Goal: Task Accomplishment & Management: Complete application form

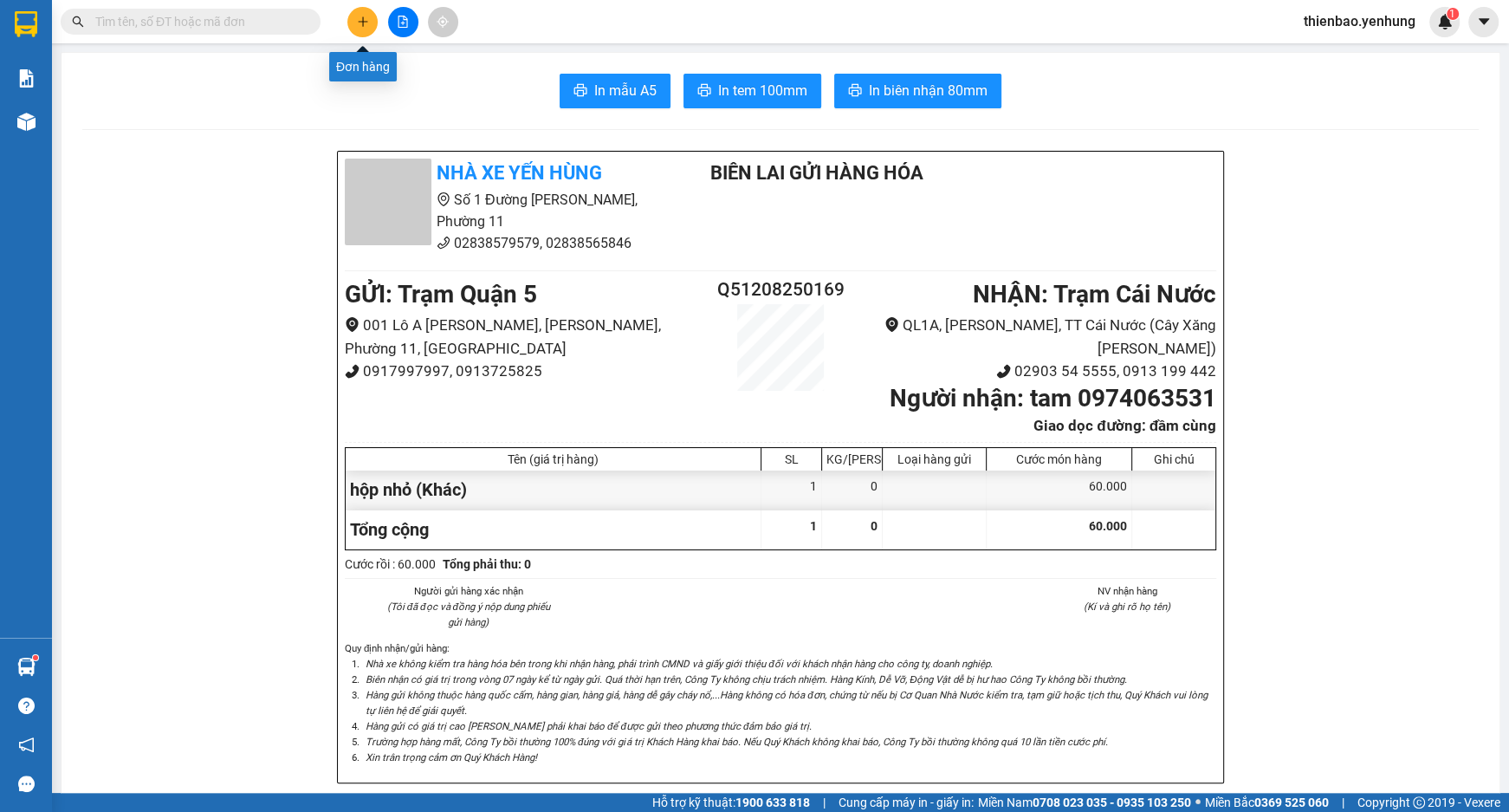
drag, startPoint x: 358, startPoint y: 19, endPoint x: 370, endPoint y: 41, distance: 25.1
click at [369, 38] on div "Kết quả tìm kiếm ( 0 ) Bộ lọc No Data thienbao.yenhung 1" at bounding box center [754, 21] width 1509 height 43
click at [358, 13] on button at bounding box center [362, 22] width 30 height 30
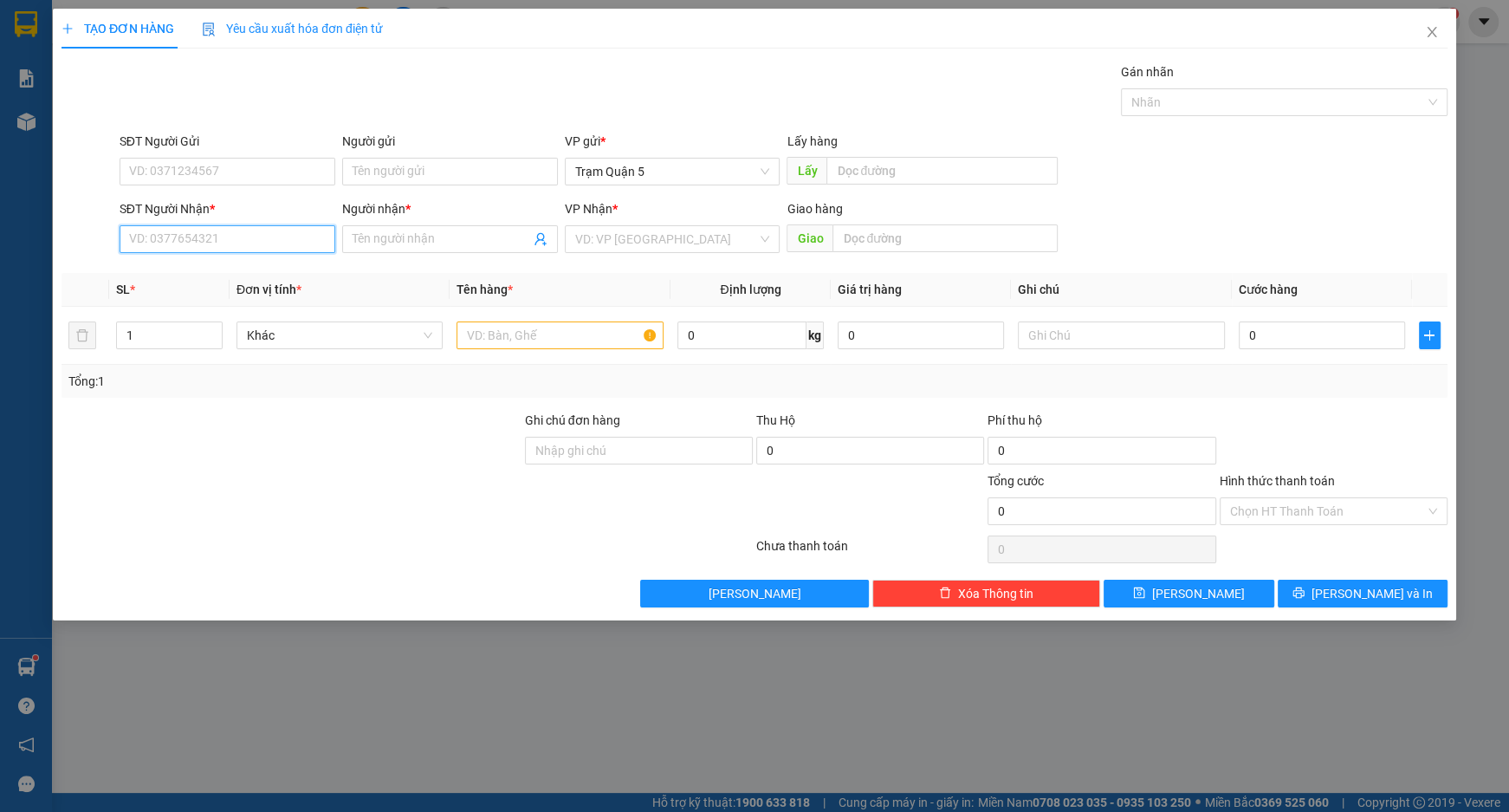
click at [299, 247] on input "SĐT Người Nhận *" at bounding box center [227, 239] width 216 height 28
type input "0913641508"
drag, startPoint x: 285, startPoint y: 270, endPoint x: 269, endPoint y: 277, distance: 17.5
click at [279, 273] on div "0913641508 - tuan" at bounding box center [227, 273] width 195 height 19
type input "tuan"
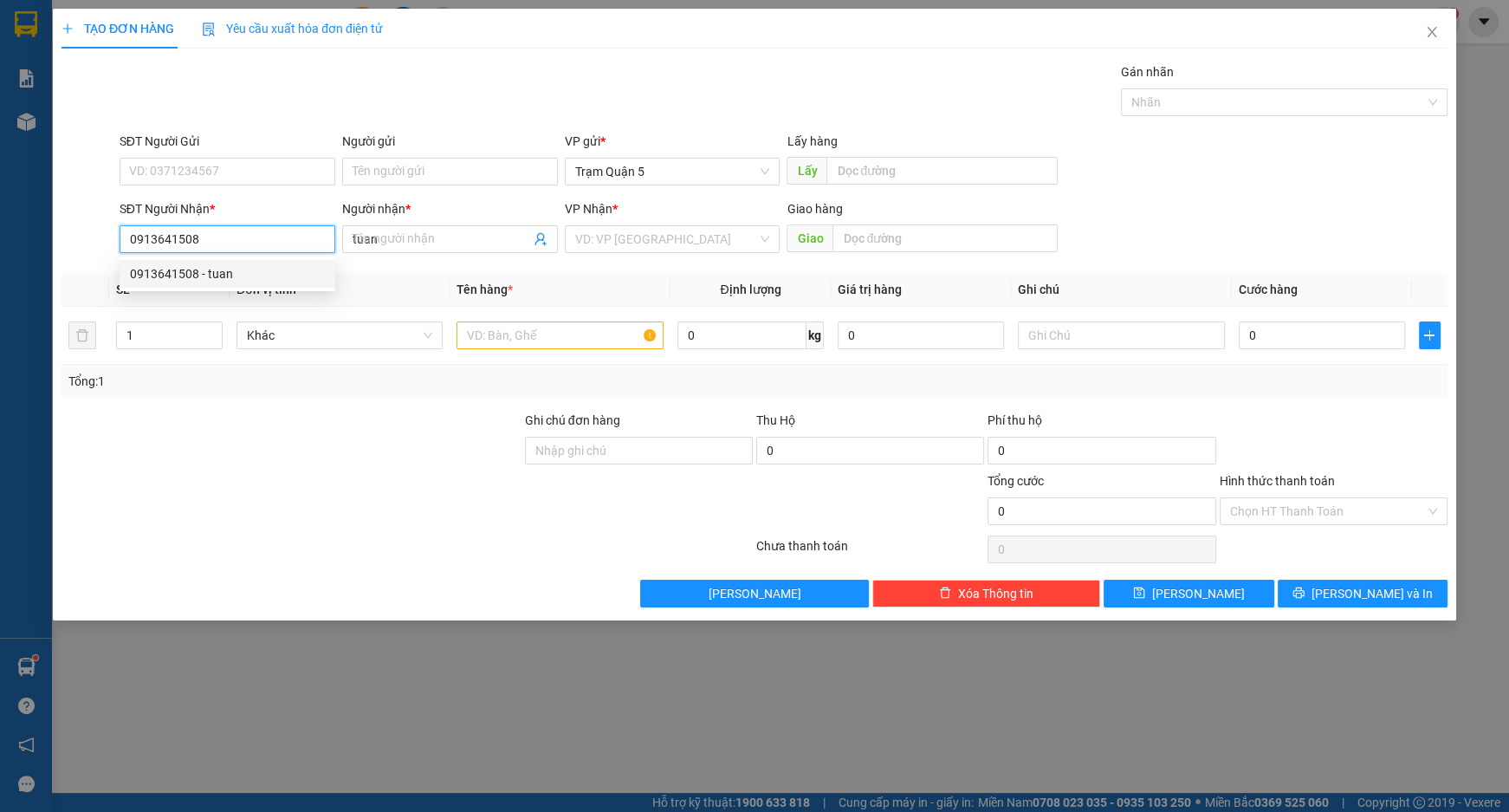
type input "50.000"
type input "0913641508"
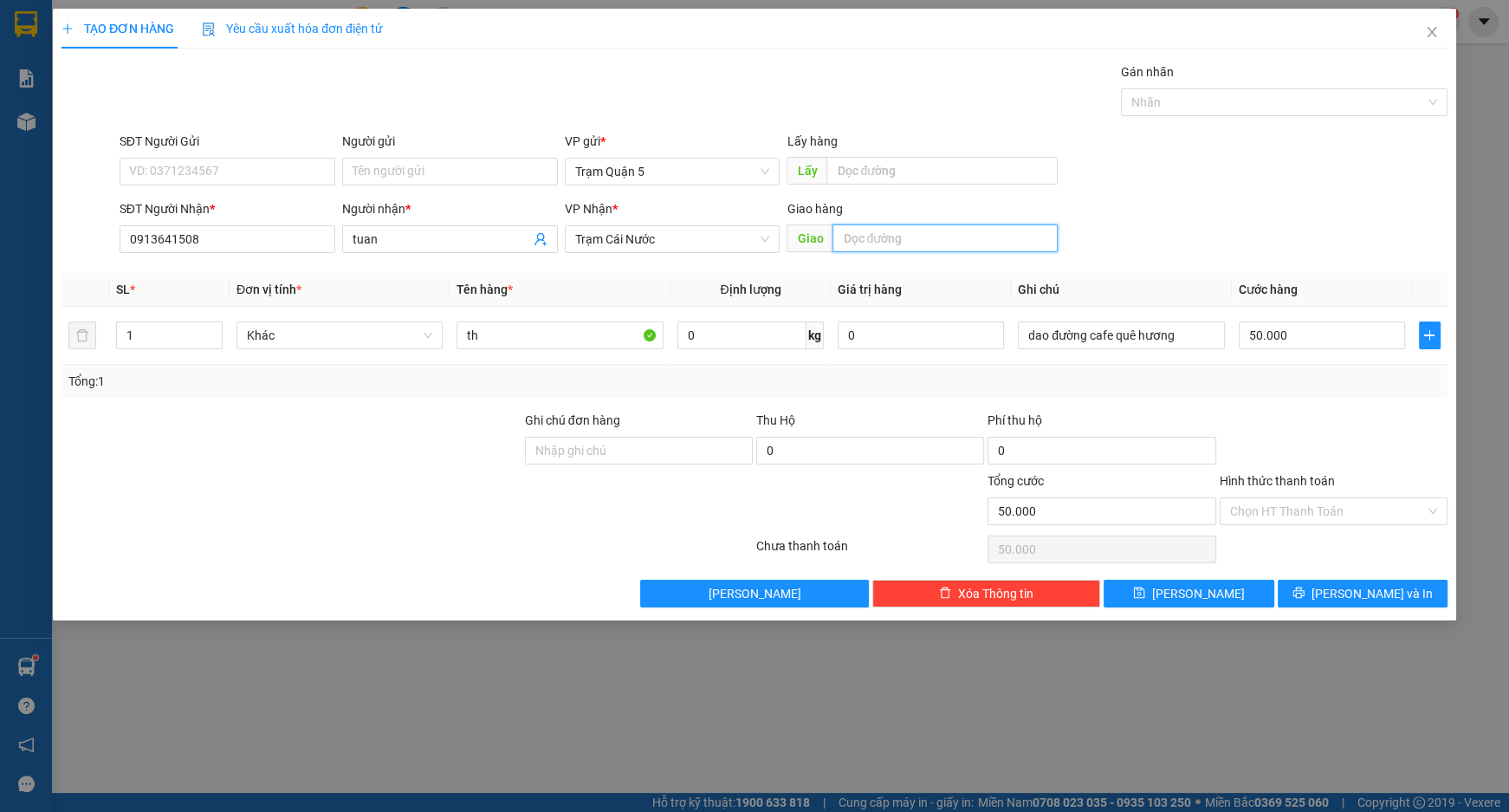
click at [973, 240] on input "text" at bounding box center [945, 238] width 225 height 28
type input "cái rắn"
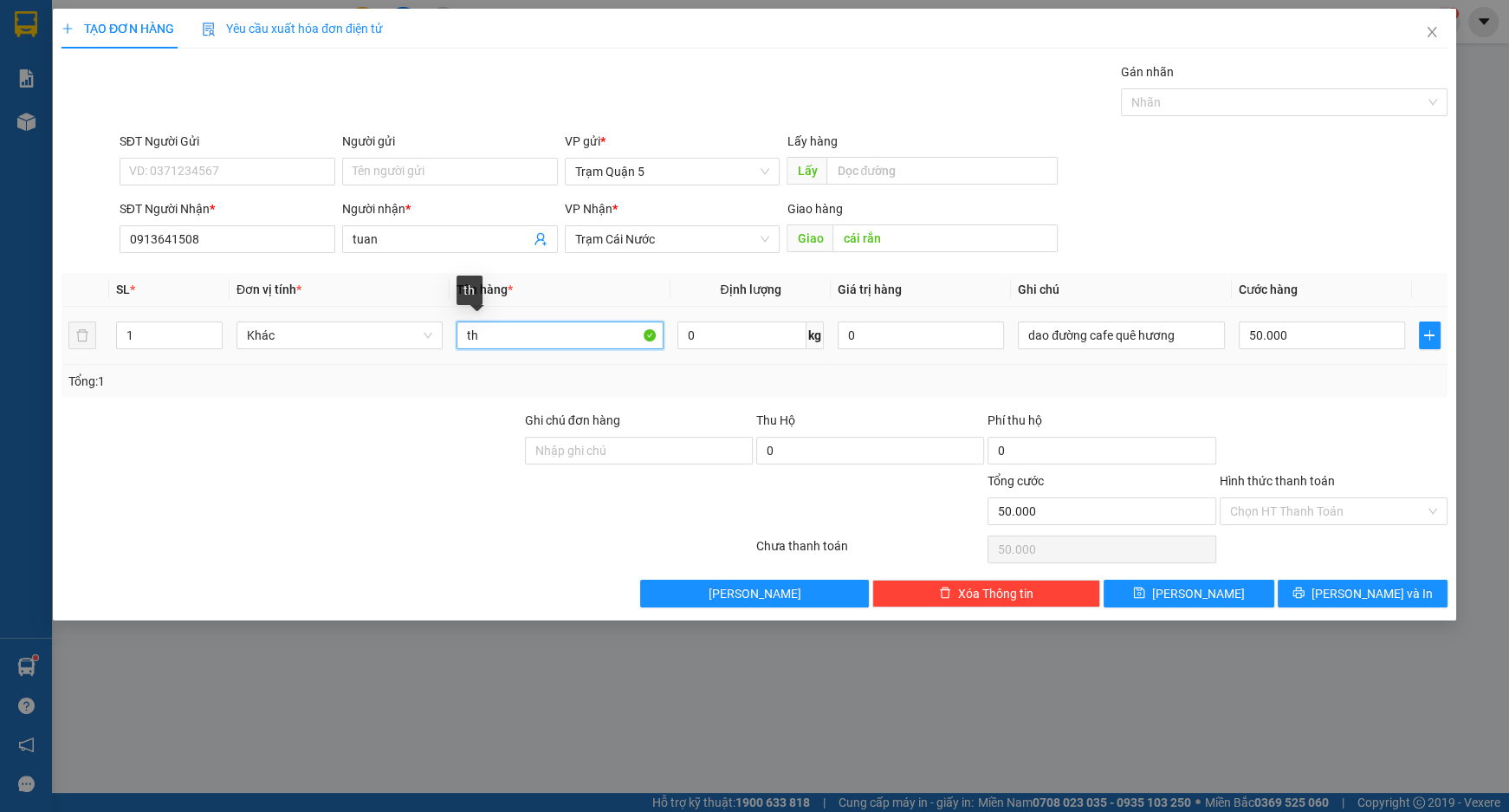
click at [560, 334] on input "th" at bounding box center [559, 334] width 207 height 28
type input "t"
click at [1434, 510] on div "Chọn HT Thanh Toán" at bounding box center [1334, 511] width 228 height 28
type input "bọc"
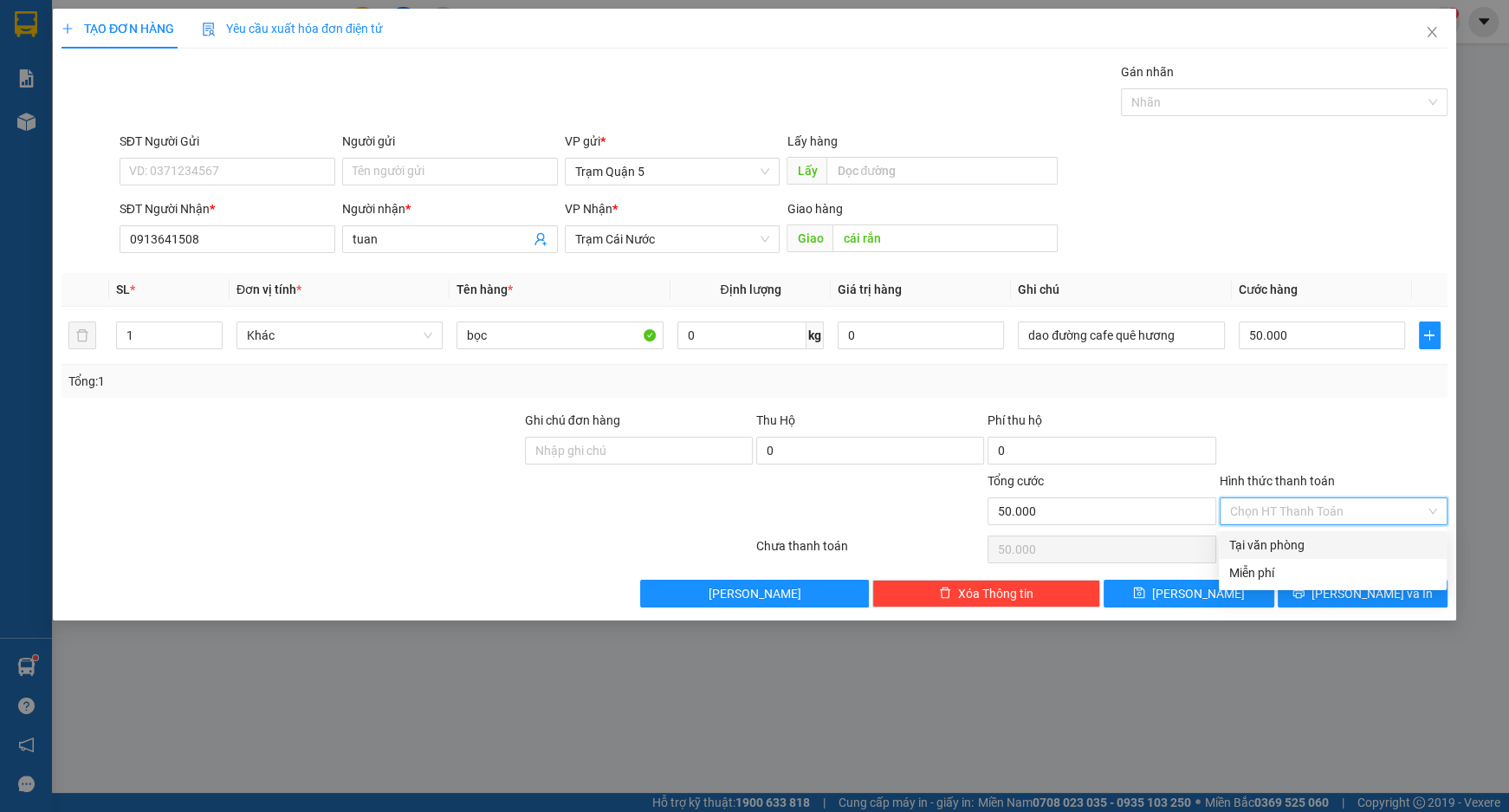
click at [1350, 539] on div "Tại văn phòng" at bounding box center [1332, 545] width 207 height 19
type input "0"
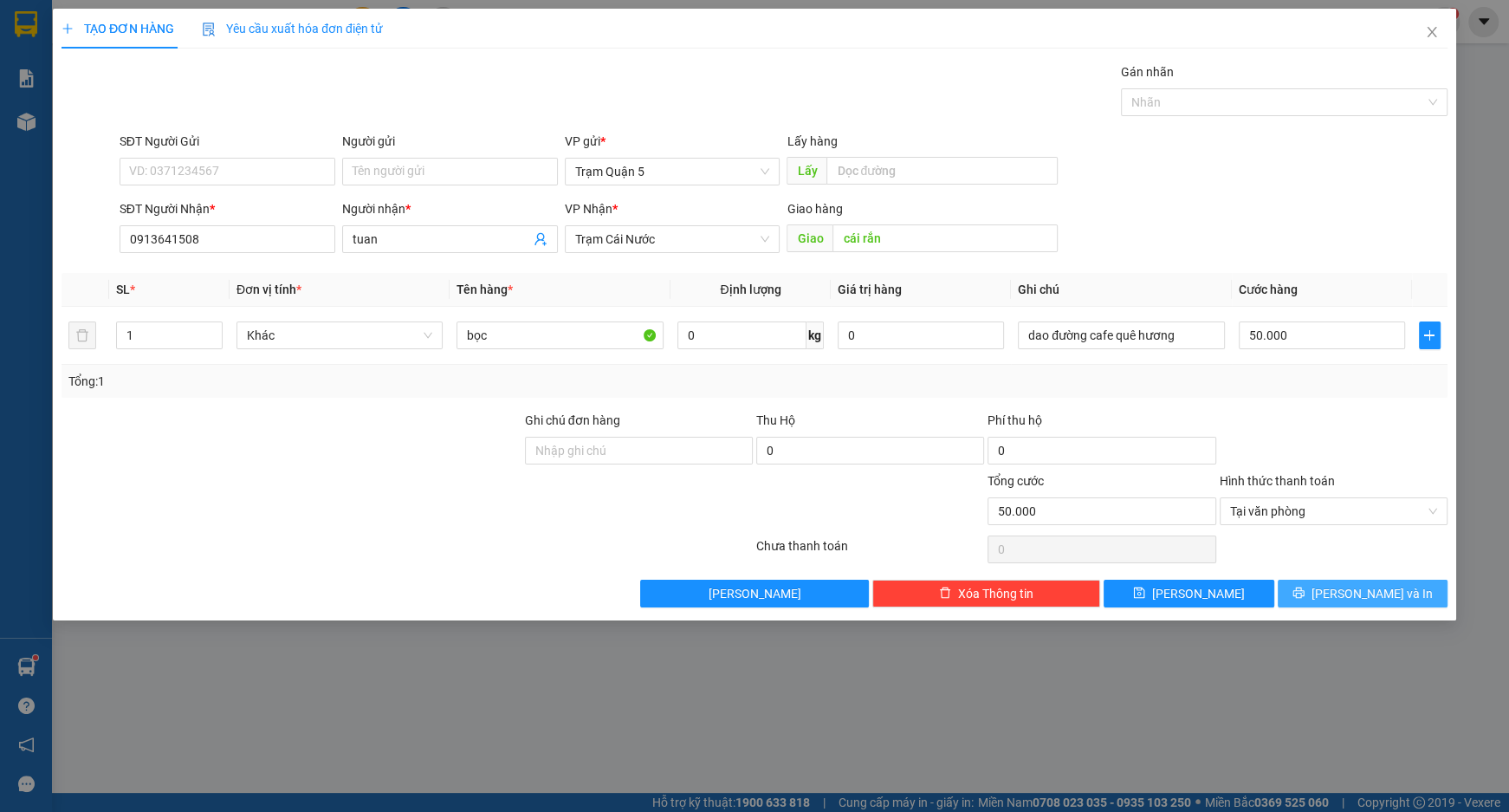
click at [1369, 592] on span "[PERSON_NAME] và In" at bounding box center [1372, 593] width 122 height 19
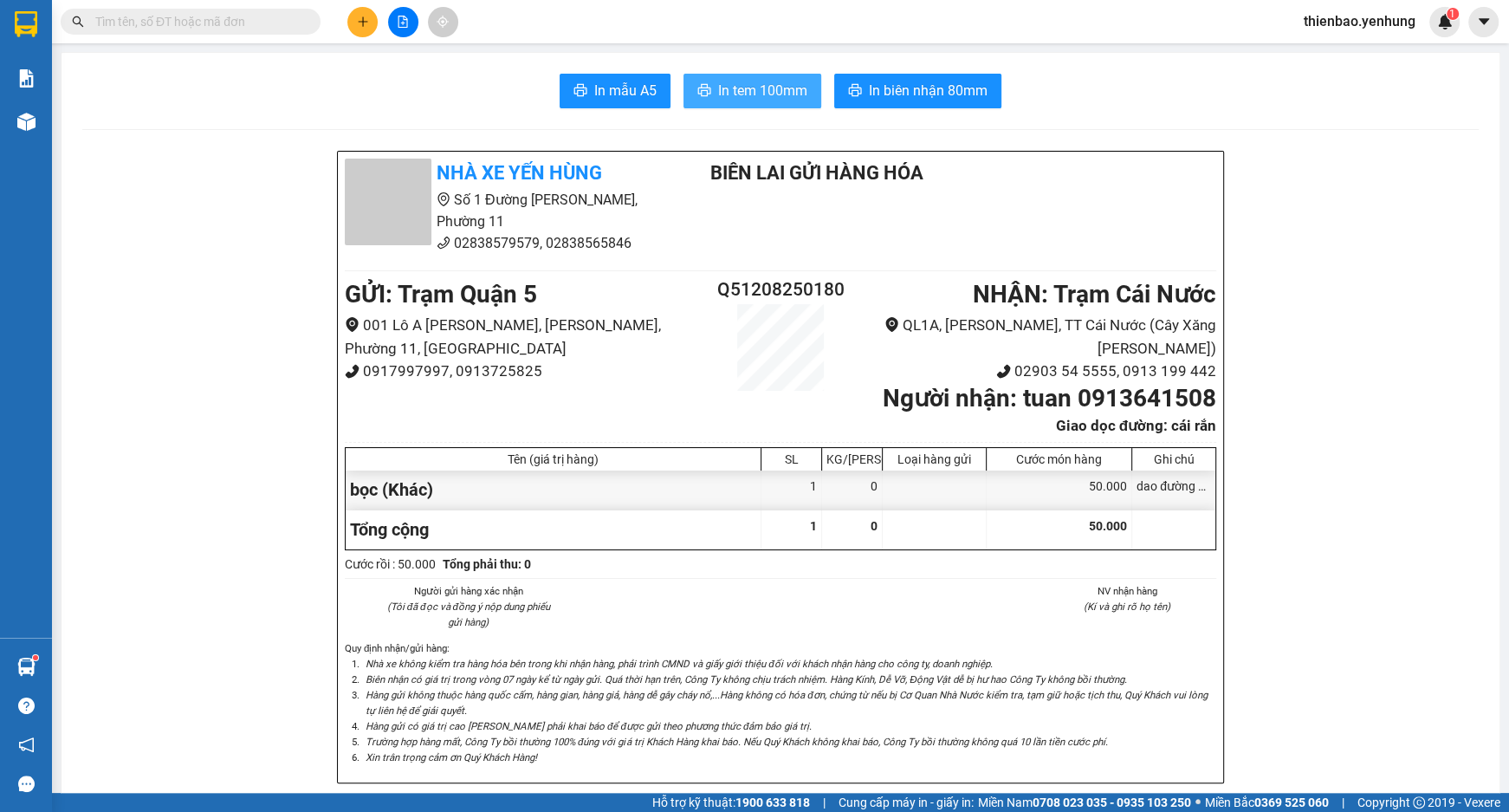
click at [760, 89] on span "In tem 100mm" at bounding box center [763, 90] width 89 height 21
click at [357, 26] on icon "plus" at bounding box center [363, 21] width 13 height 13
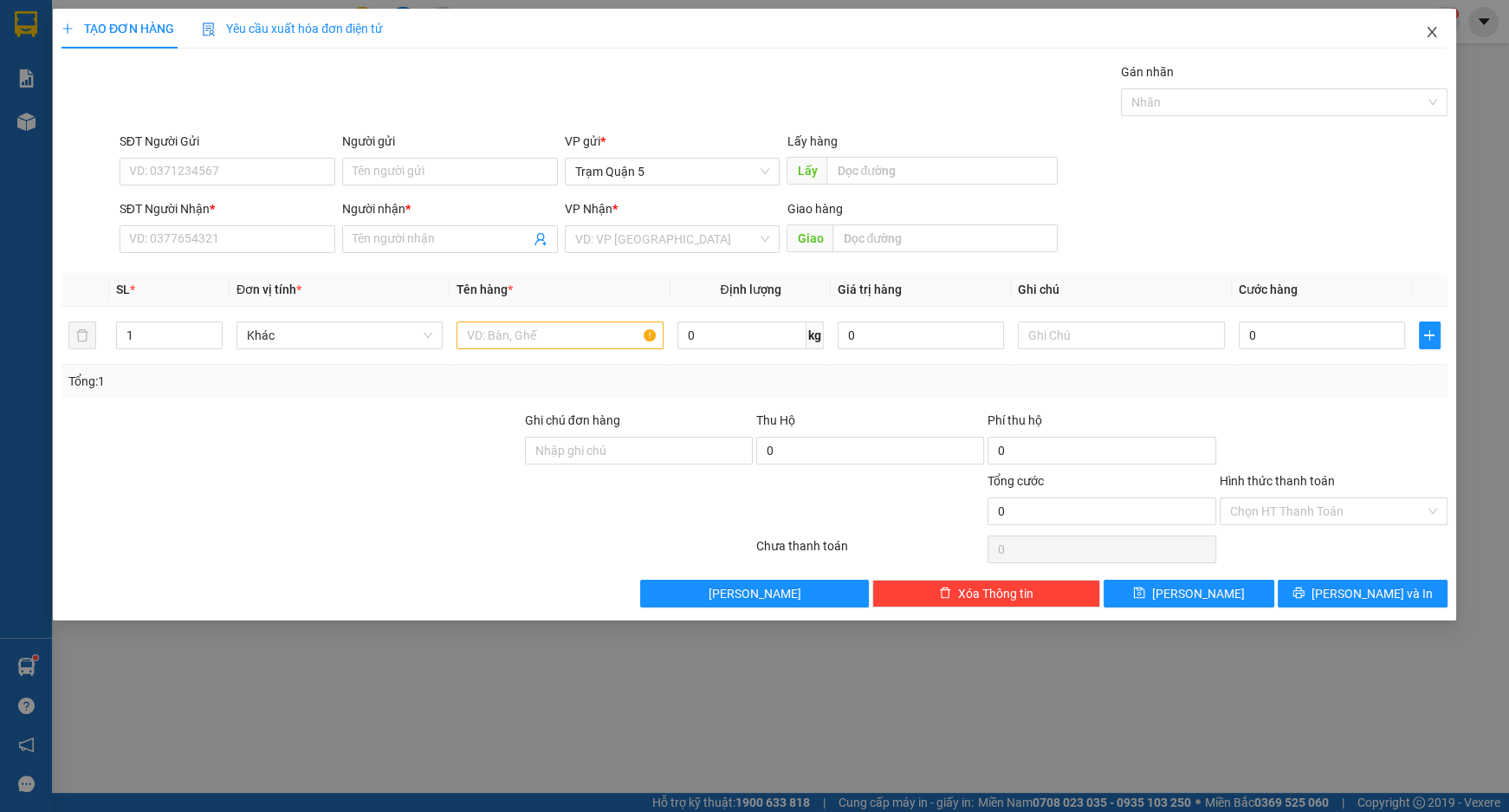
click at [1434, 37] on icon "close" at bounding box center [1431, 31] width 13 height 13
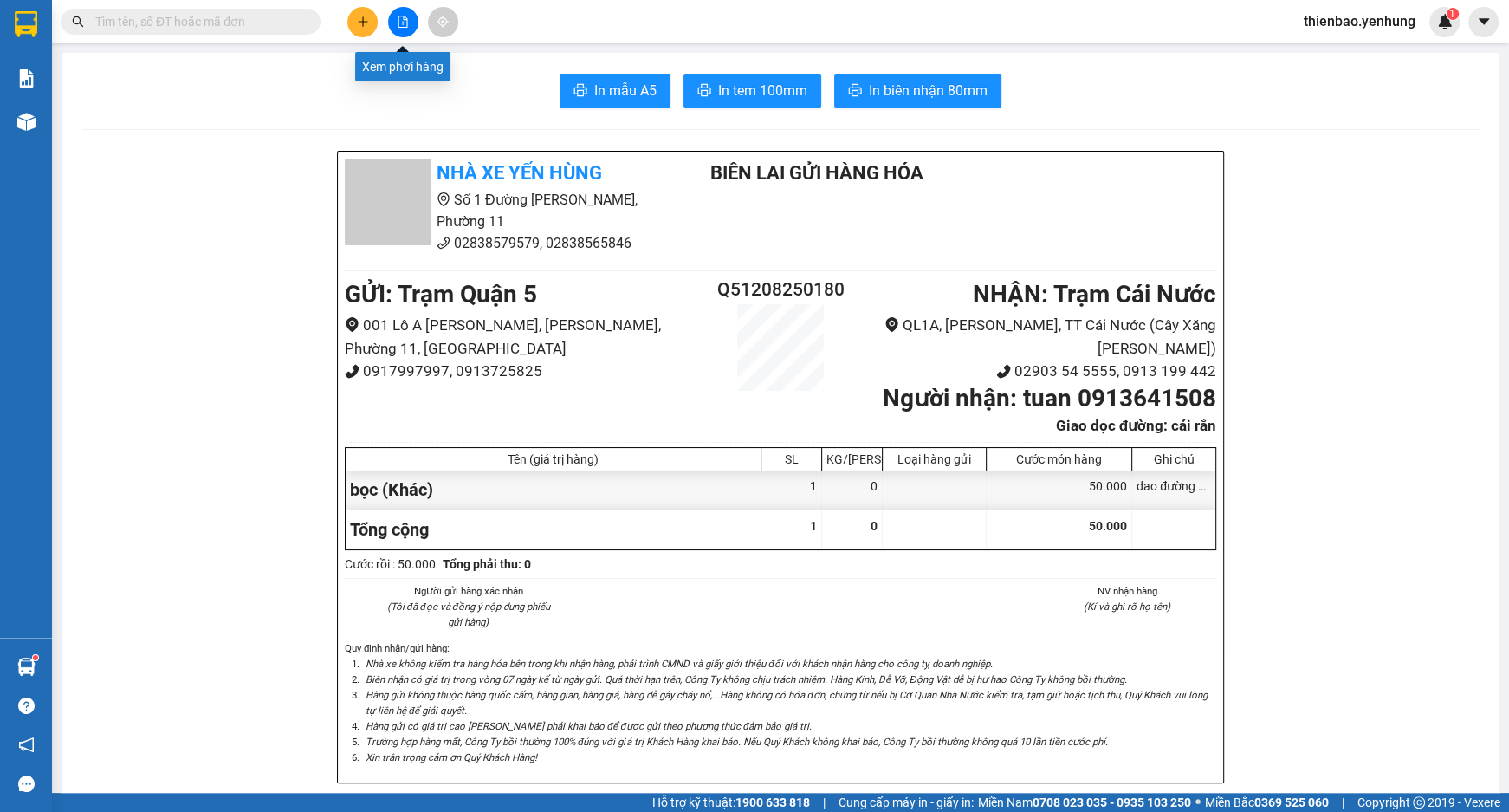
click at [405, 27] on icon "file-add" at bounding box center [403, 21] width 10 height 13
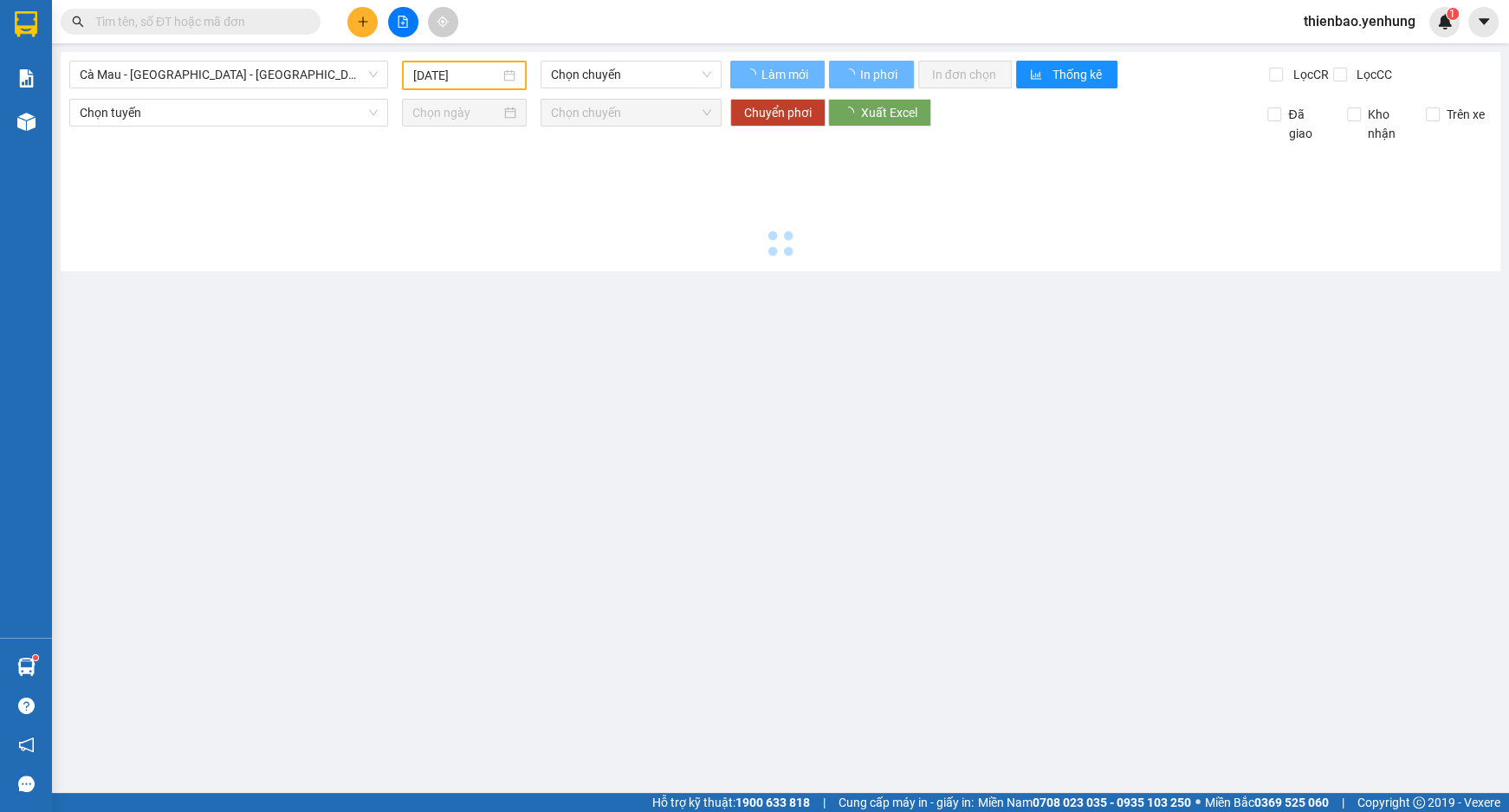
type input "[DATE]"
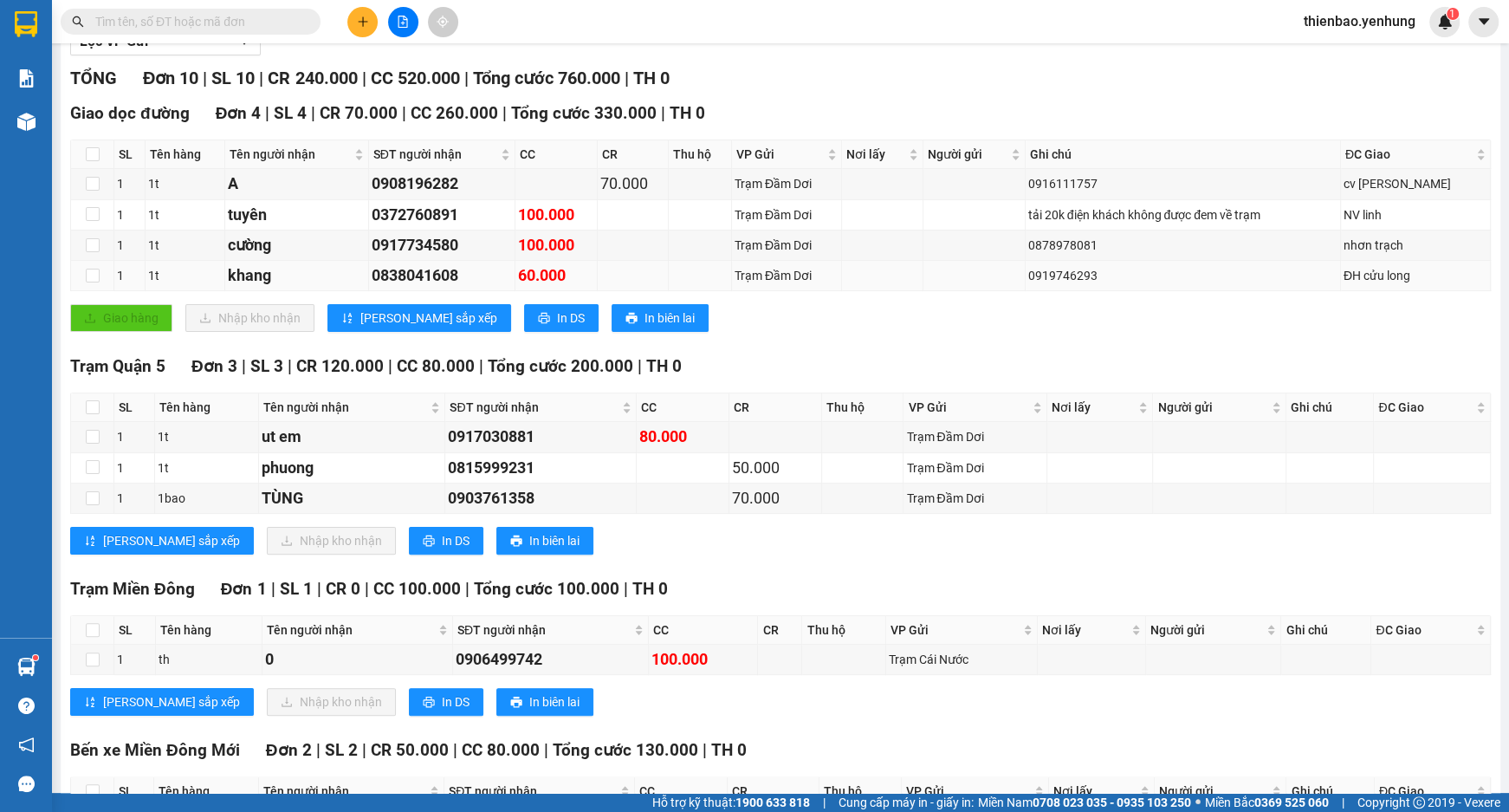
scroll to position [201, 0]
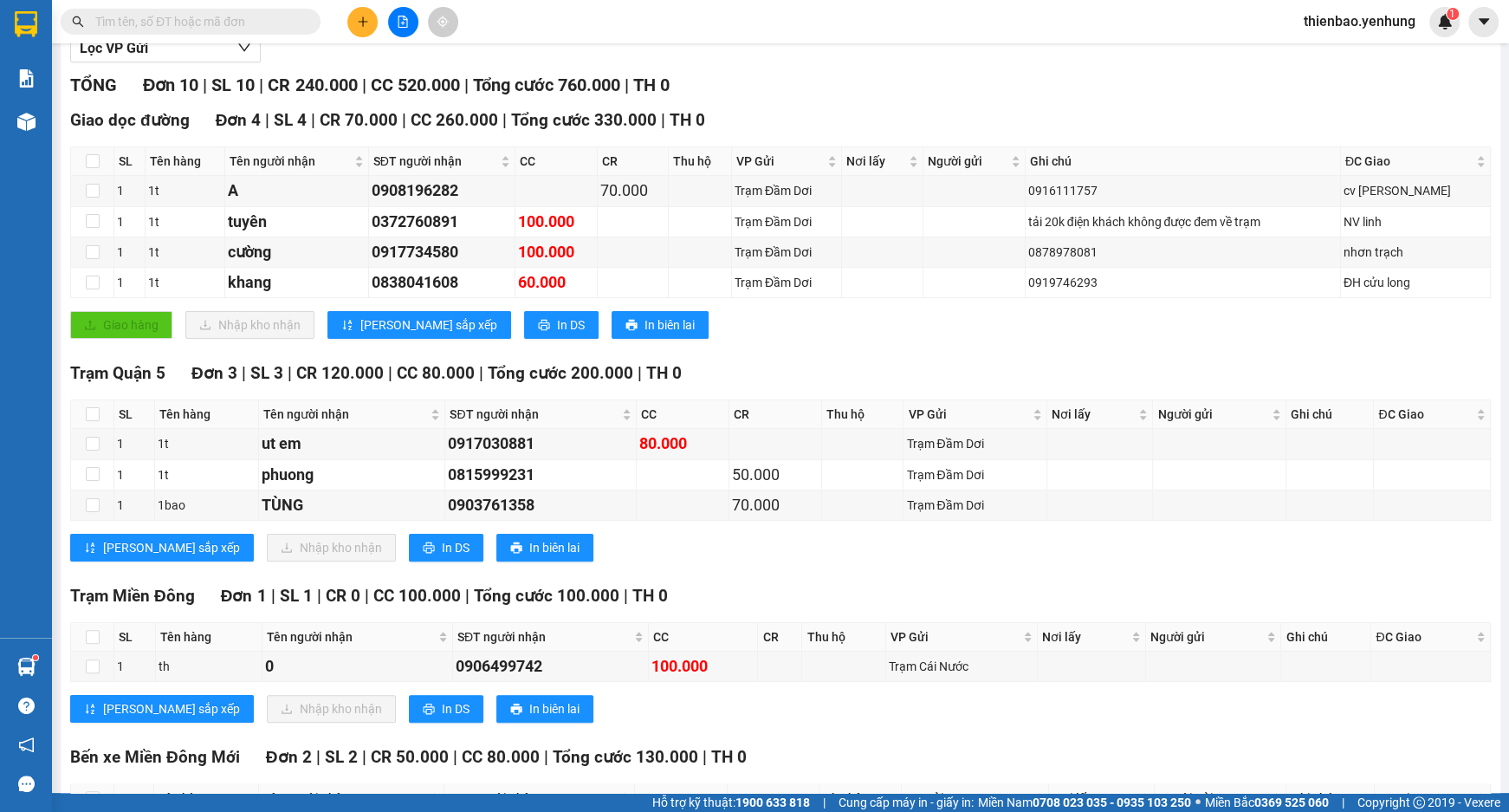
click at [1480, 311] on div "Cà Mau - [GEOGRAPHIC_DATA] - [GEOGRAPHIC_DATA] [DATE] 08:00 - 51B-108.92 Làm mớ…" at bounding box center [781, 402] width 1440 height 1104
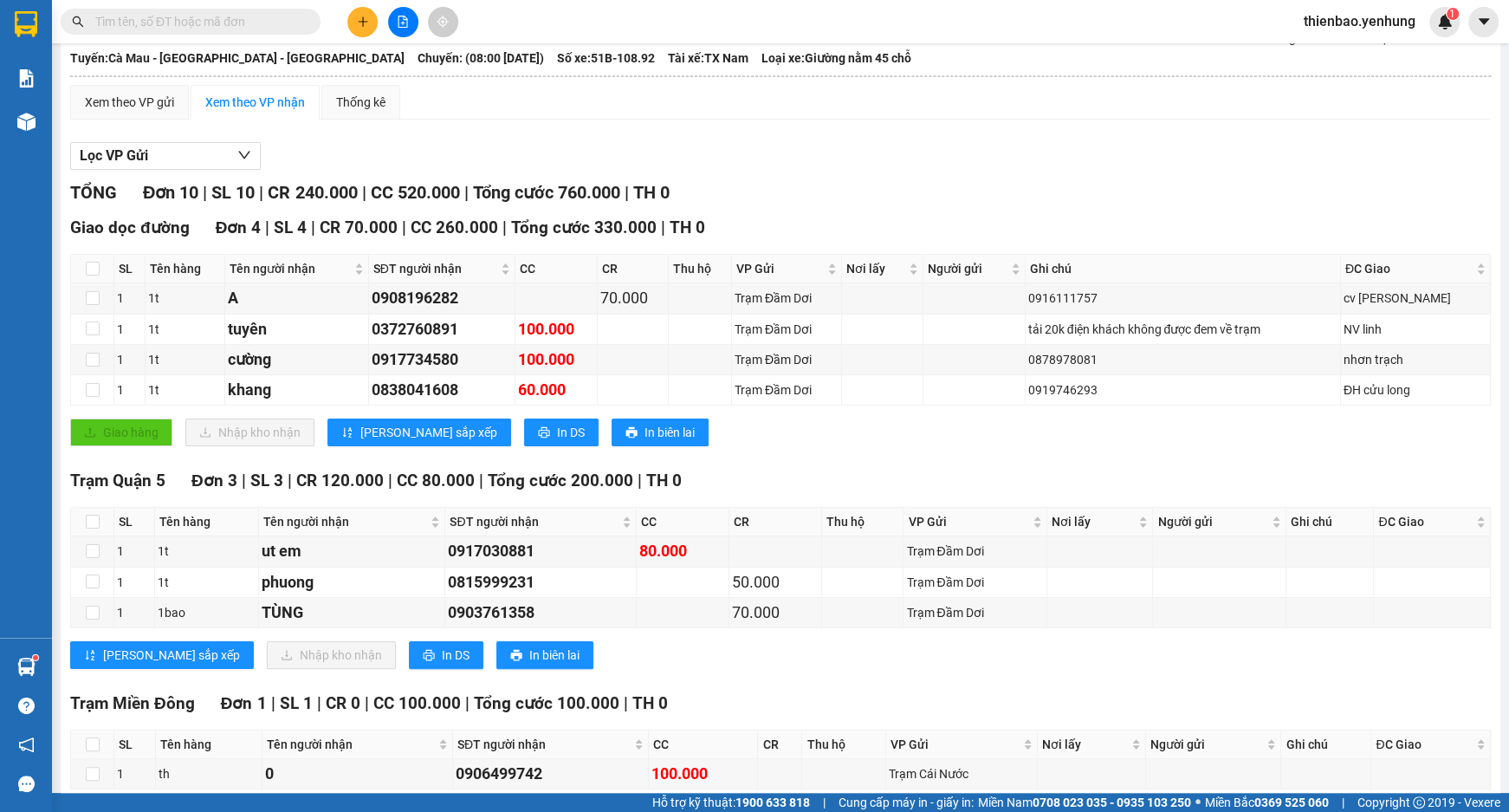
scroll to position [91, 0]
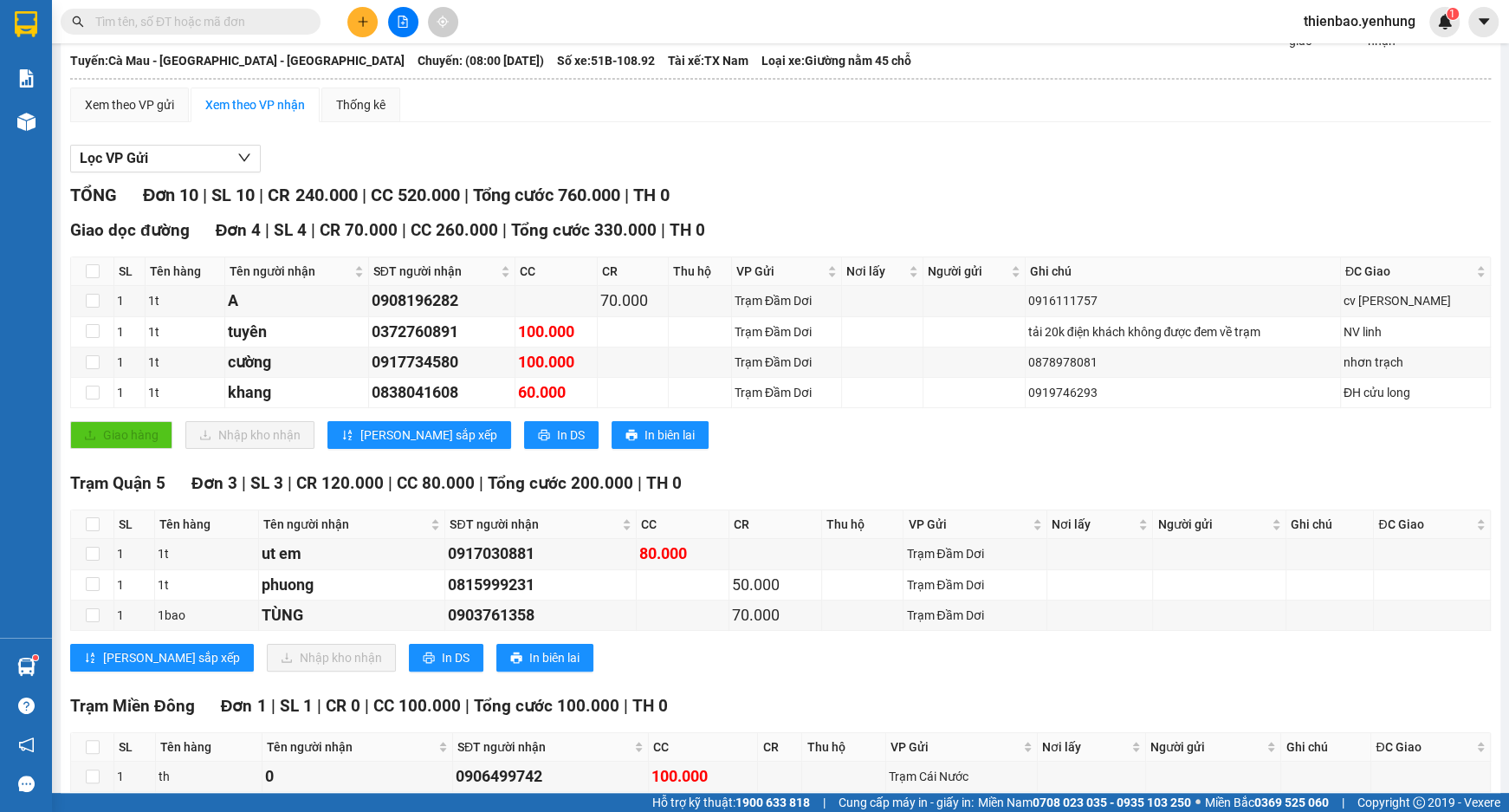
drag, startPoint x: 1479, startPoint y: 219, endPoint x: 1495, endPoint y: 223, distance: 16.5
click at [1504, 224] on main "Cà Mau - [GEOGRAPHIC_DATA] - [GEOGRAPHIC_DATA] [DATE] 08:00 - 51B-108.92 Làm mớ…" at bounding box center [754, 396] width 1509 height 792
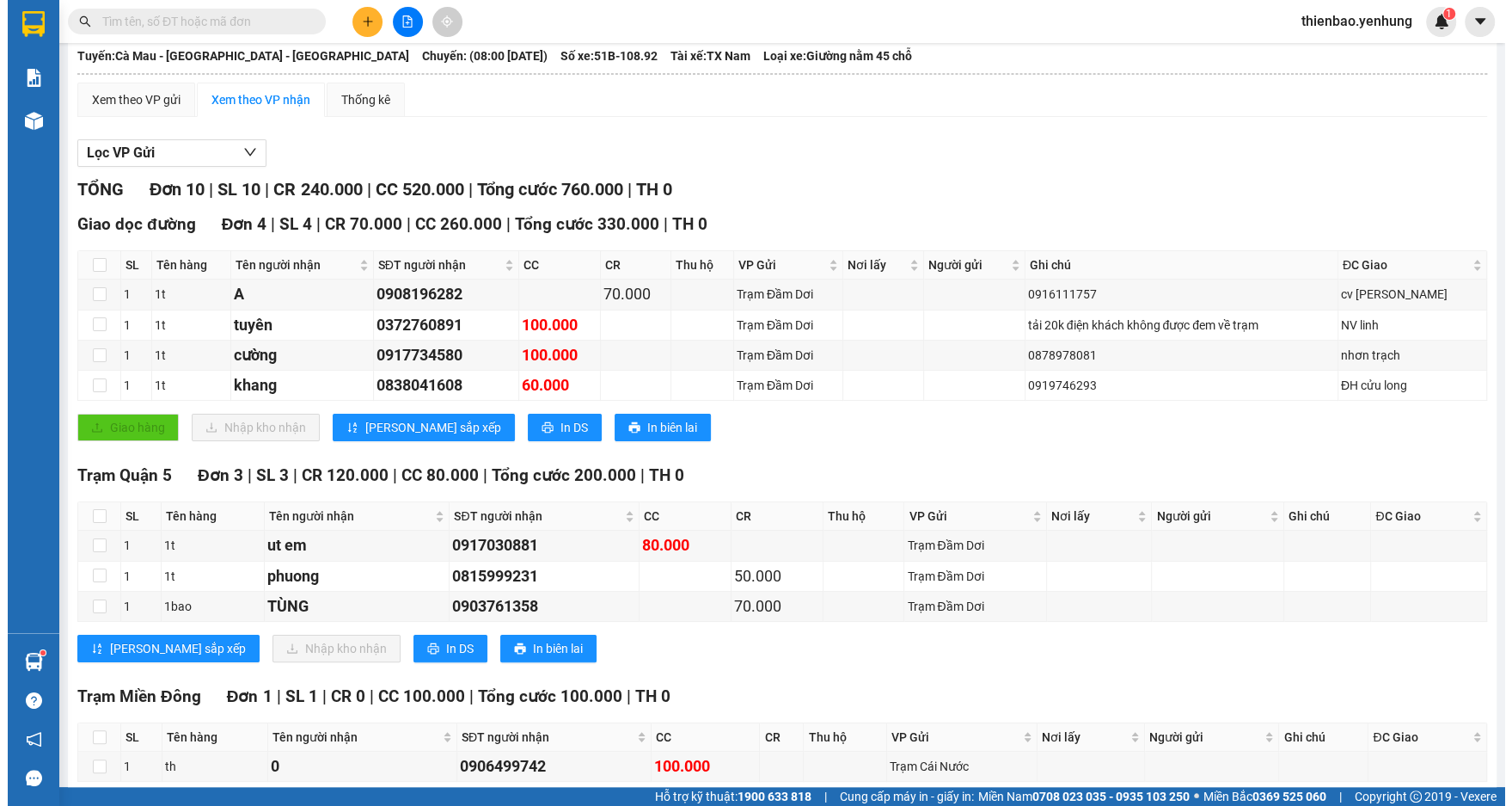
scroll to position [96, 0]
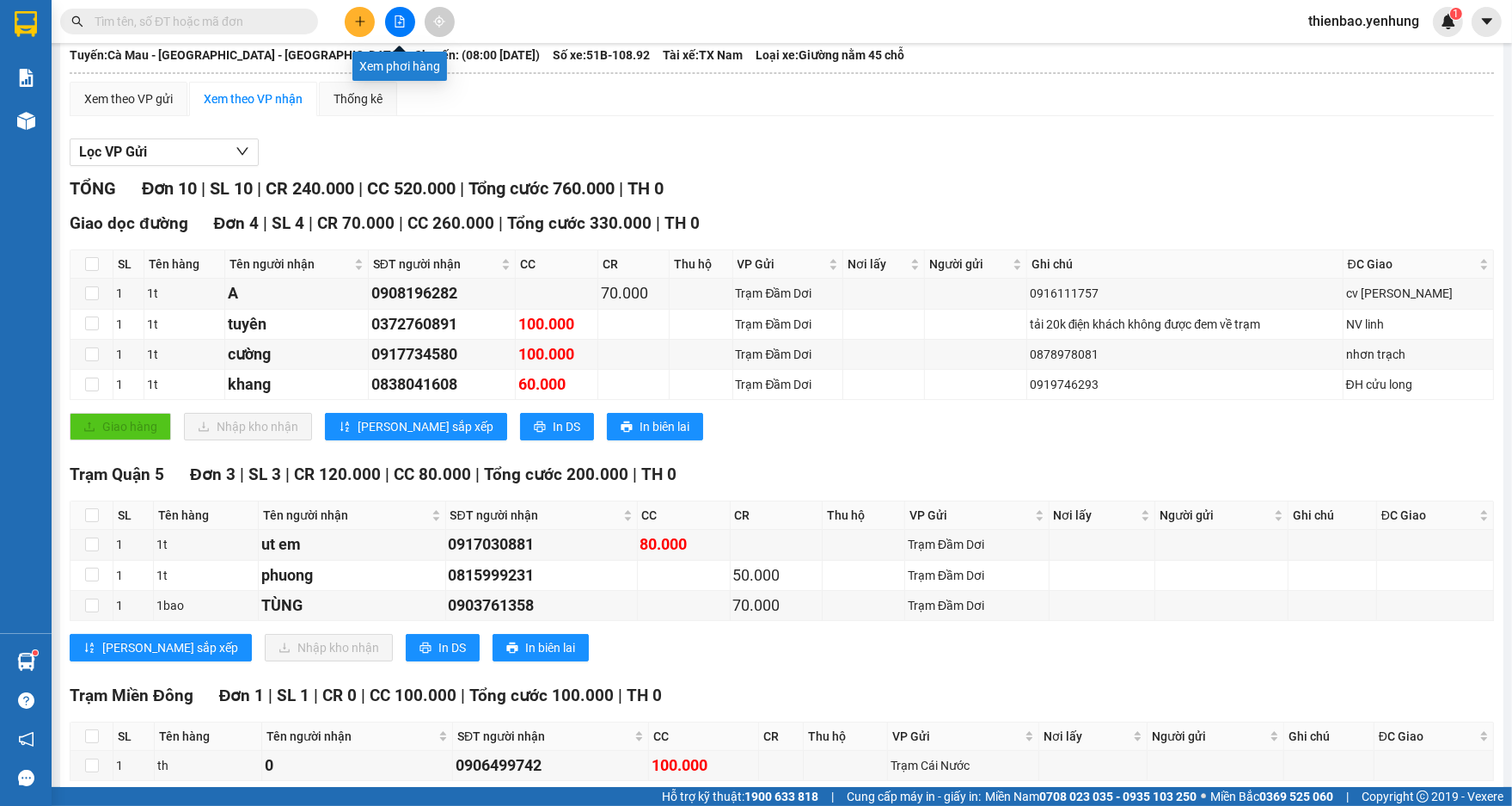
click at [397, 15] on icon "file-add" at bounding box center [400, 21] width 12 height 12
click at [396, 24] on icon "file-add" at bounding box center [400, 21] width 12 height 12
click at [397, 24] on icon "file-add" at bounding box center [400, 21] width 12 height 12
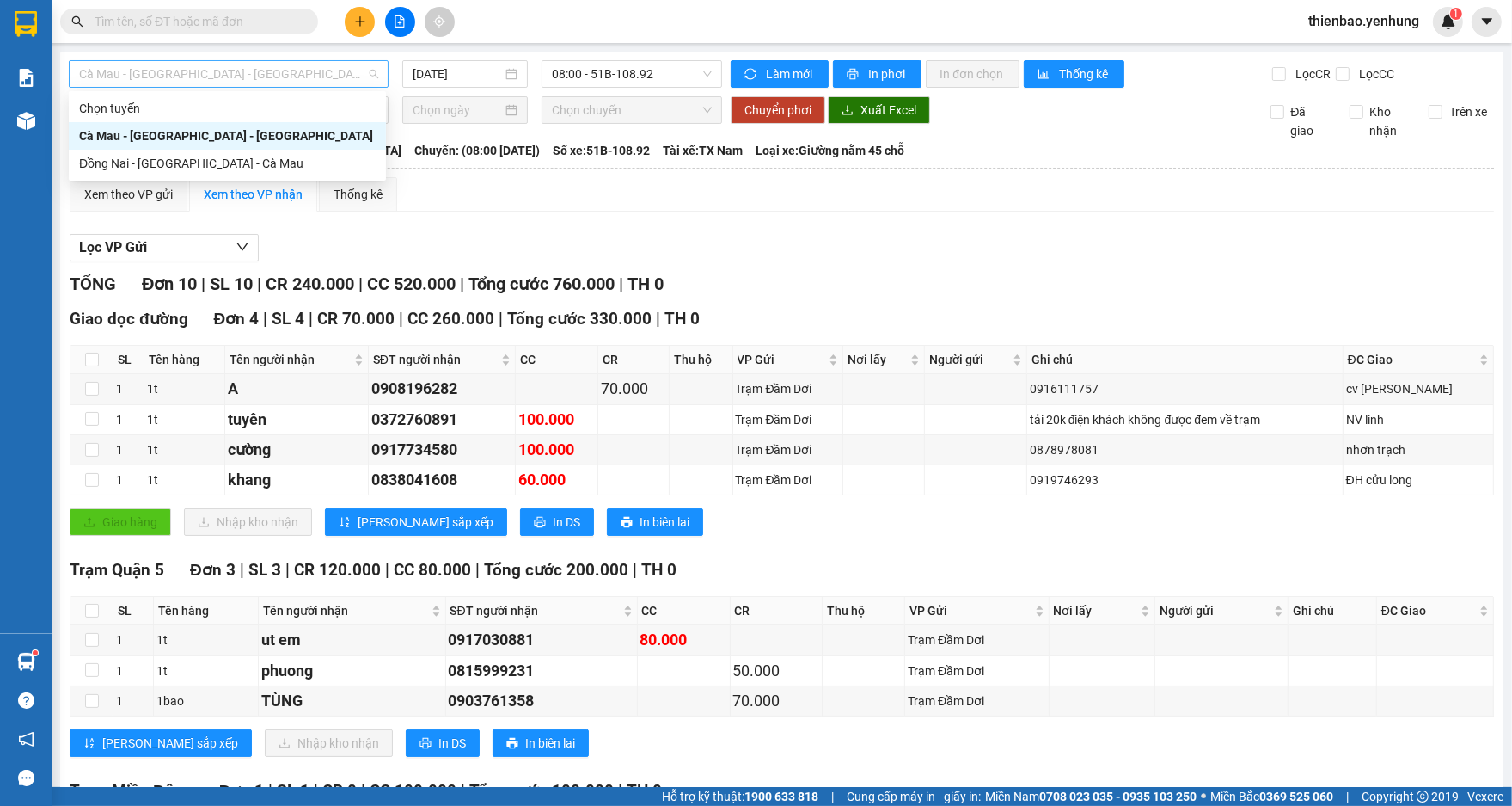
click at [374, 69] on span "Cà Mau - [GEOGRAPHIC_DATA] - [GEOGRAPHIC_DATA]" at bounding box center [228, 74] width 299 height 26
click at [268, 162] on div "Đồng Nai - [GEOGRAPHIC_DATA] - Cà Mau" at bounding box center [227, 162] width 296 height 19
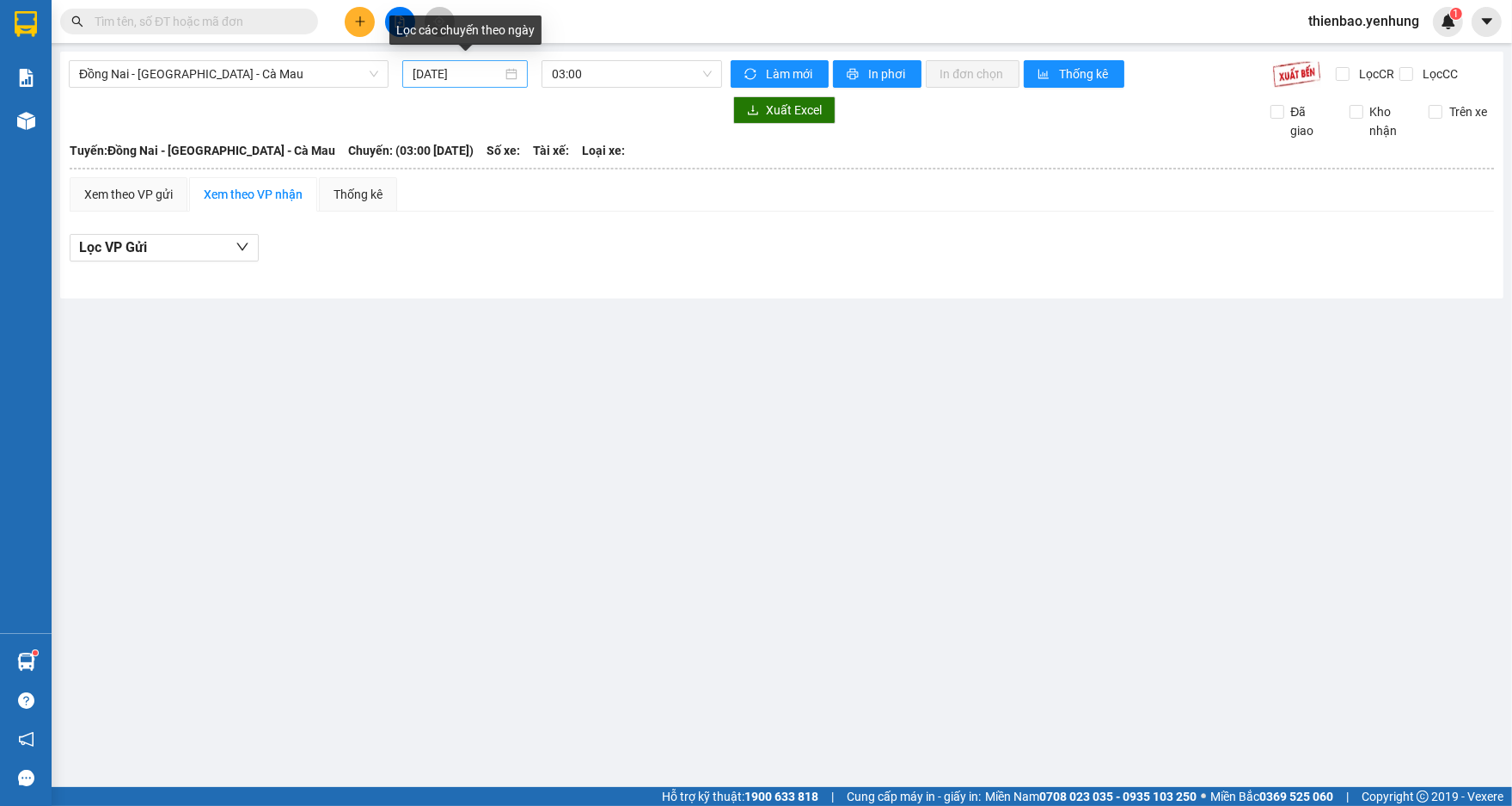
click at [510, 72] on div "[DATE]" at bounding box center [465, 74] width 105 height 19
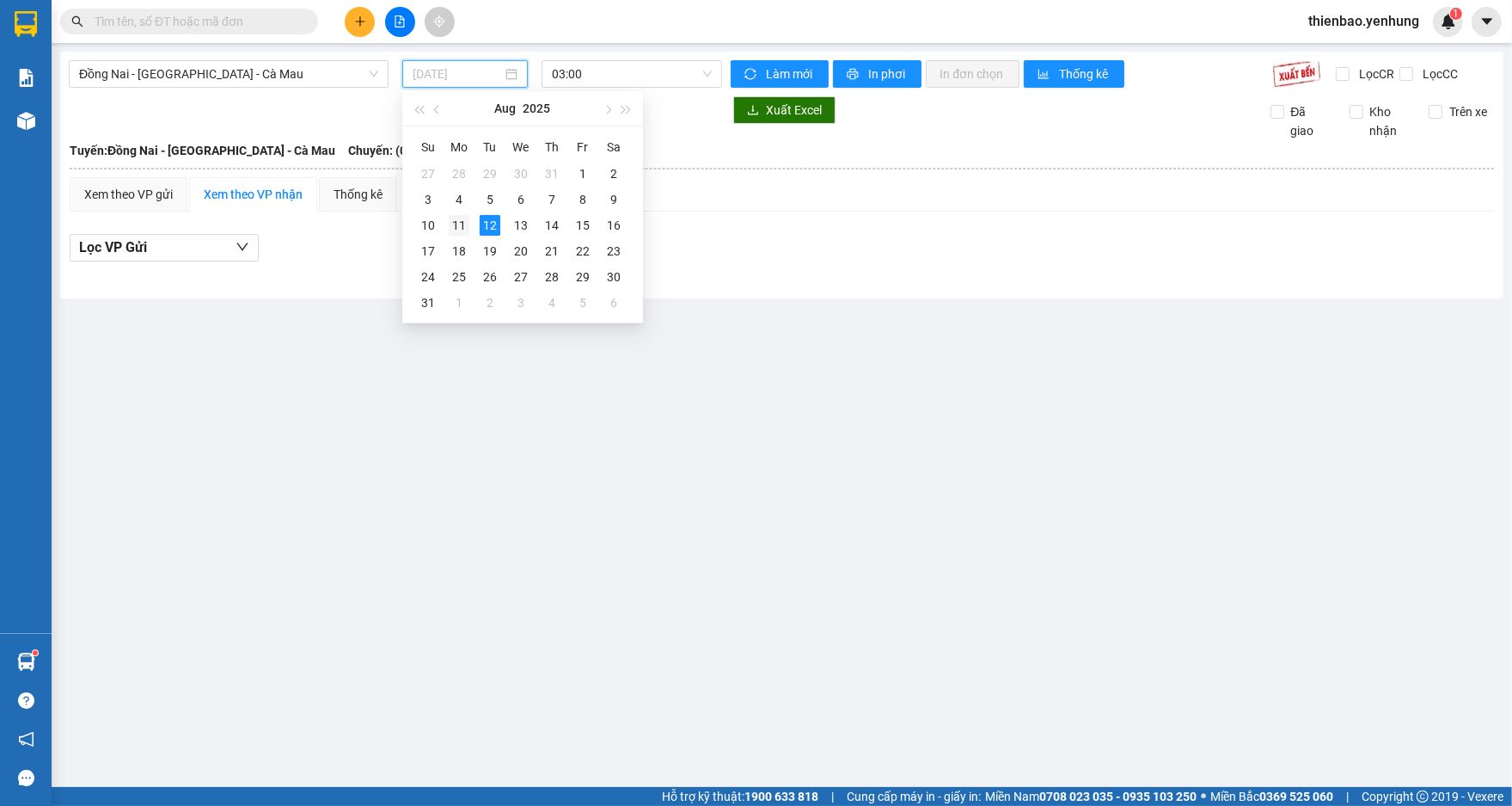
click at [457, 222] on div "11" at bounding box center [459, 225] width 20 height 20
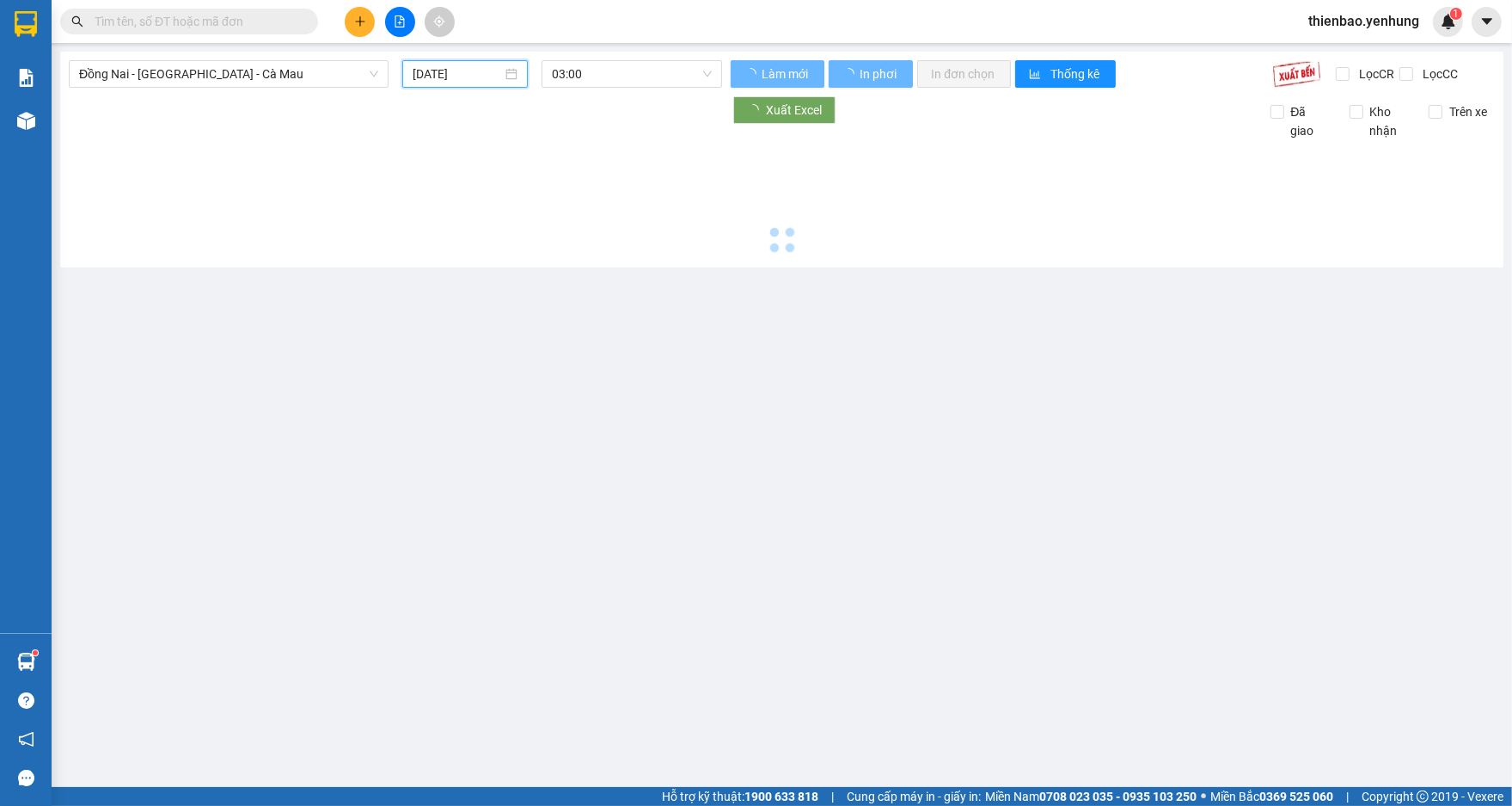
type input "[DATE]"
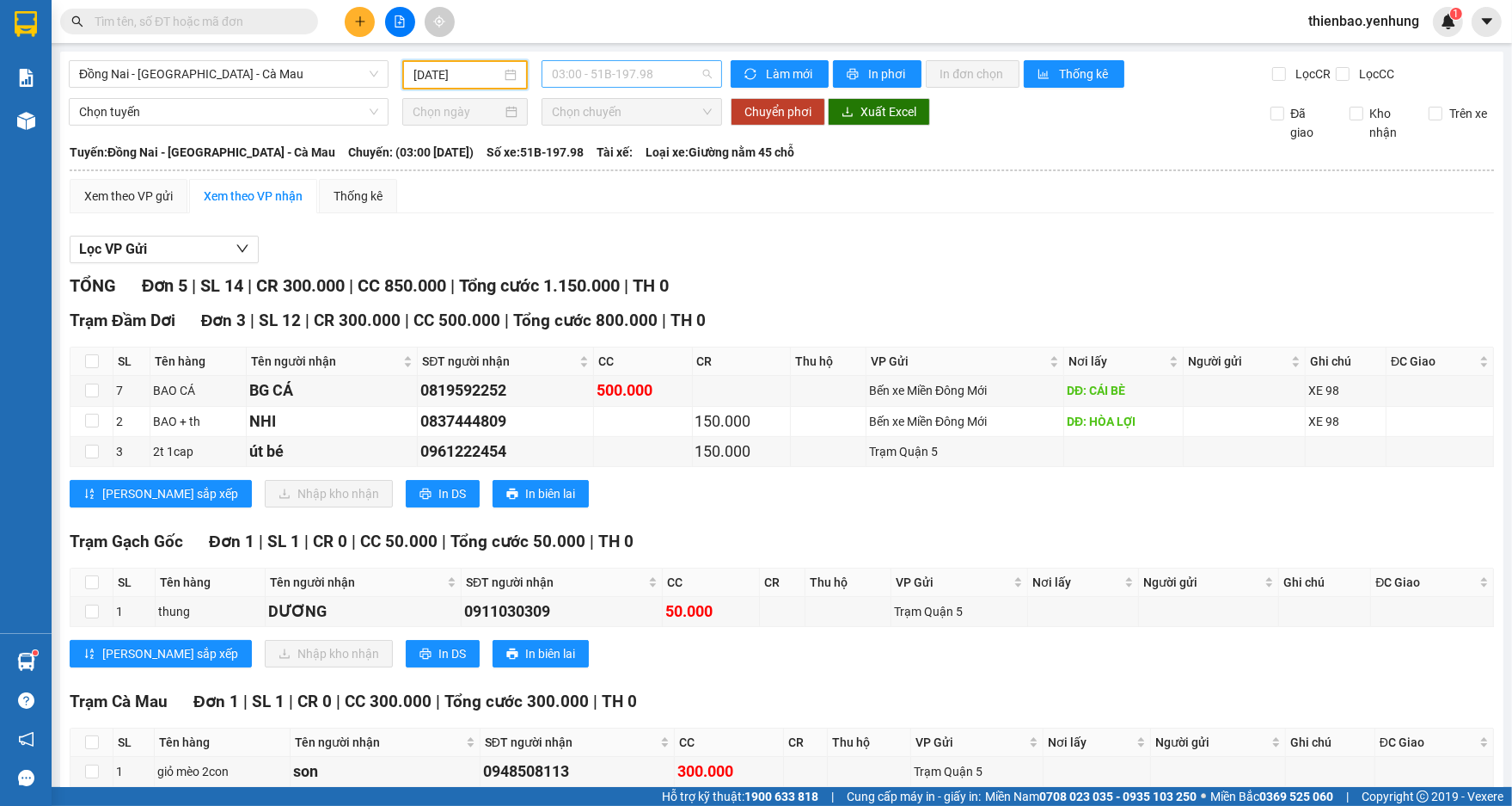
click at [689, 72] on span "03:00 - 51B-197.98" at bounding box center [632, 74] width 160 height 26
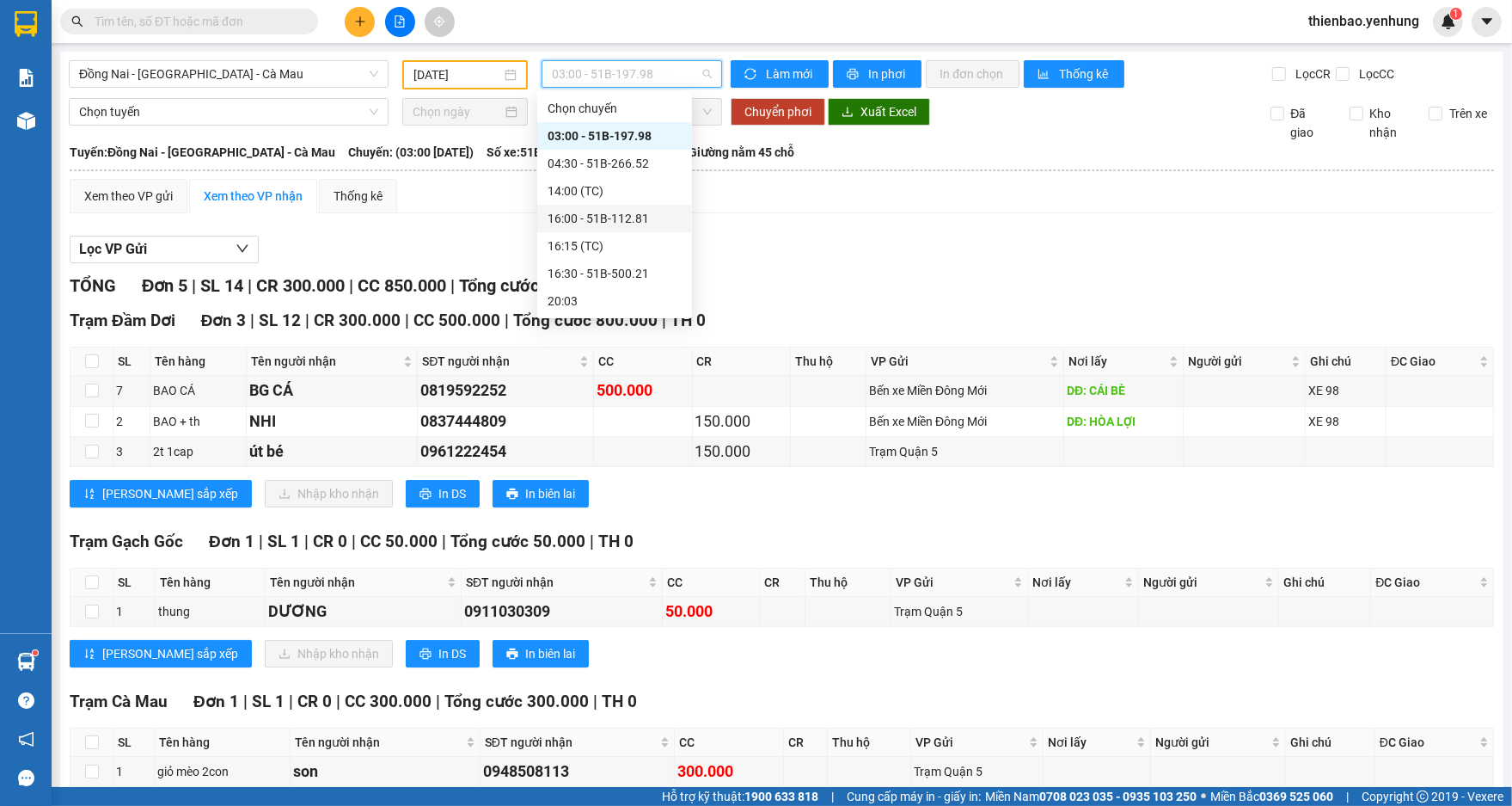
click at [647, 216] on div "16:00 - 51B-112.81" at bounding box center [614, 217] width 134 height 19
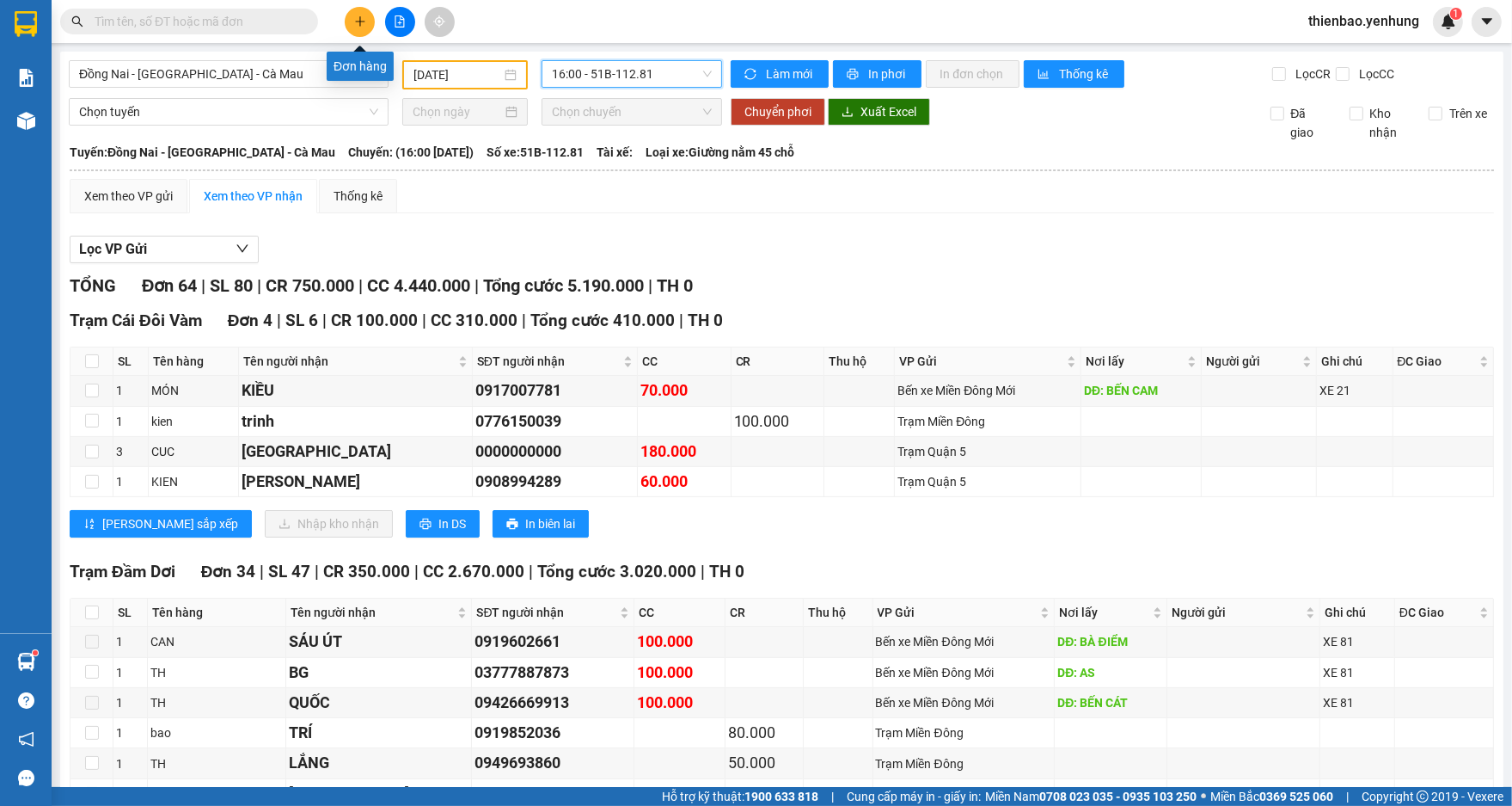
click at [369, 15] on button at bounding box center [359, 22] width 30 height 30
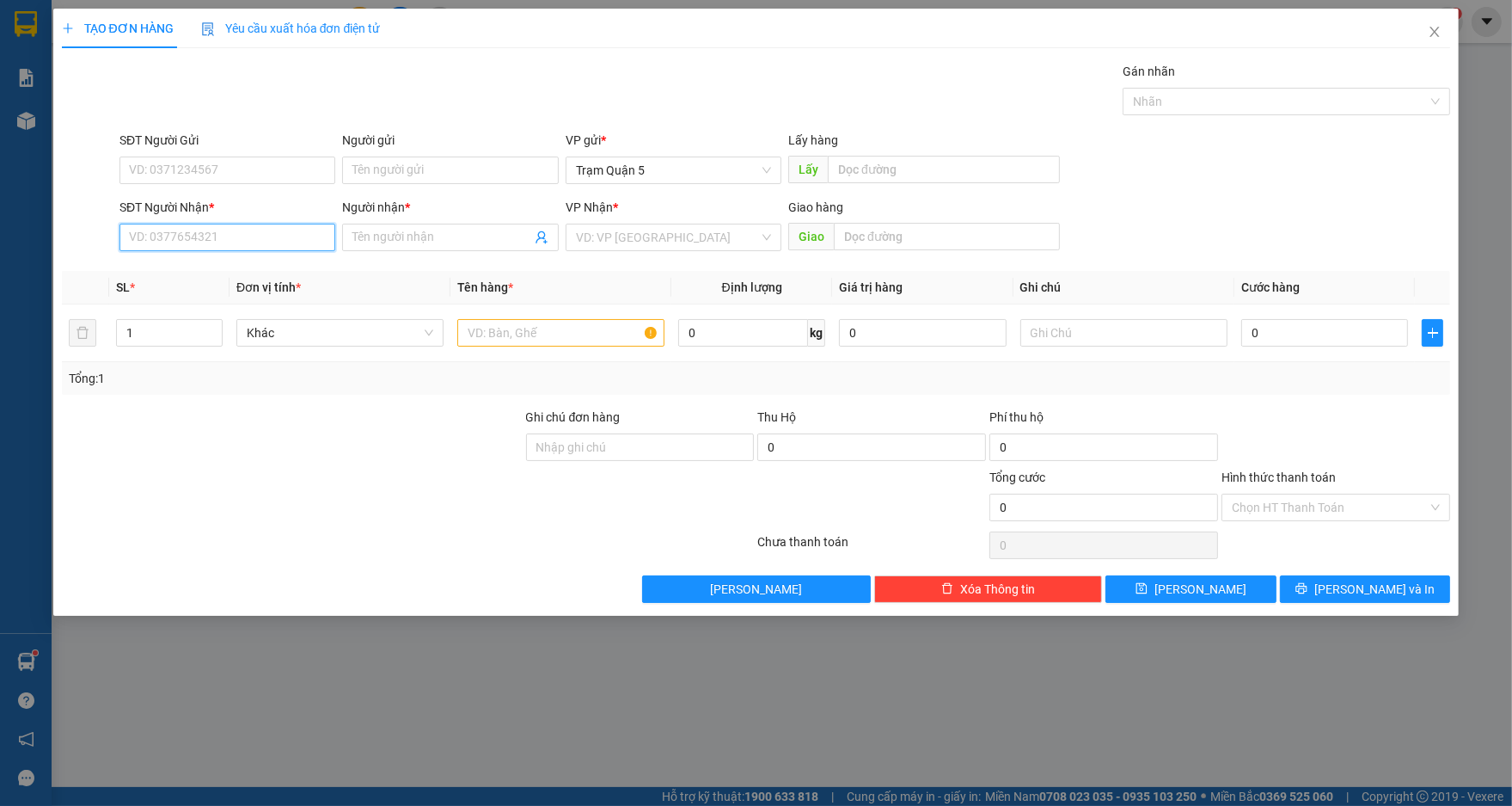
click at [281, 242] on input "SĐT Người Nhận *" at bounding box center [227, 237] width 216 height 28
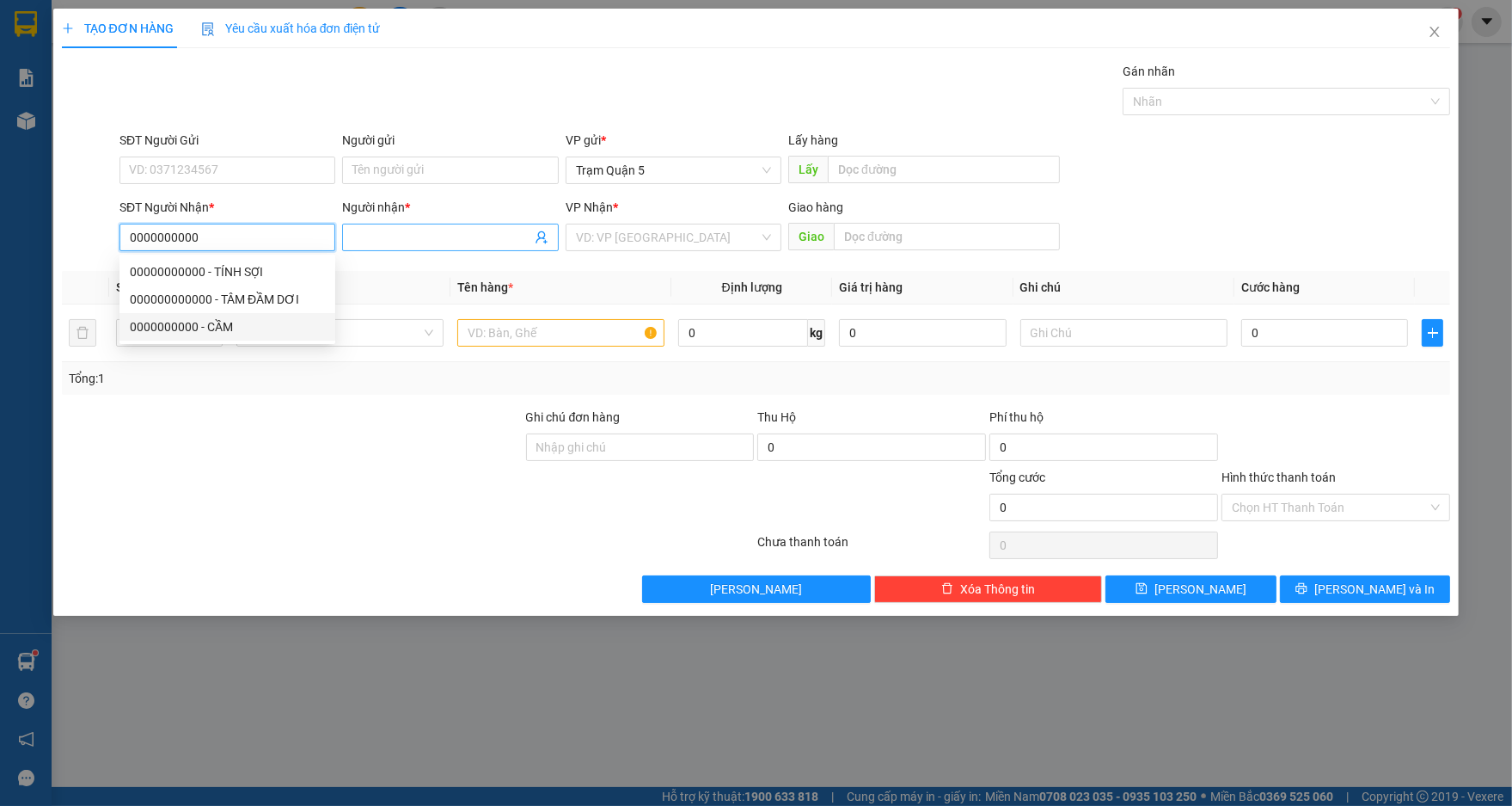
type input "0000000000"
click at [461, 234] on input "Người nhận *" at bounding box center [441, 237] width 177 height 19
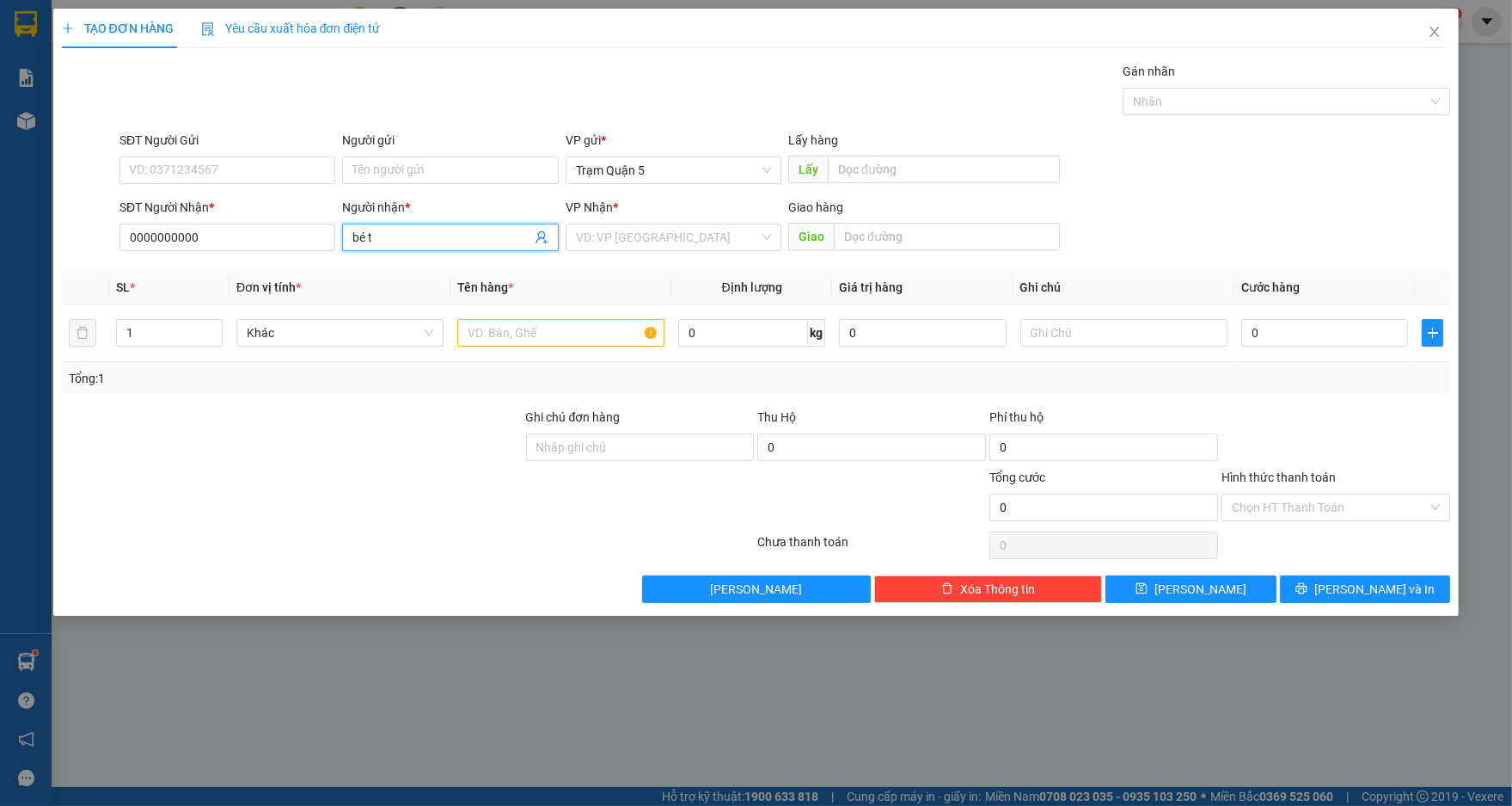
type input "bé tư"
click at [485, 273] on div "bé tư - 0946221762" at bounding box center [450, 271] width 195 height 19
type input "0946221762"
type input "bé tư"
click at [243, 245] on input "0946221762" at bounding box center [227, 237] width 216 height 28
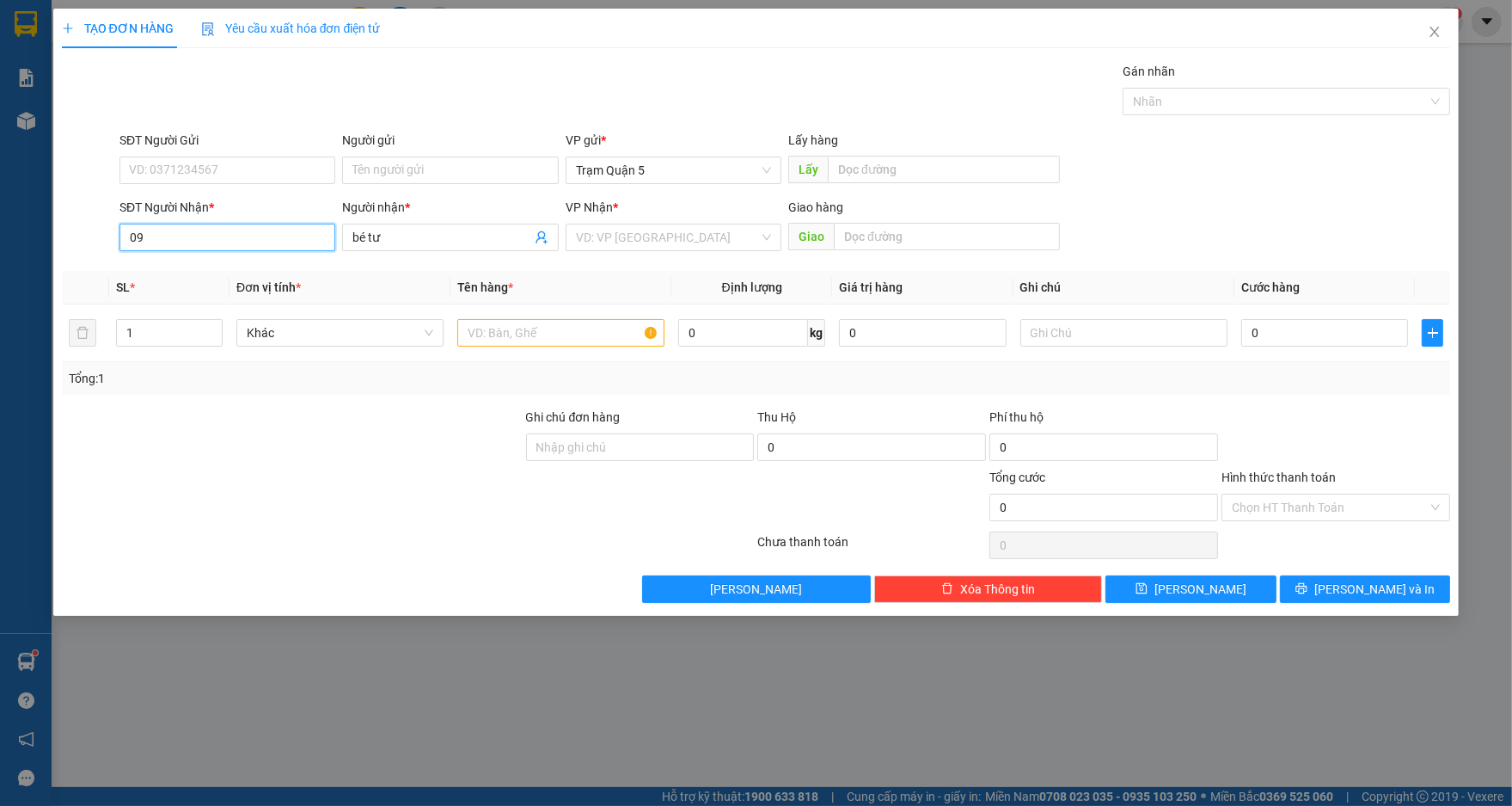
type input "0"
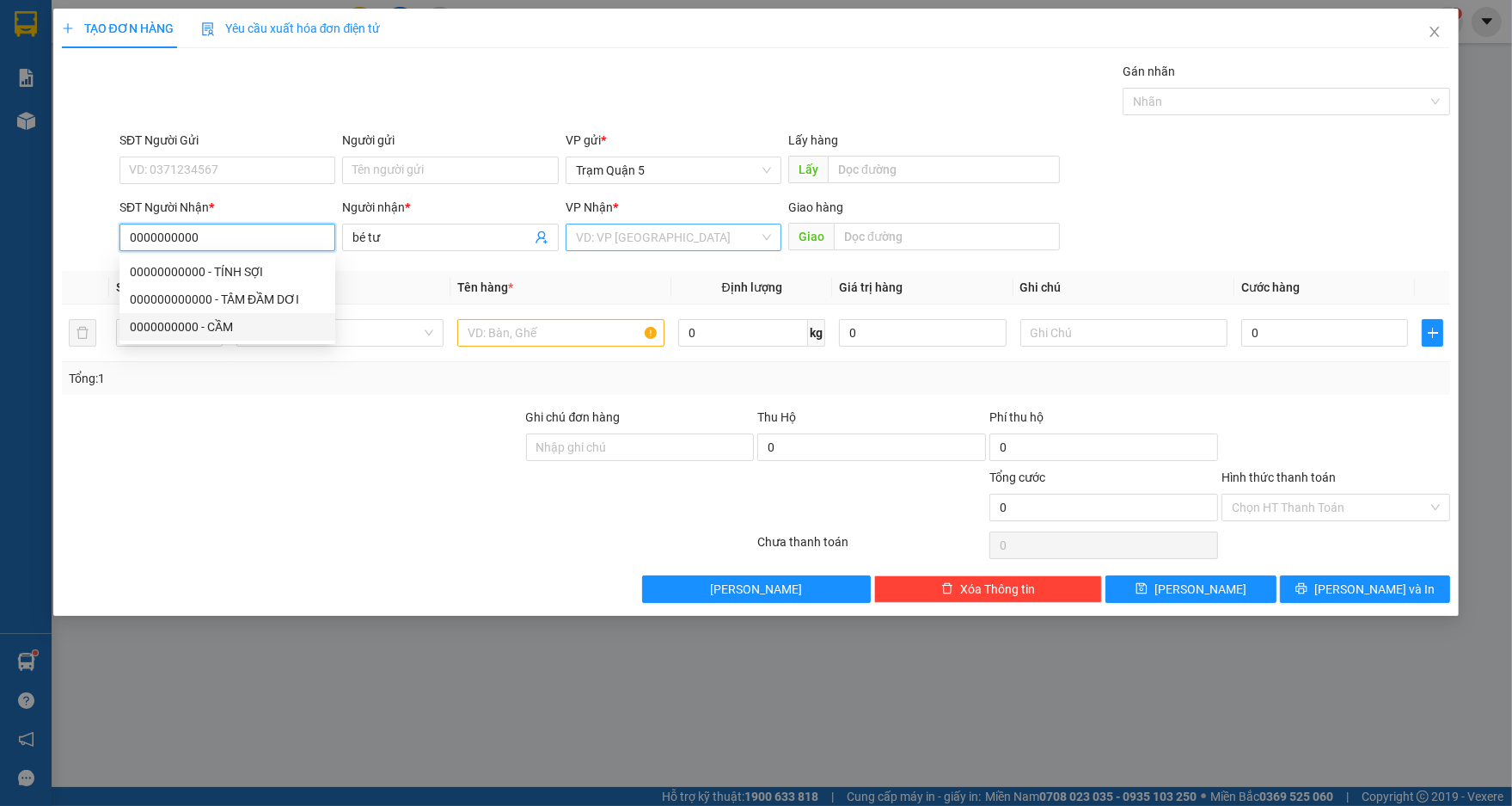
click at [764, 243] on div "VD: VP [GEOGRAPHIC_DATA]" at bounding box center [673, 237] width 216 height 28
type input "0000000000"
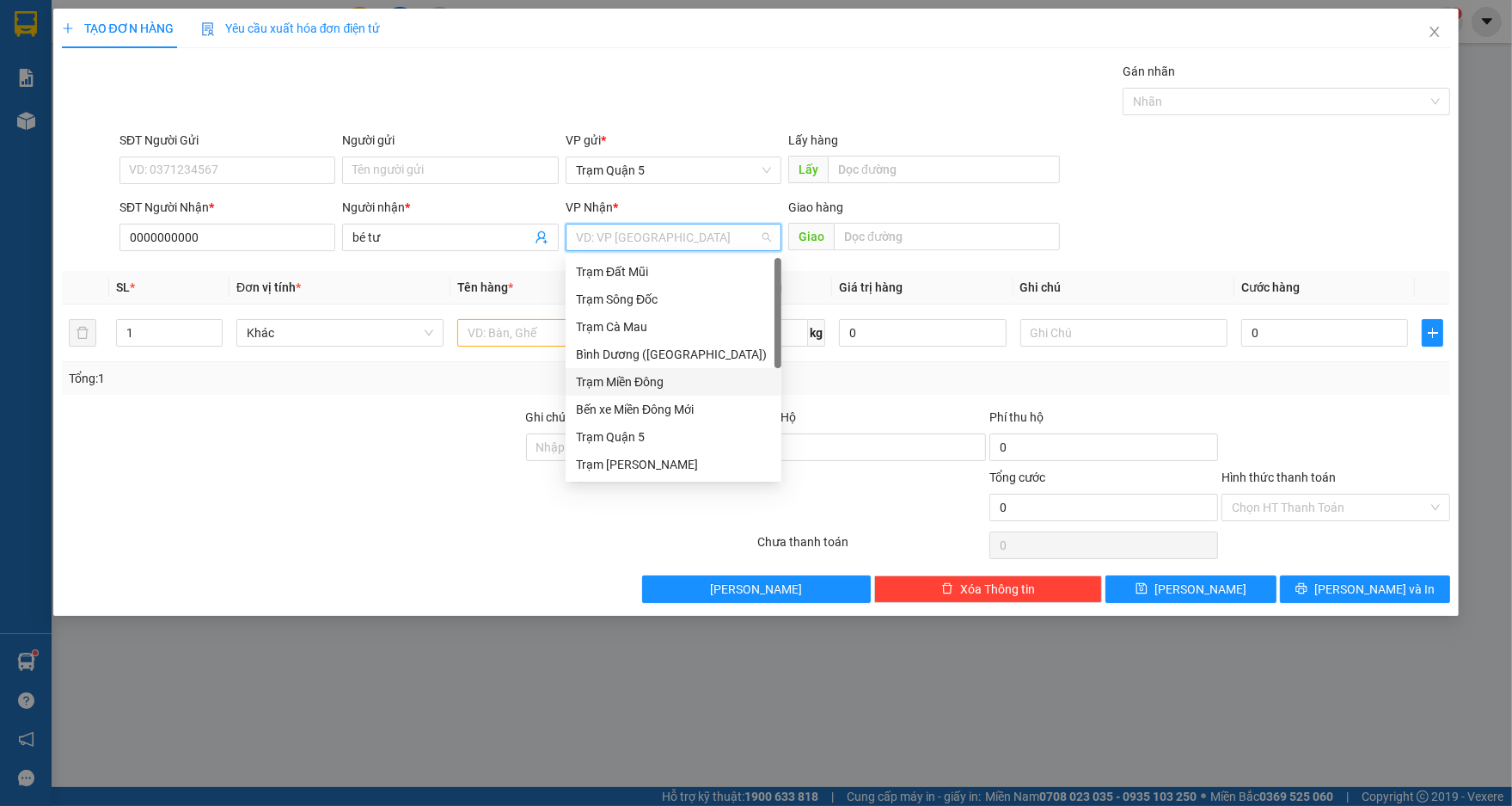
drag, startPoint x: 772, startPoint y: 349, endPoint x: 772, endPoint y: 371, distance: 22.0
click at [772, 371] on div "Trạm Đất Mũi Trạm Sông Đốc Trạm [GEOGRAPHIC_DATA] ([GEOGRAPHIC_DATA]) Trạm Miền…" at bounding box center [673, 396] width 216 height 275
click at [770, 308] on div "Trạm Sông Đốc" at bounding box center [673, 298] width 195 height 19
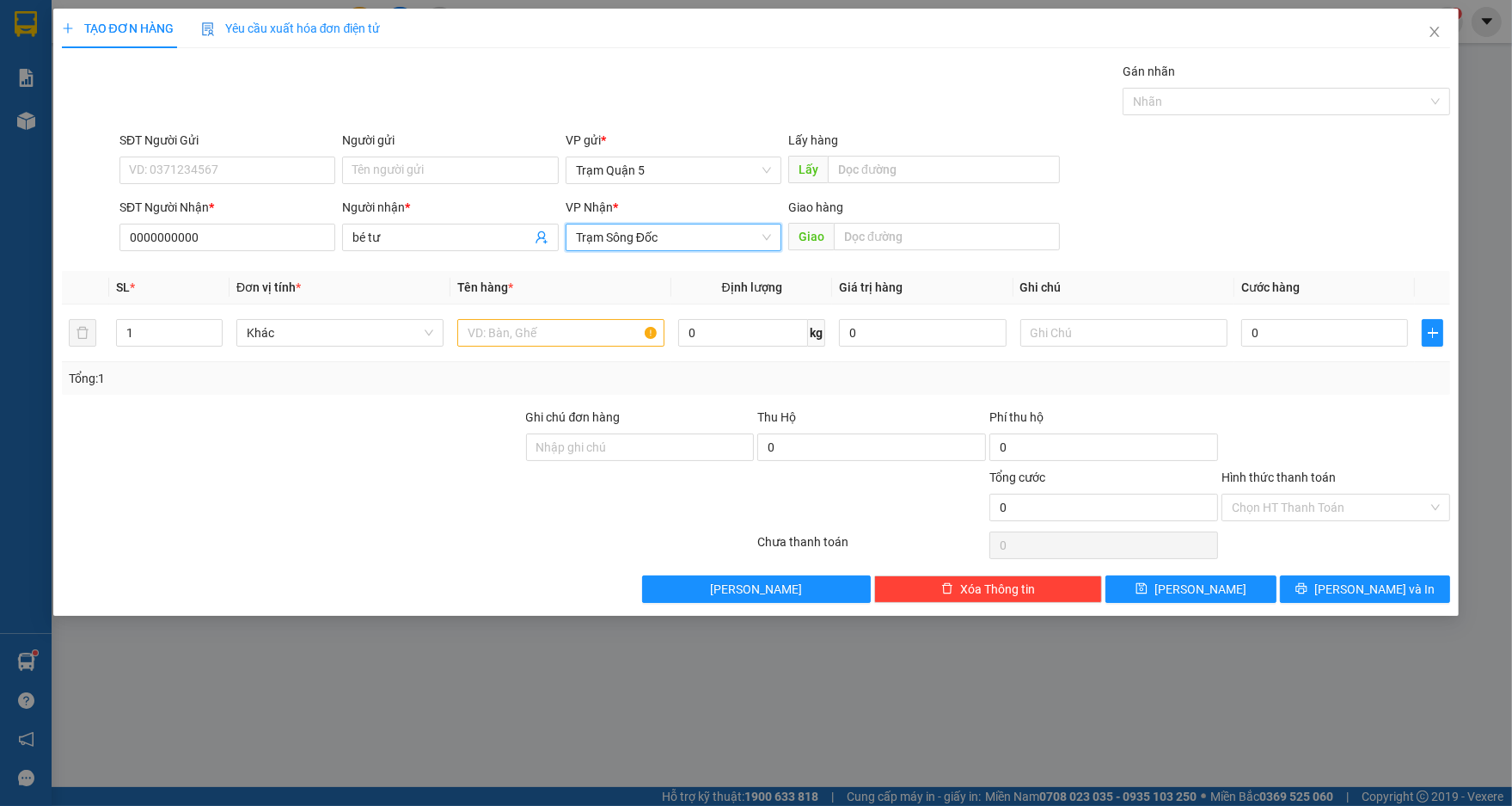
click at [767, 234] on span "Trạm Sông Đốc" at bounding box center [673, 237] width 195 height 26
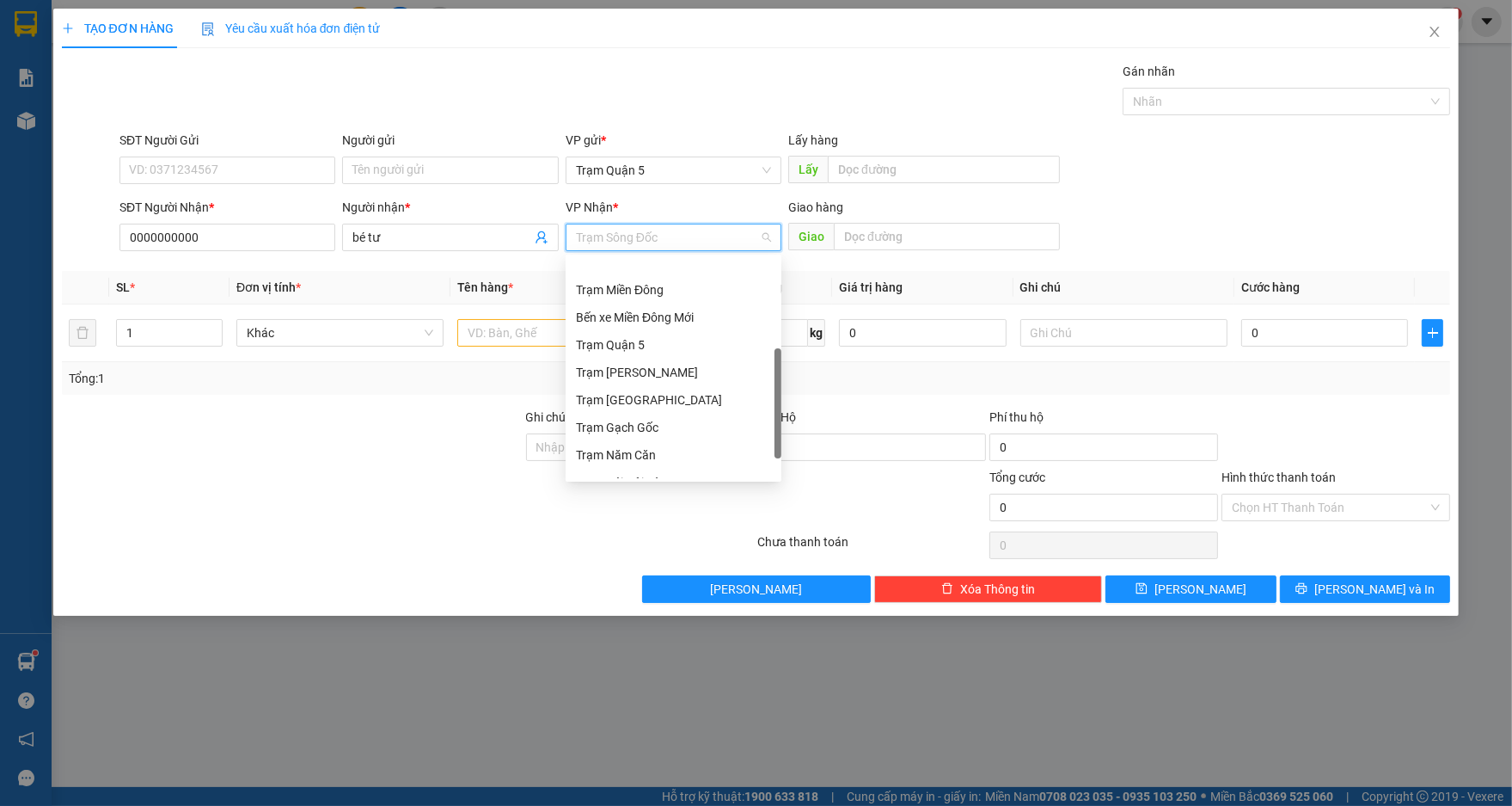
scroll to position [164, 0]
drag, startPoint x: 776, startPoint y: 344, endPoint x: 672, endPoint y: 462, distance: 157.3
click at [724, 485] on body "Kết quả tìm kiếm ( 0 ) Bộ lọc No Data thienbao.yenhung 1 Báo cáo Báo cáo thống …" at bounding box center [756, 403] width 1512 height 806
click at [666, 465] on div "Trạm Đầm Dơi" at bounding box center [673, 464] width 195 height 19
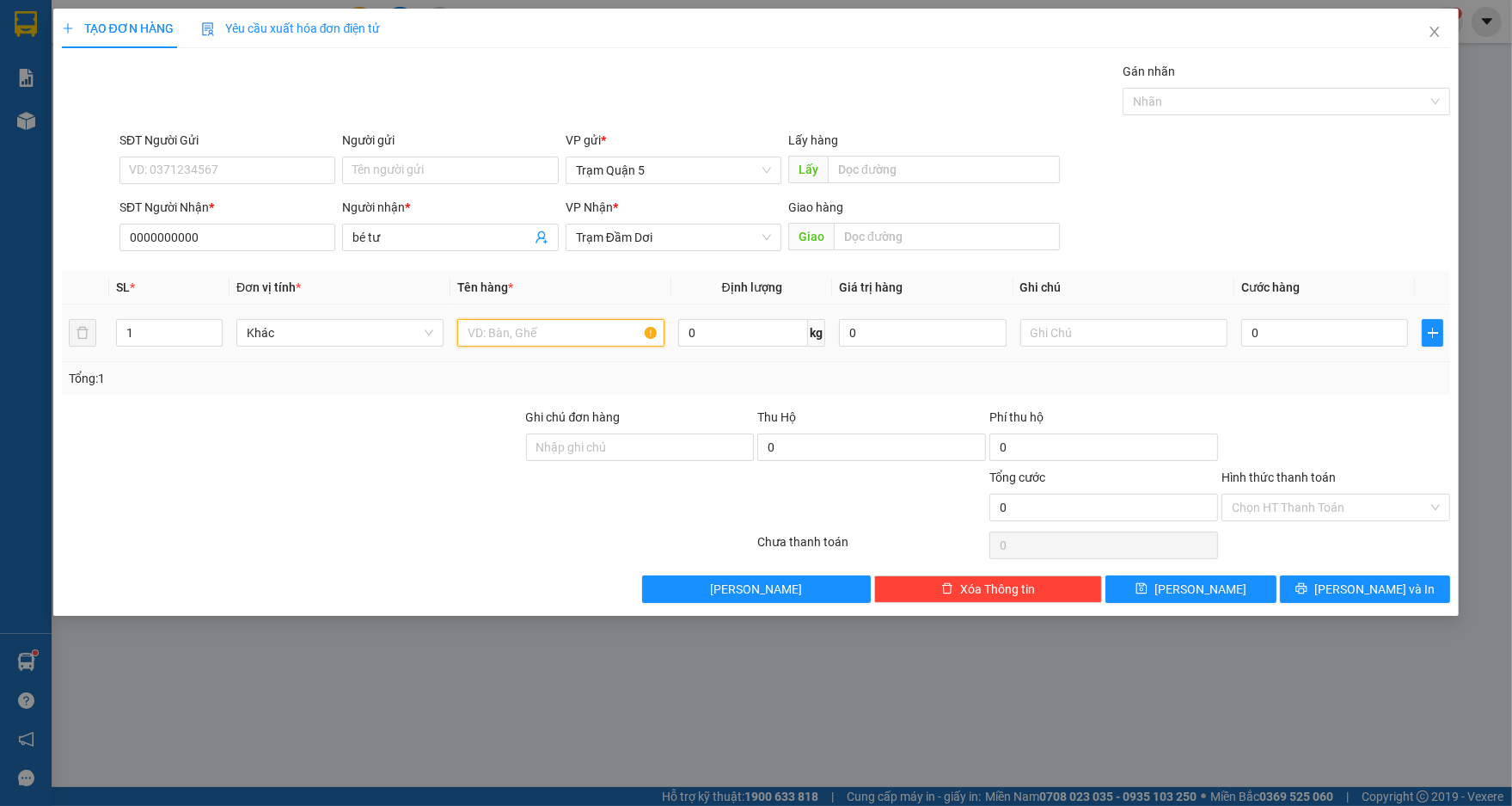
click at [539, 328] on input "text" at bounding box center [560, 332] width 207 height 28
type input "bó bông"
click at [1340, 334] on input "0" at bounding box center [1325, 332] width 167 height 28
type input "1"
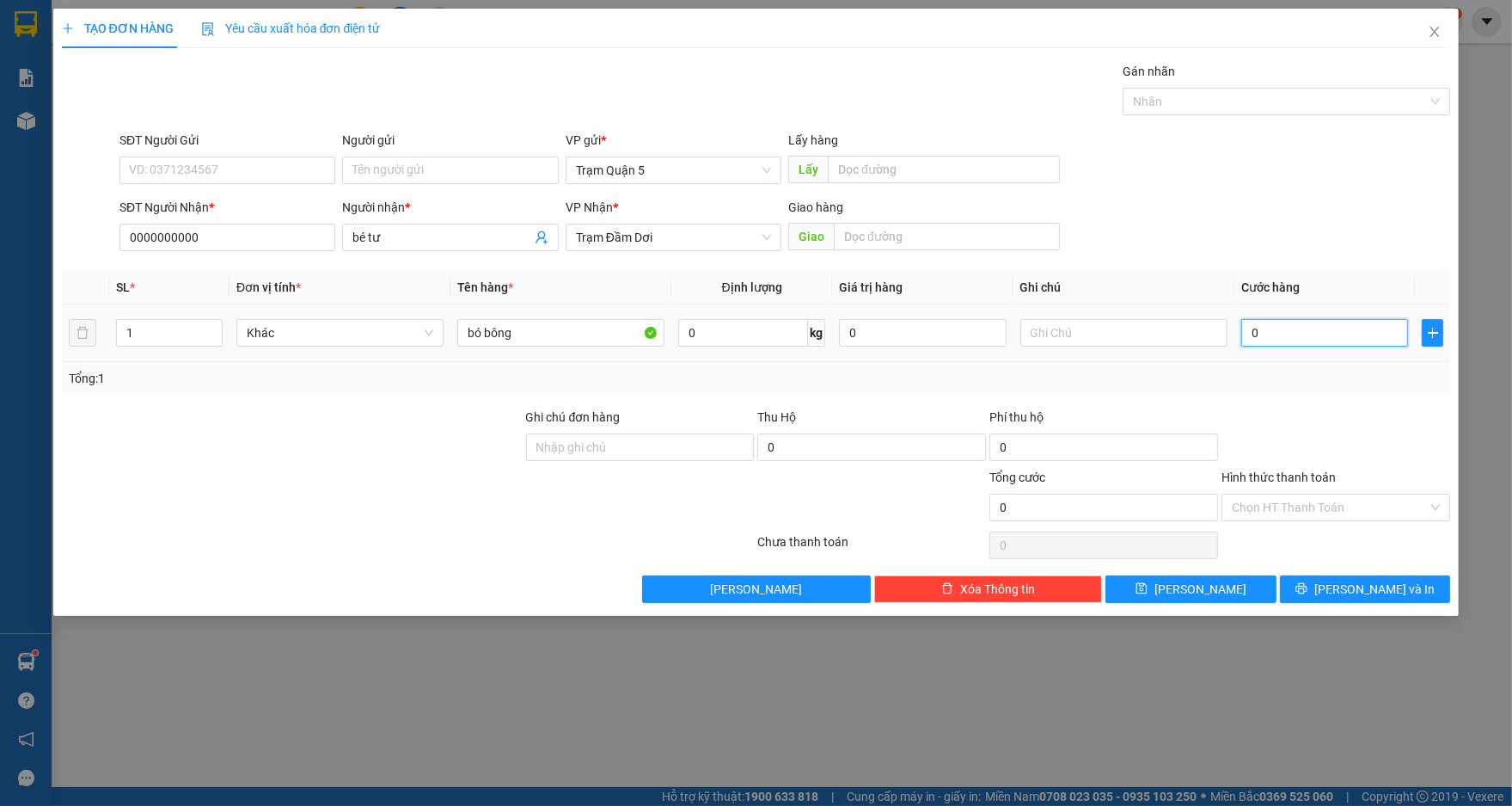
type input "1"
type input "15"
type input "150"
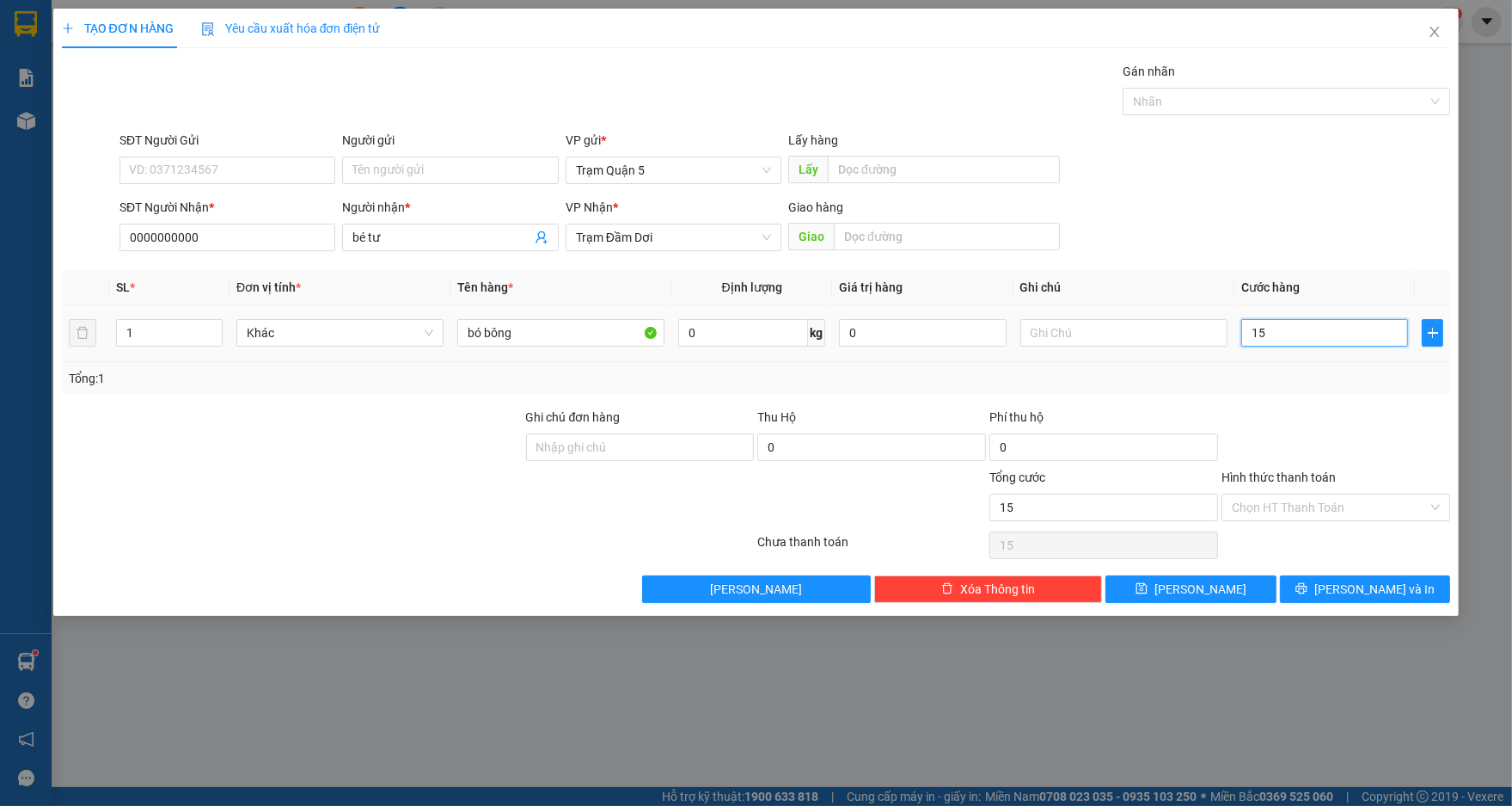
type input "150"
type input "150.000"
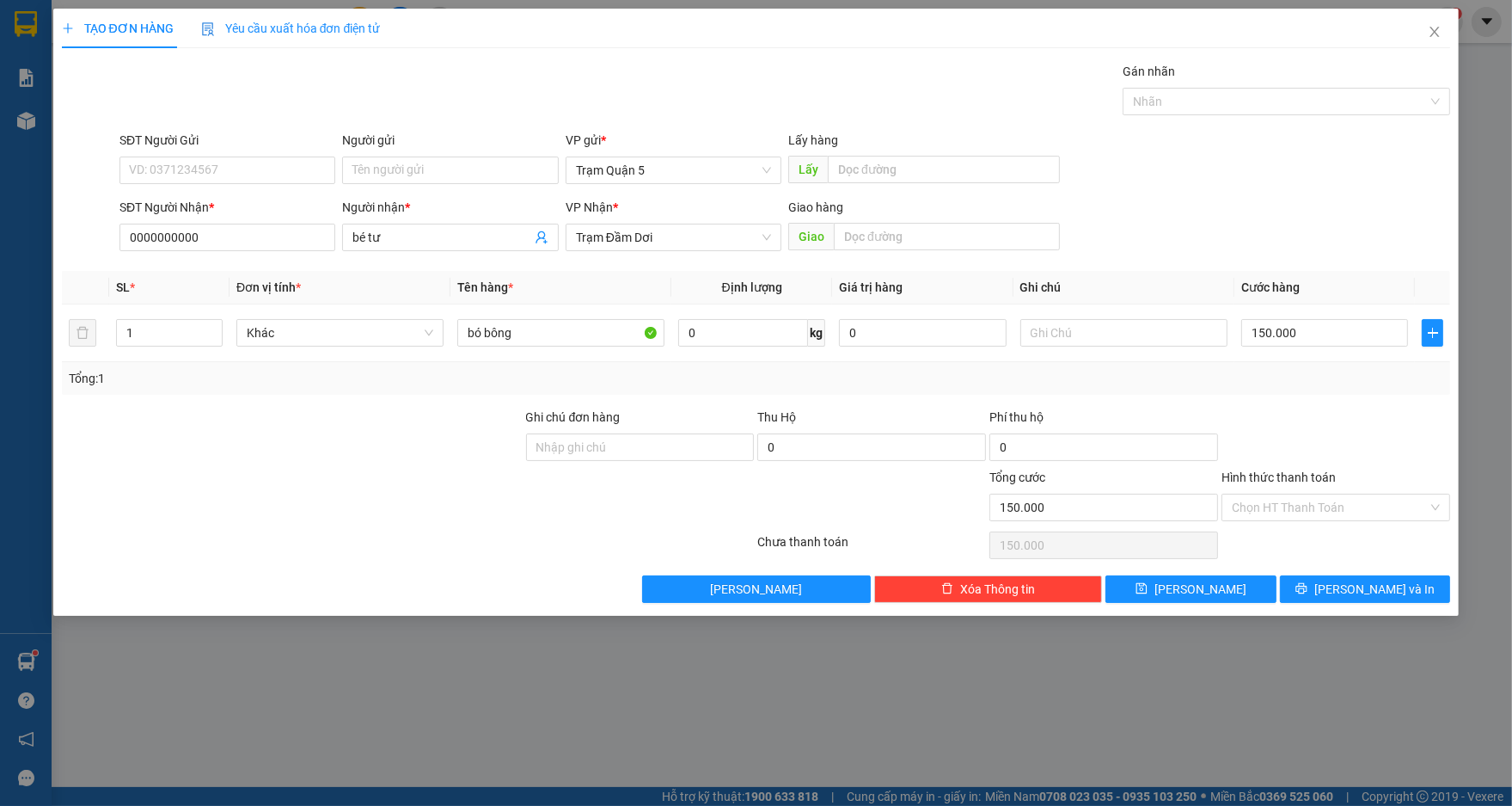
click at [1345, 194] on form "SĐT Người Gửi VD: 0371234567 Người gửi Tên người gửi VP gửi * Trạm Quận 5 Lấy h…" at bounding box center [756, 194] width 1389 height 127
drag, startPoint x: 532, startPoint y: 336, endPoint x: 536, endPoint y: 312, distance: 24.3
click at [535, 336] on input "bó bông" at bounding box center [560, 332] width 207 height 28
type input "bó bông bự"
click at [1383, 587] on span "[PERSON_NAME] và In" at bounding box center [1374, 589] width 121 height 19
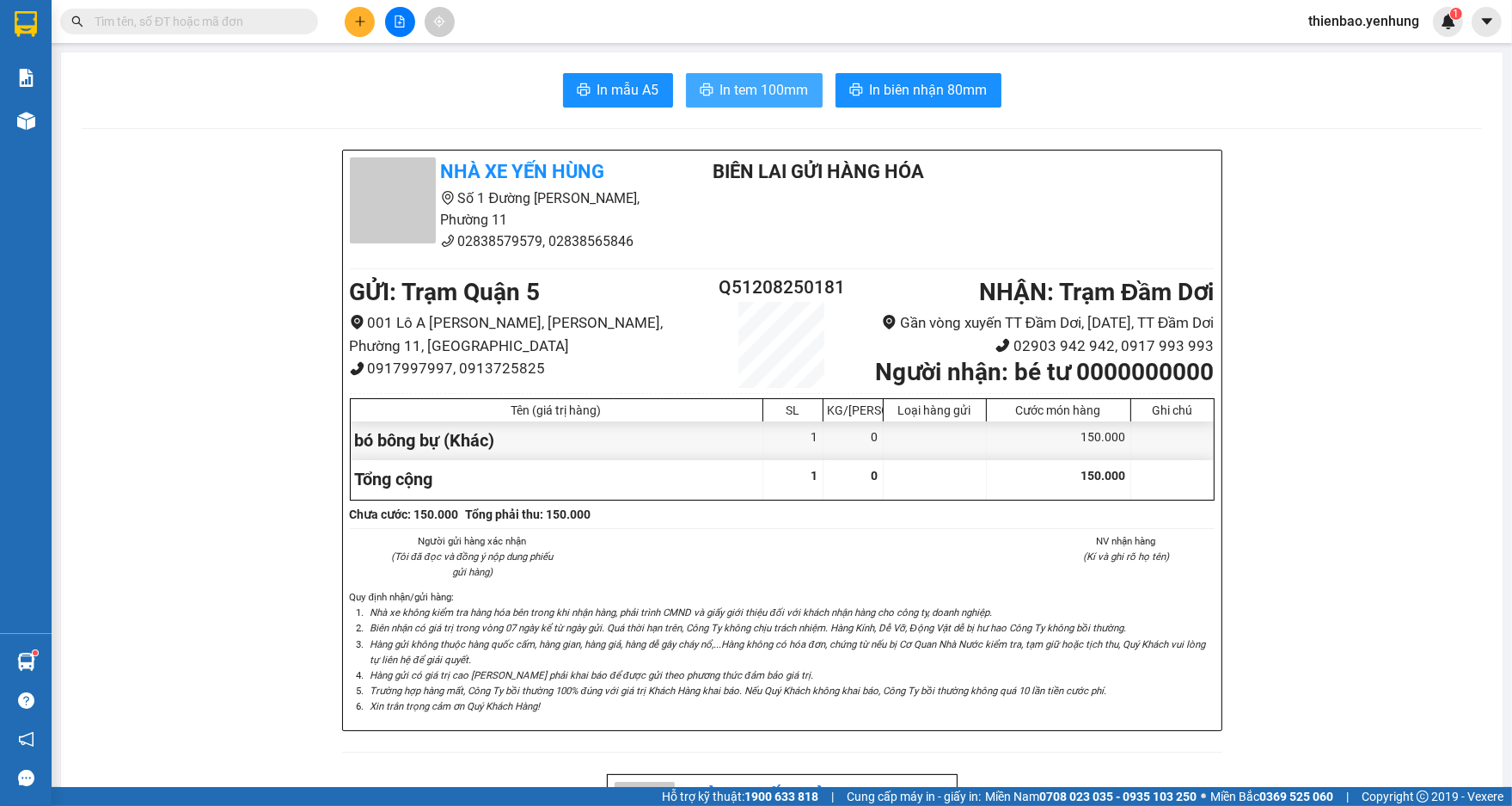
click at [784, 90] on span "In tem 100mm" at bounding box center [765, 90] width 89 height 21
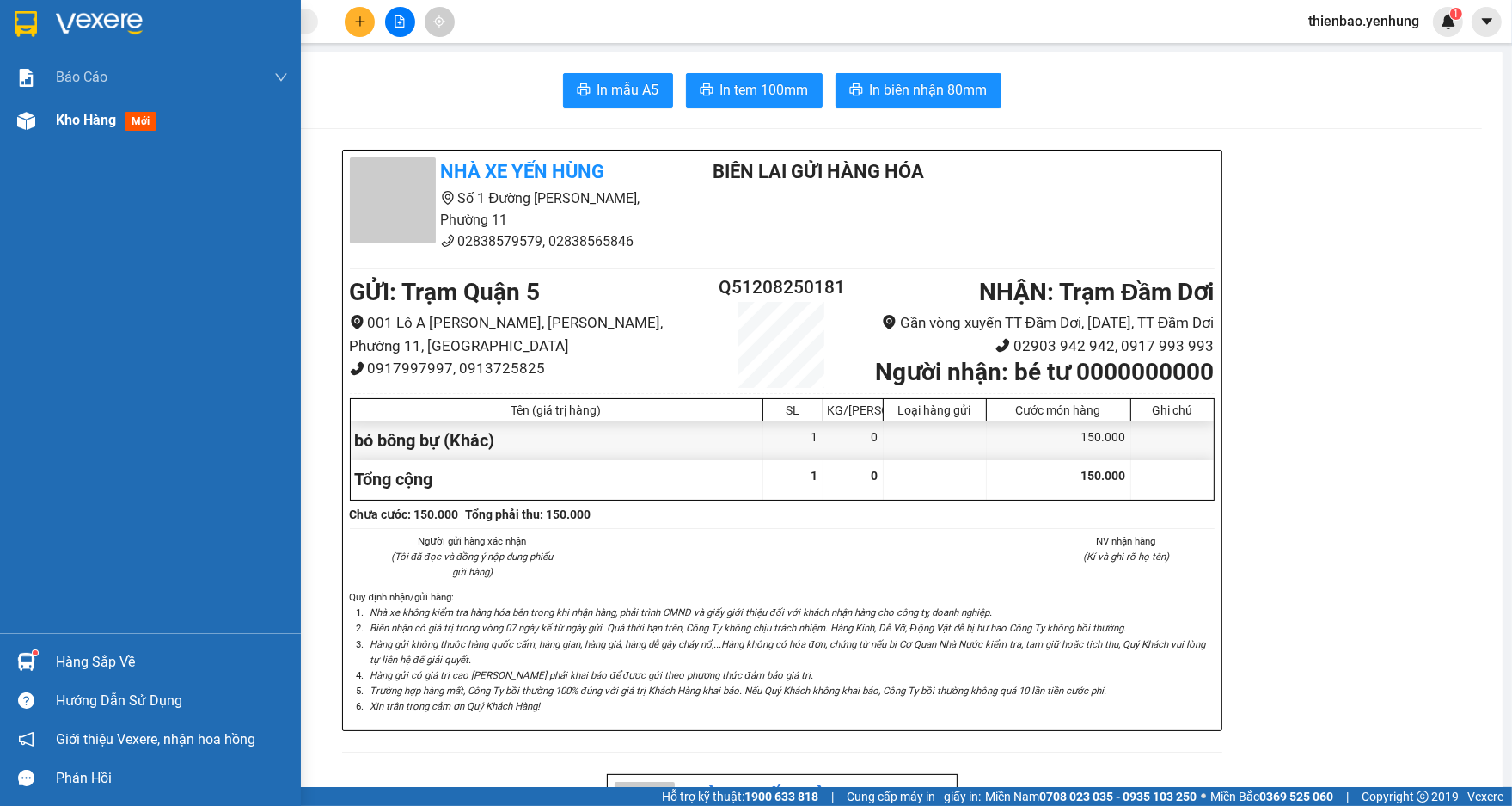
click at [19, 116] on img at bounding box center [26, 121] width 18 height 18
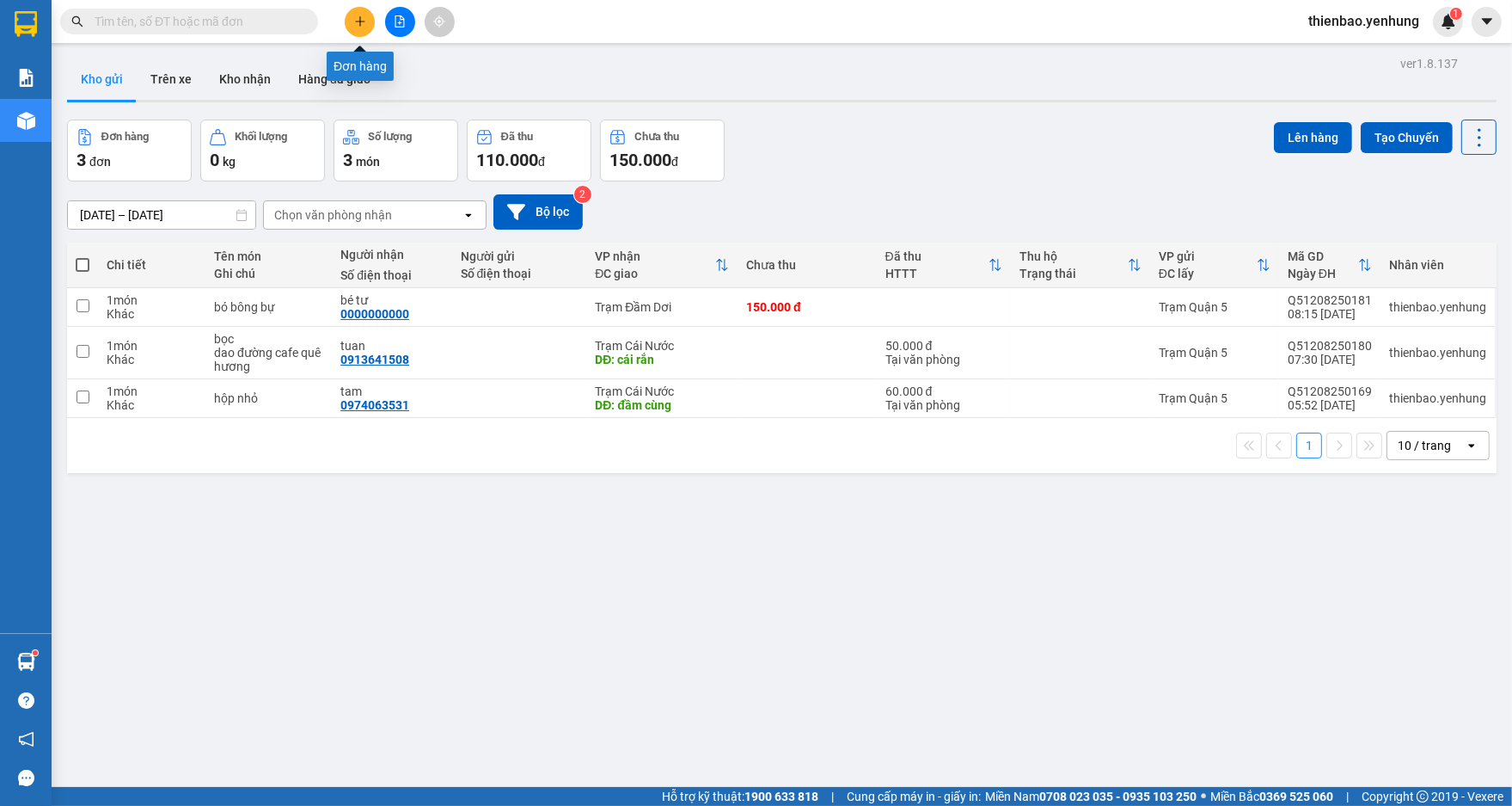
click at [355, 17] on icon "plus" at bounding box center [360, 21] width 12 height 12
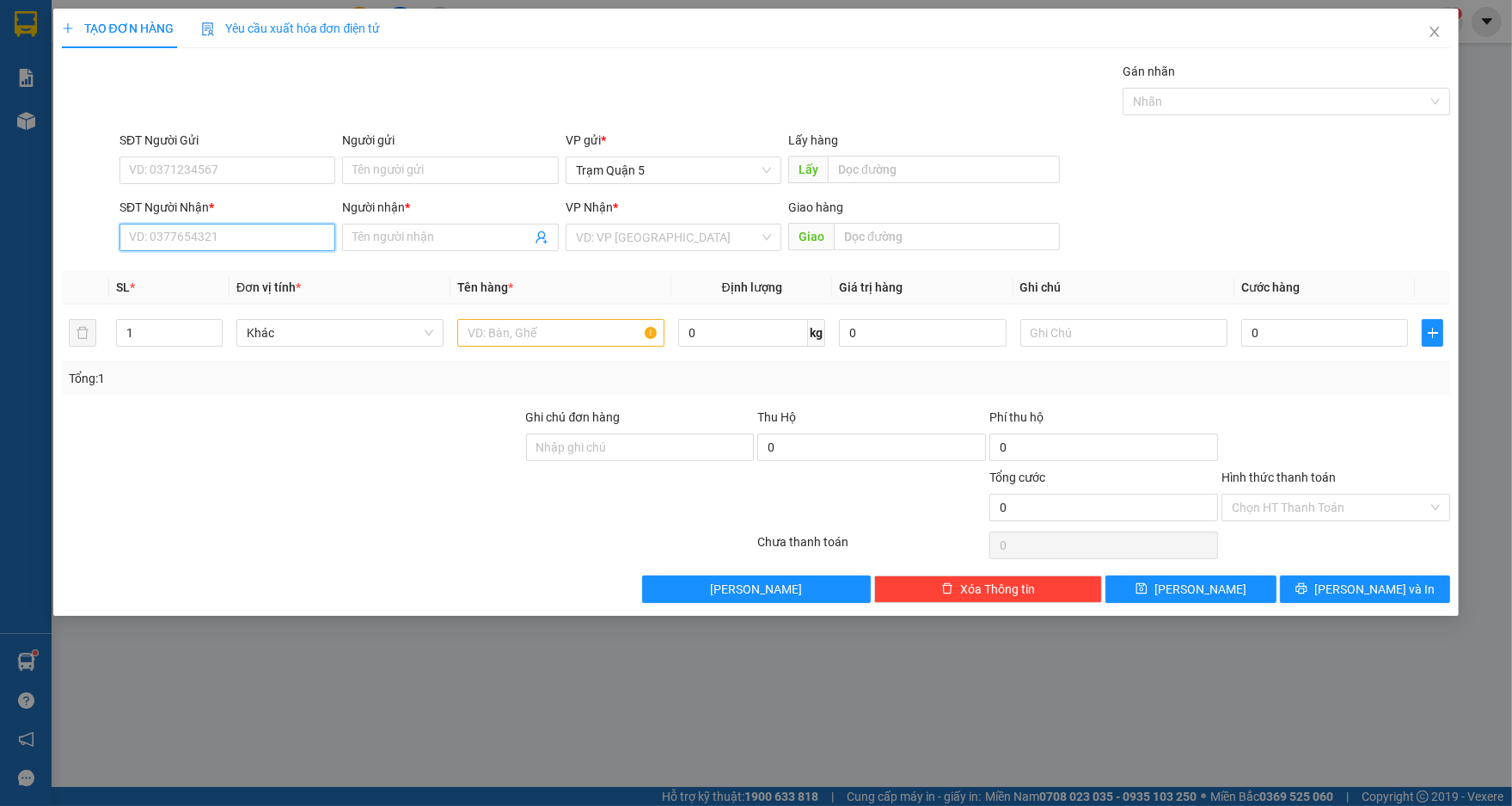
drag, startPoint x: 256, startPoint y: 247, endPoint x: 270, endPoint y: 246, distance: 14.0
click at [267, 246] on input "SĐT Người Nhận *" at bounding box center [227, 237] width 216 height 28
click at [276, 275] on div "0857070451 - Hạnh" at bounding box center [227, 271] width 195 height 19
type input "0857070451"
type input "Hạnh"
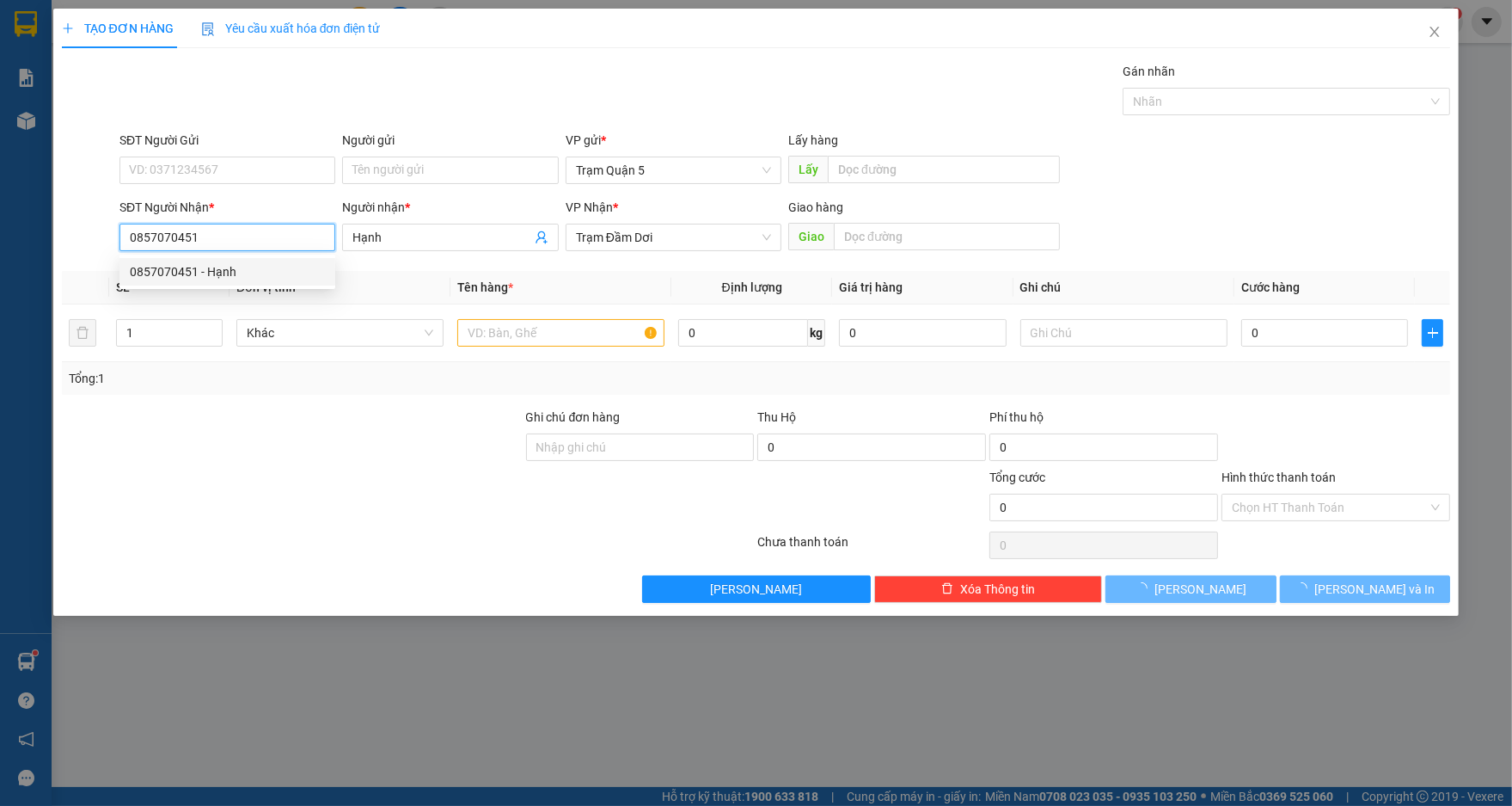
type input "60.000"
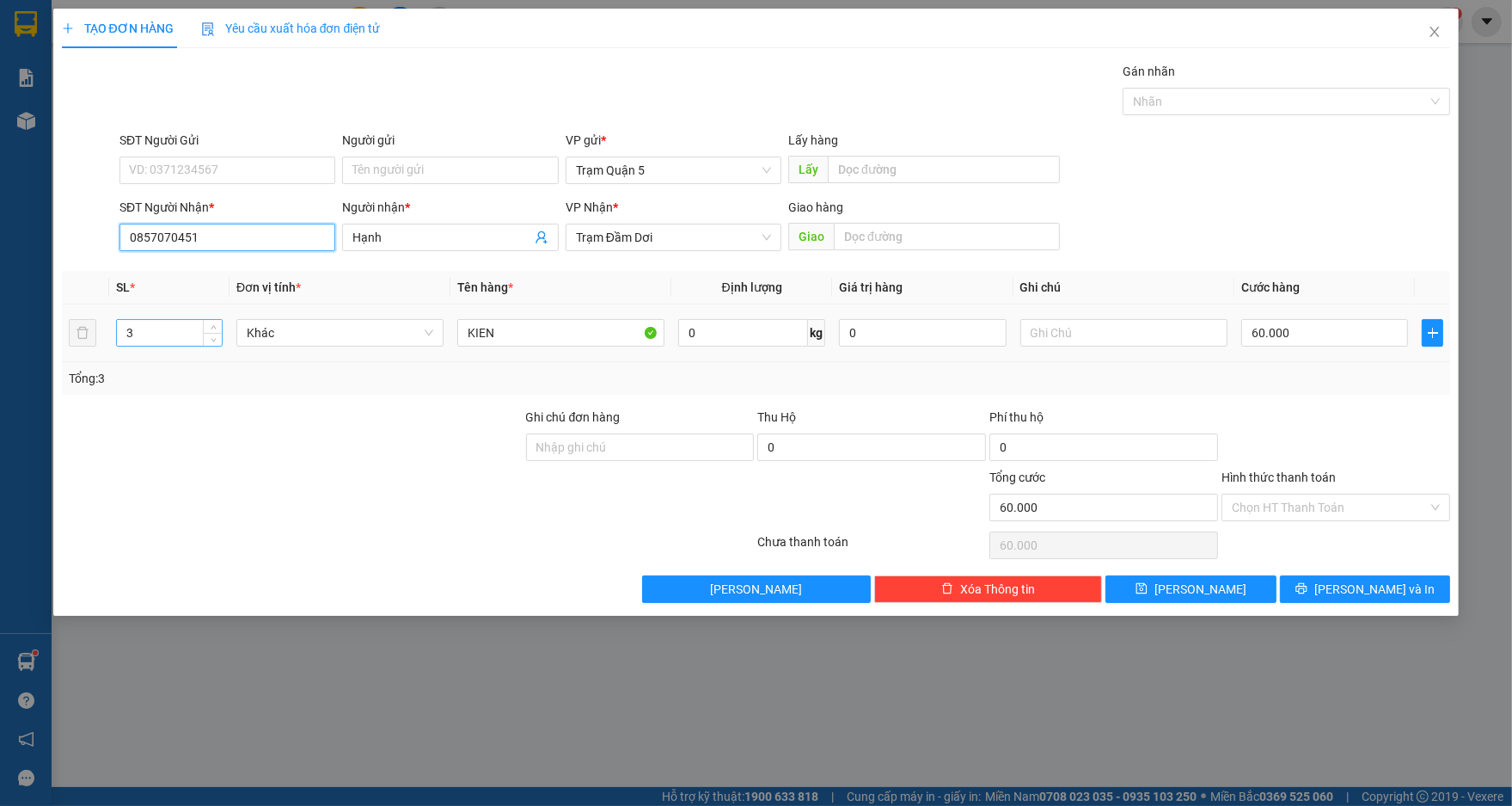
type input "0857070451"
click at [142, 336] on input "3" at bounding box center [169, 332] width 105 height 26
type input "1"
click at [517, 339] on input "KIEN" at bounding box center [560, 332] width 207 height 28
type input "K"
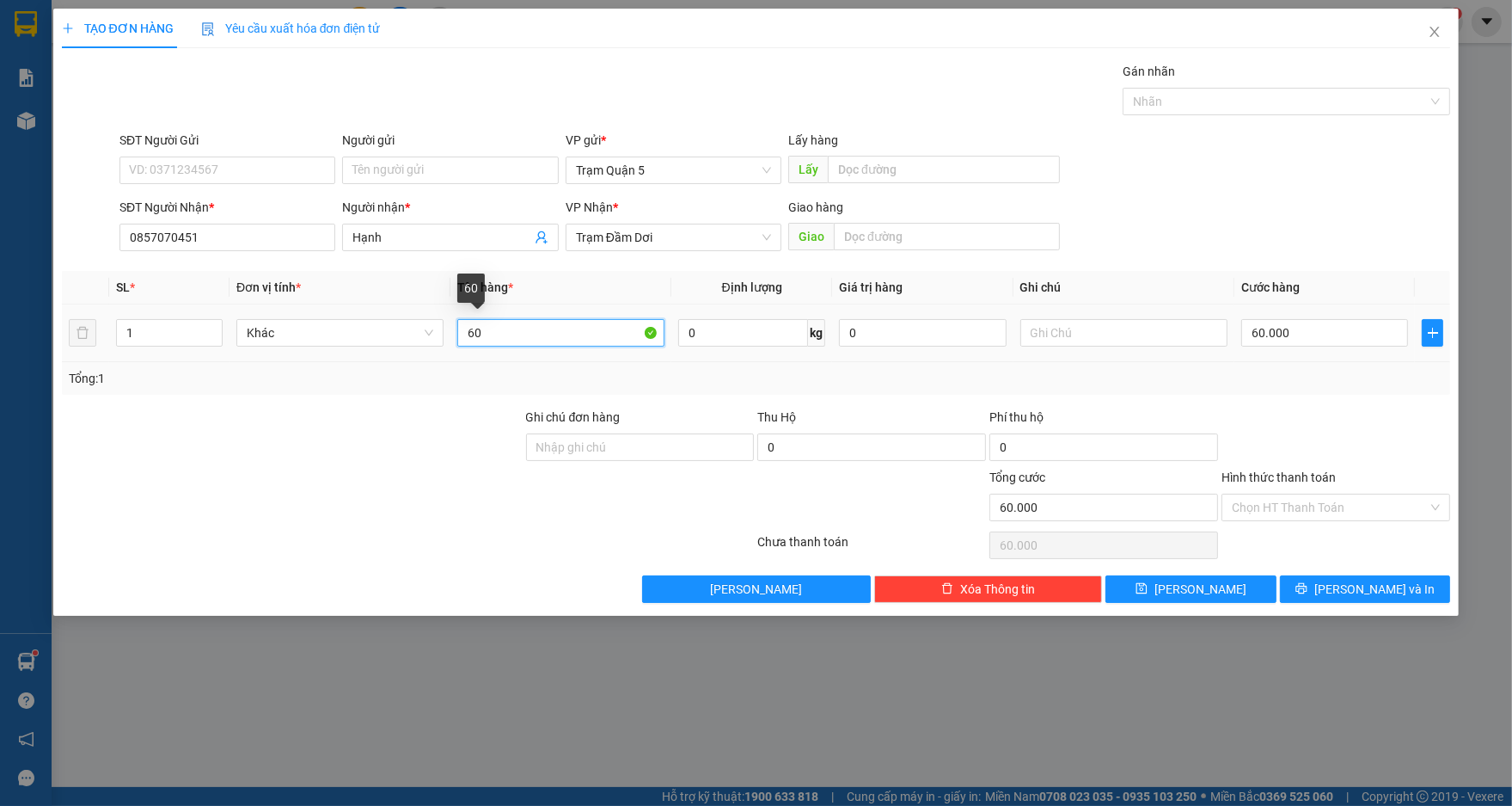
type input "6"
click at [1437, 498] on div "Chọn HT Thanh Toán" at bounding box center [1335, 507] width 229 height 28
type input "valy"
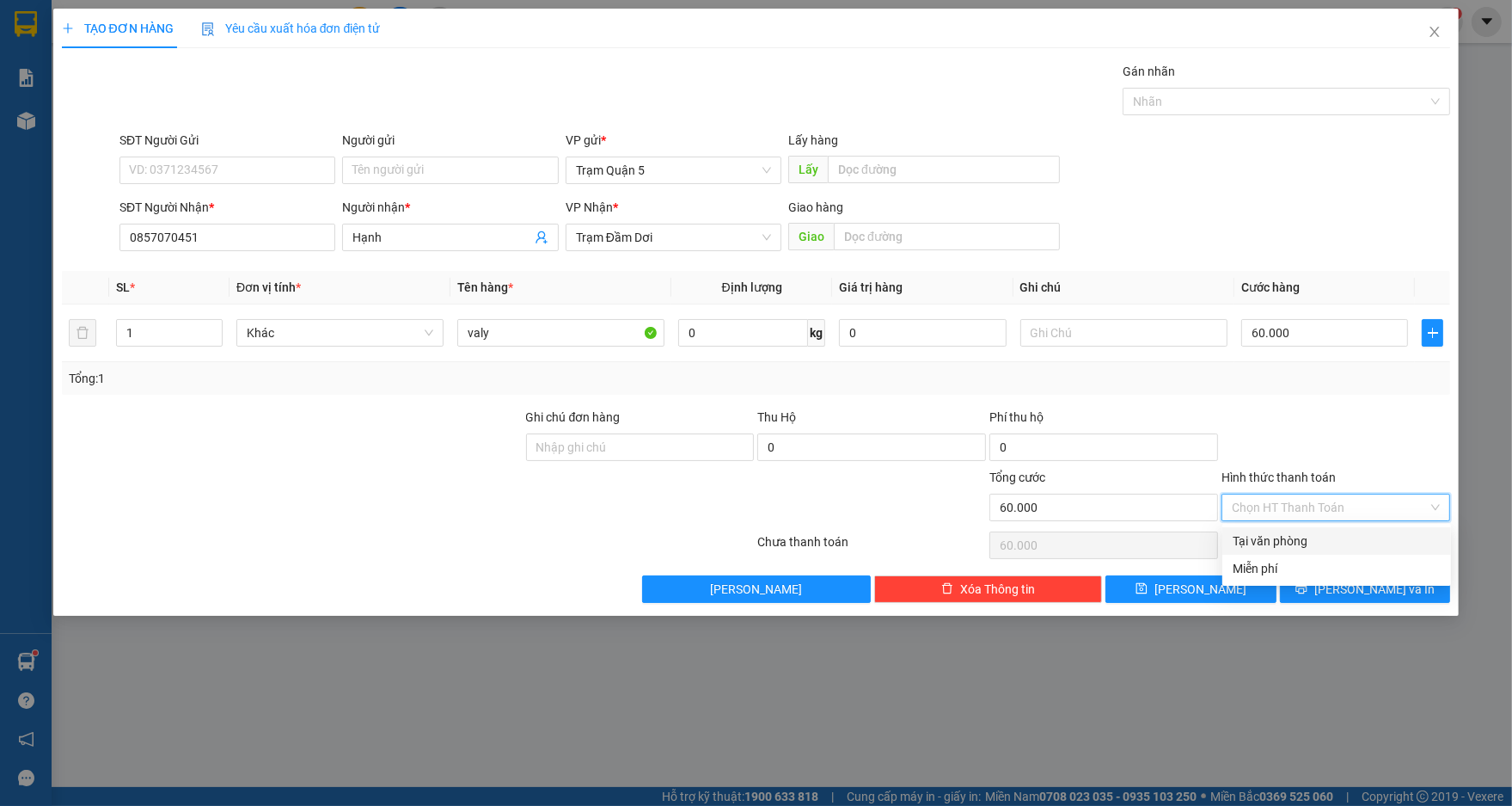
click at [1372, 546] on div "Tại văn phòng" at bounding box center [1336, 541] width 208 height 19
type input "0"
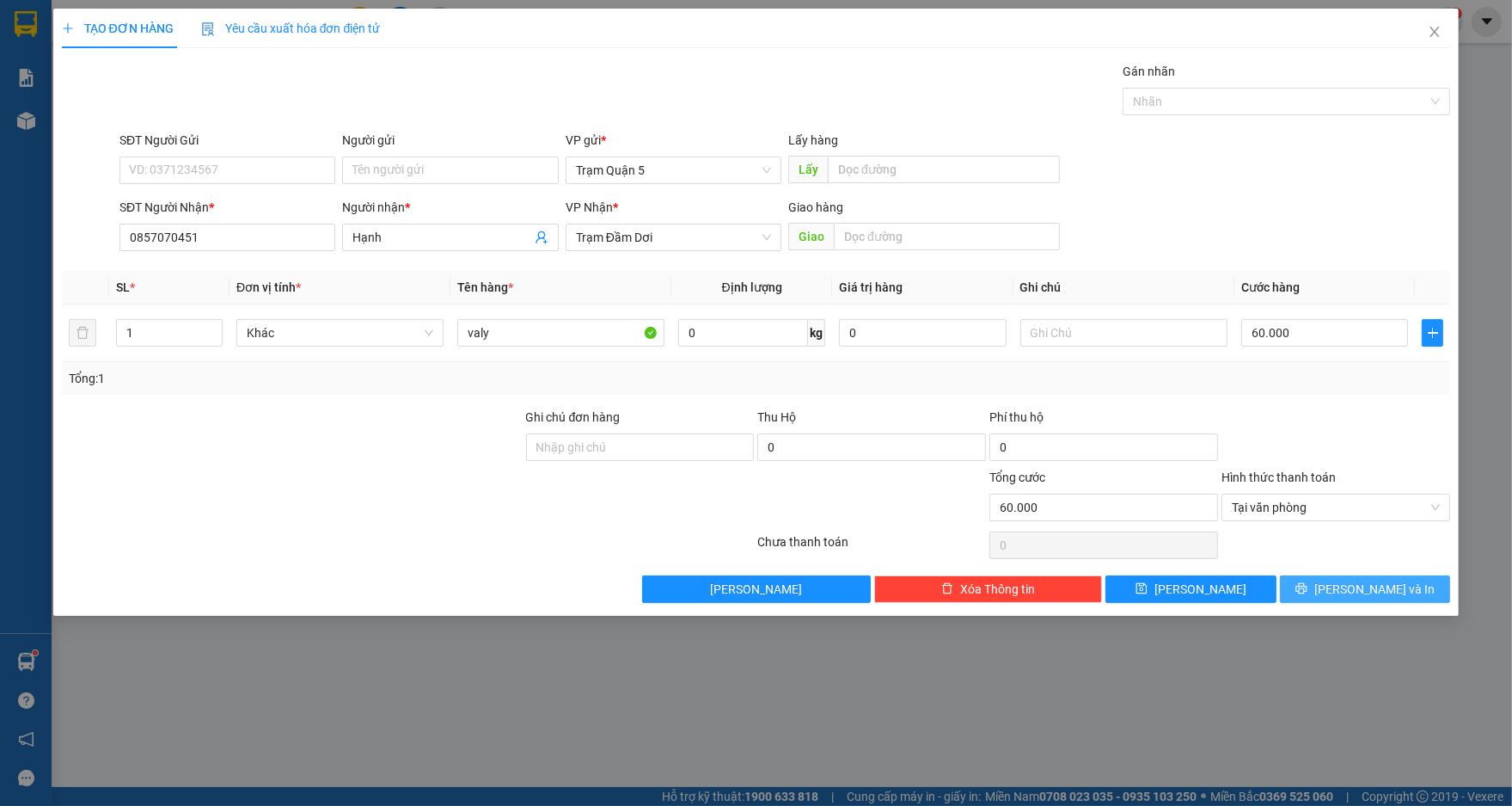
click at [1368, 599] on button "[PERSON_NAME] và In" at bounding box center [1365, 589] width 170 height 28
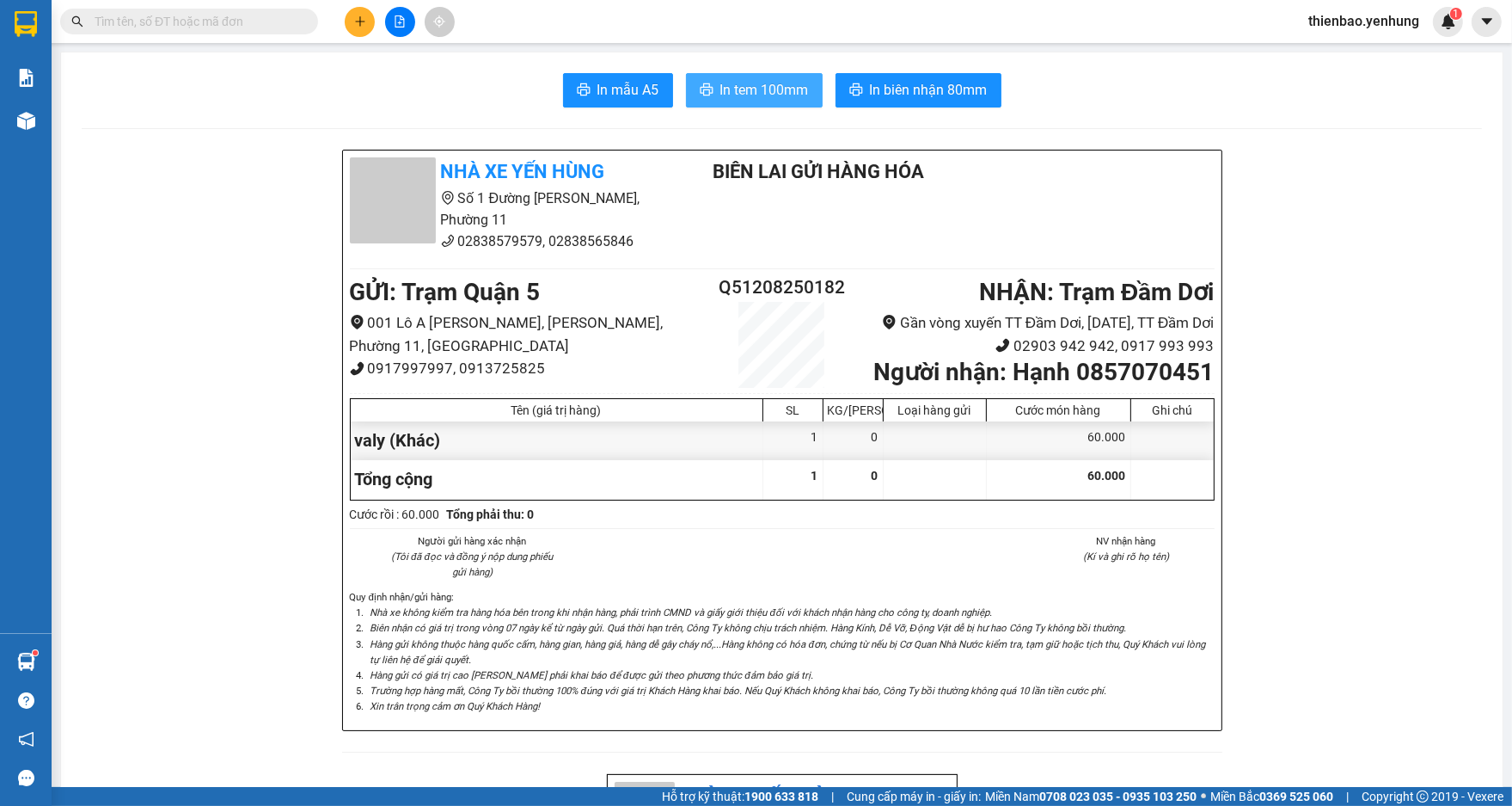
click at [730, 85] on span "In tem 100mm" at bounding box center [765, 90] width 89 height 21
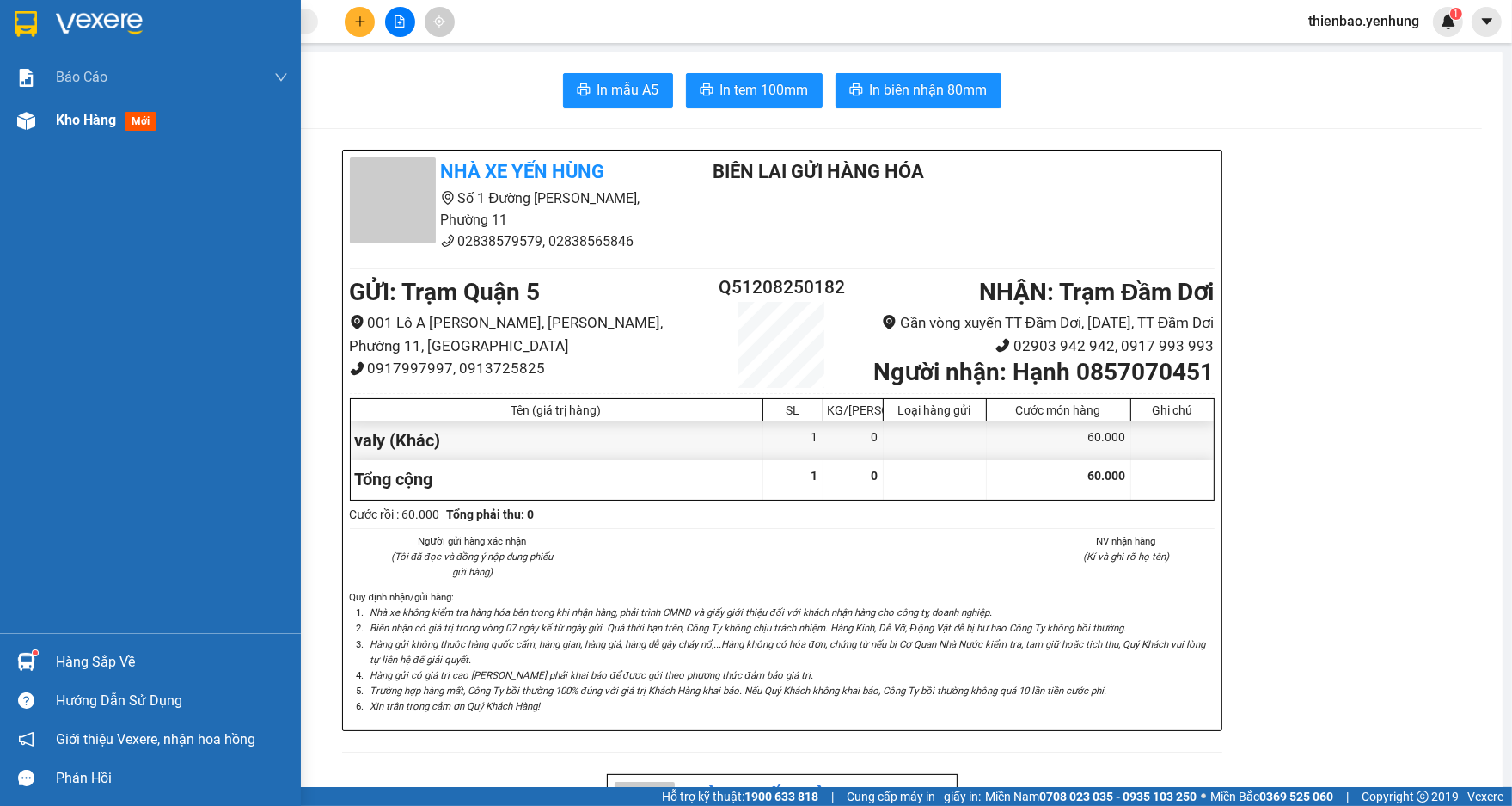
click at [17, 122] on img at bounding box center [26, 121] width 18 height 18
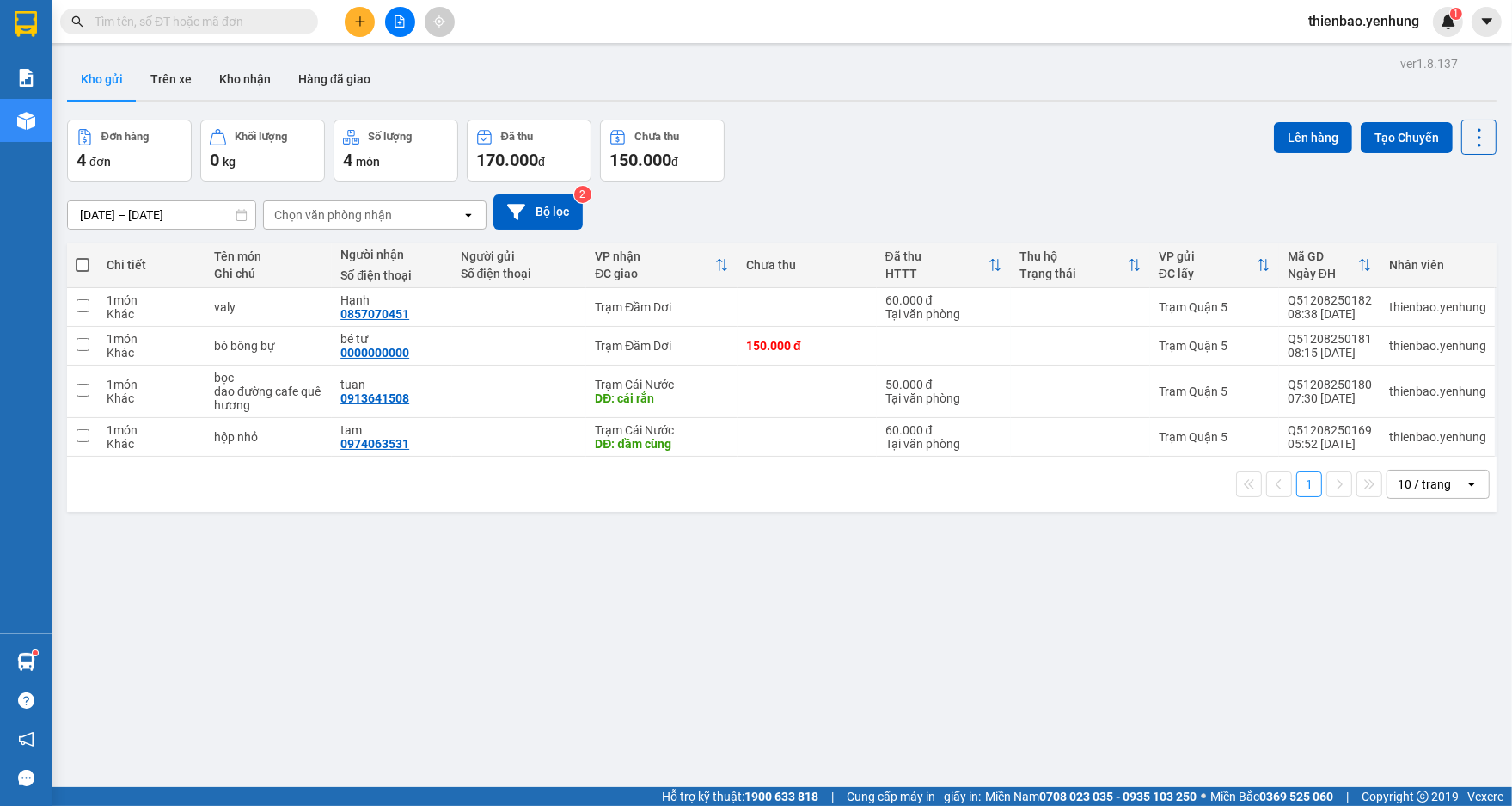
click at [75, 268] on label at bounding box center [82, 265] width 13 height 17
click at [83, 257] on input "checkbox" at bounding box center [83, 257] width 0 height 0
checkbox input "true"
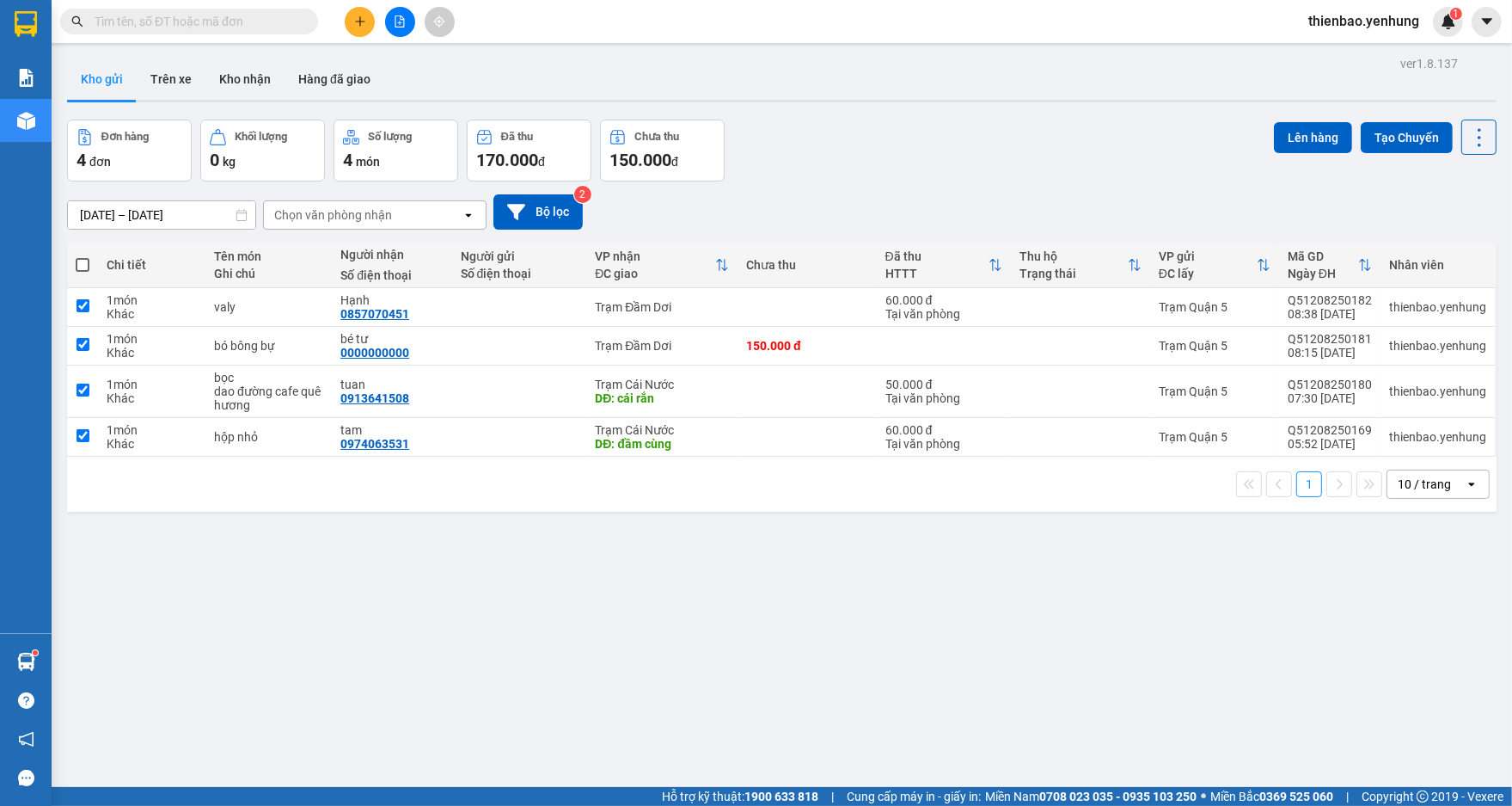
checkbox input "true"
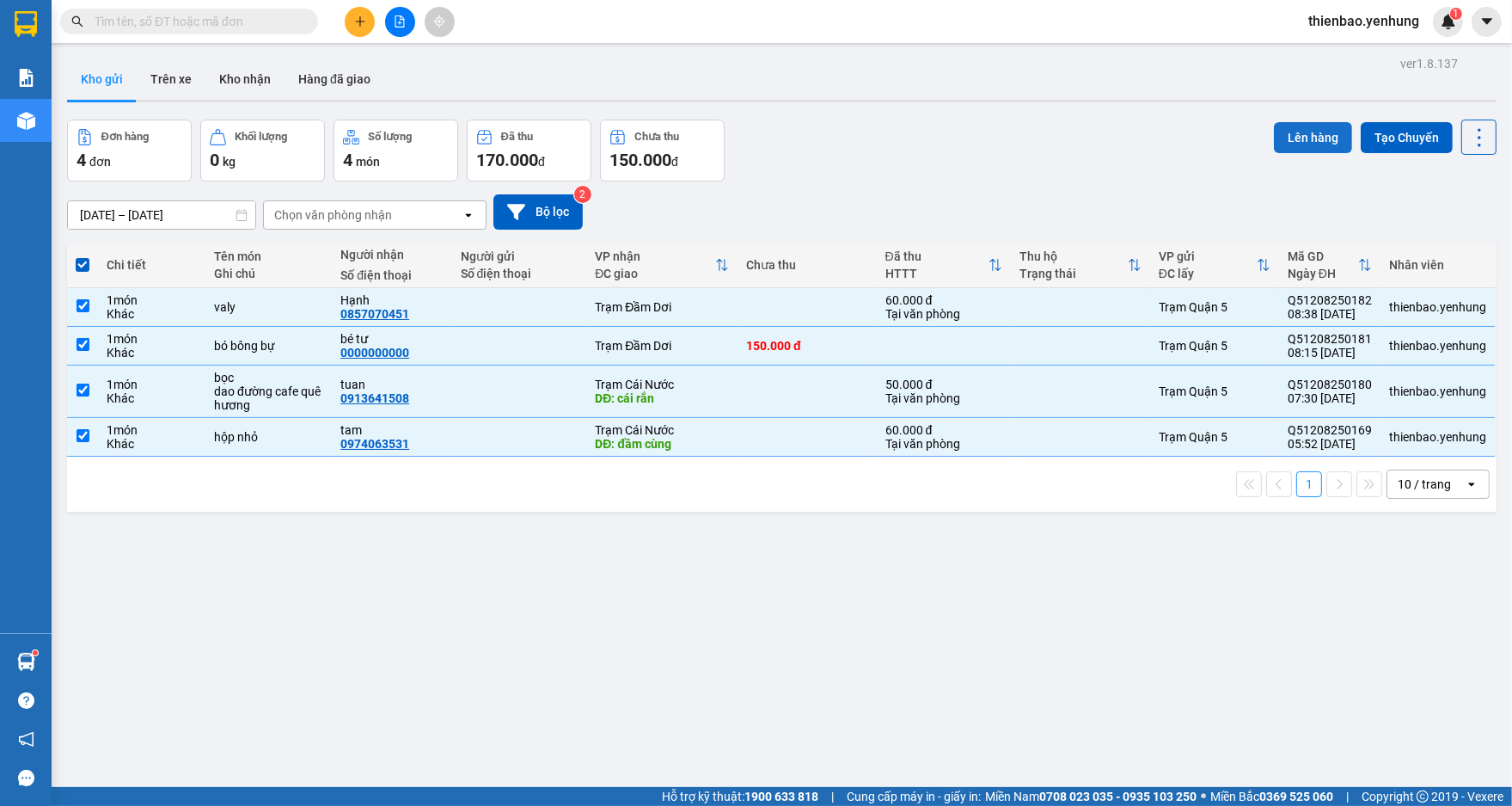
click at [1308, 141] on button "Lên hàng" at bounding box center [1312, 138] width 78 height 31
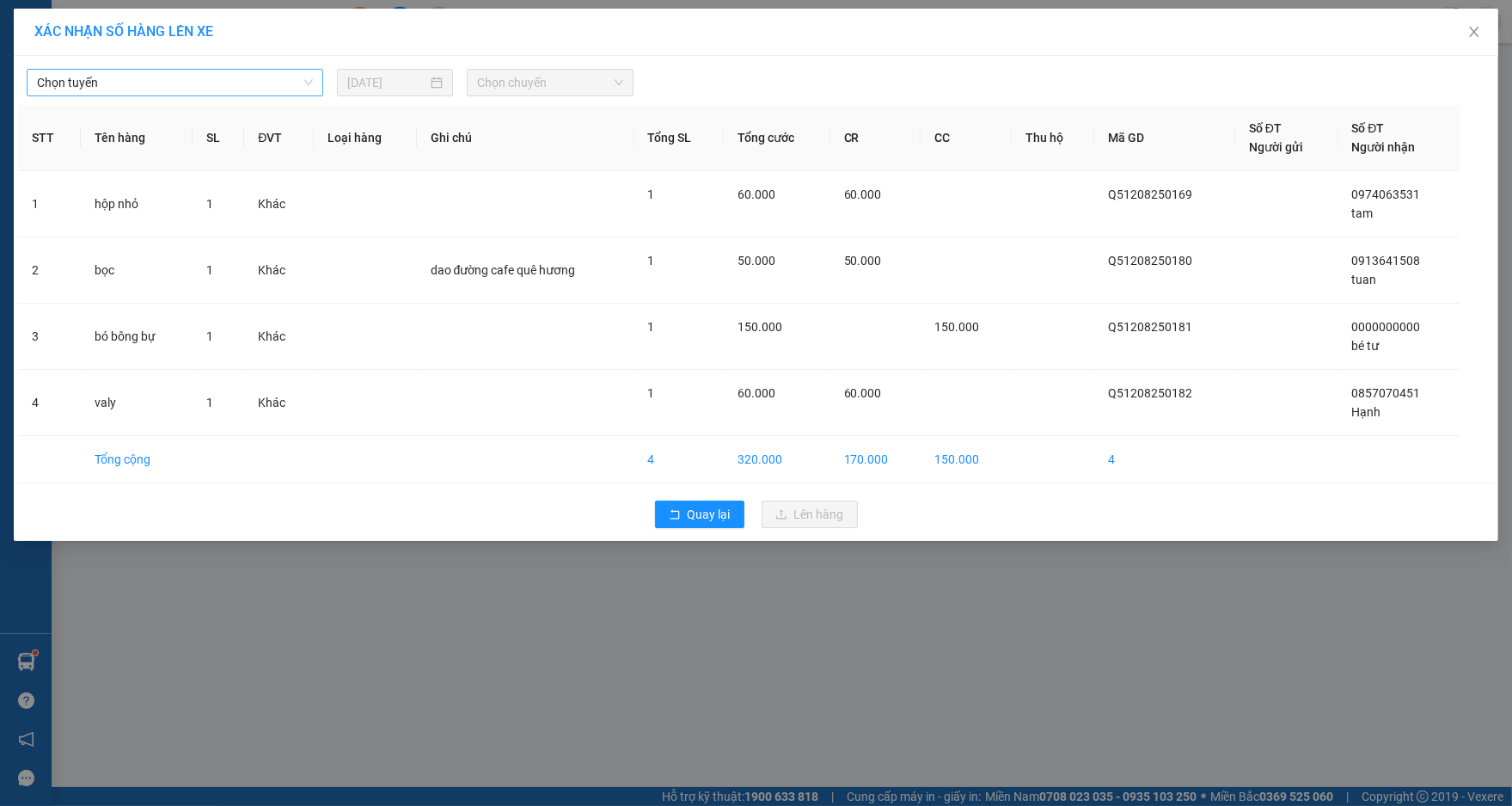
click at [310, 81] on span "Chọn tuyến" at bounding box center [175, 82] width 276 height 26
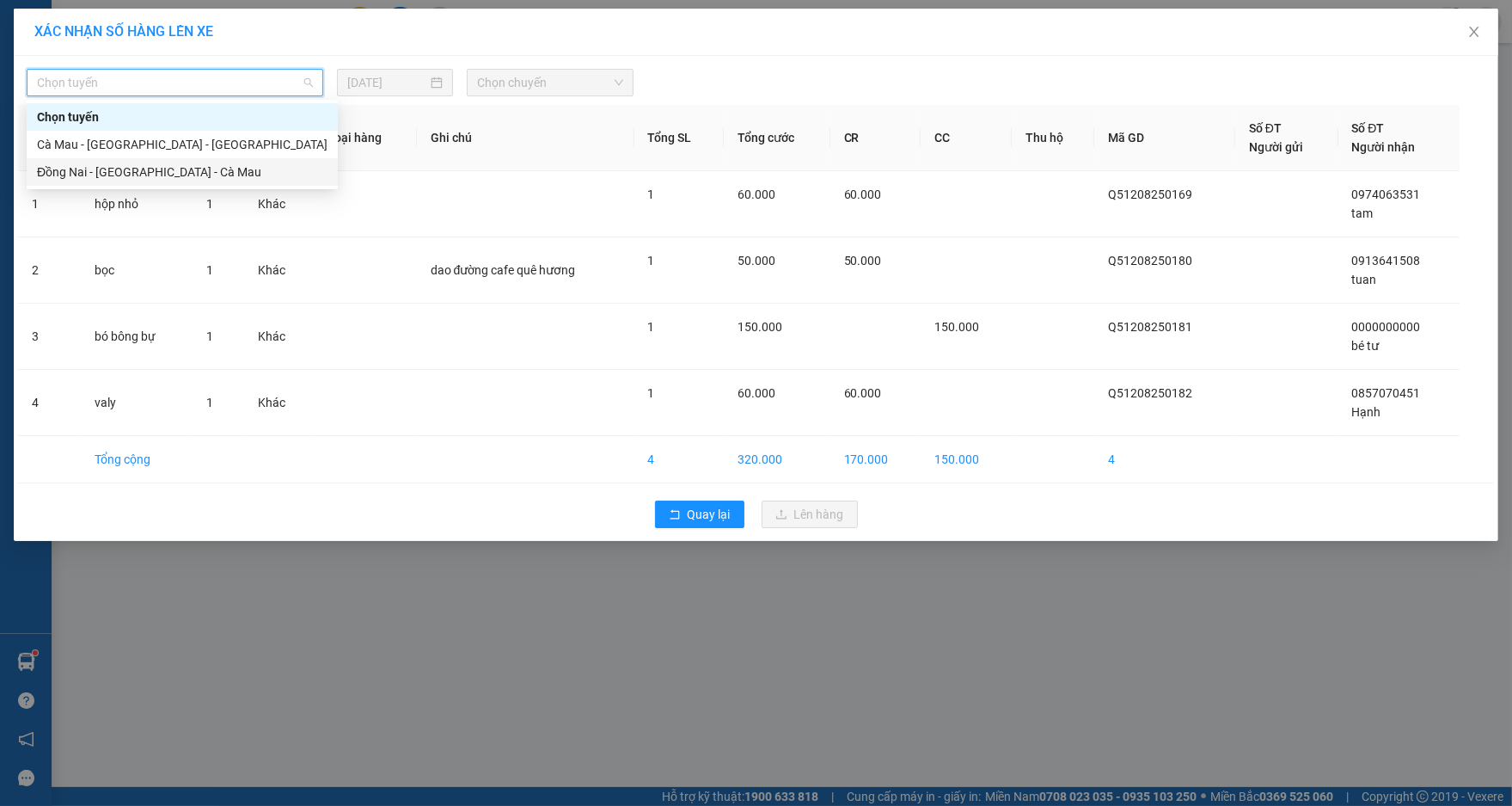
click at [248, 174] on div "Đồng Nai - [GEOGRAPHIC_DATA] - Cà Mau" at bounding box center [182, 171] width 290 height 19
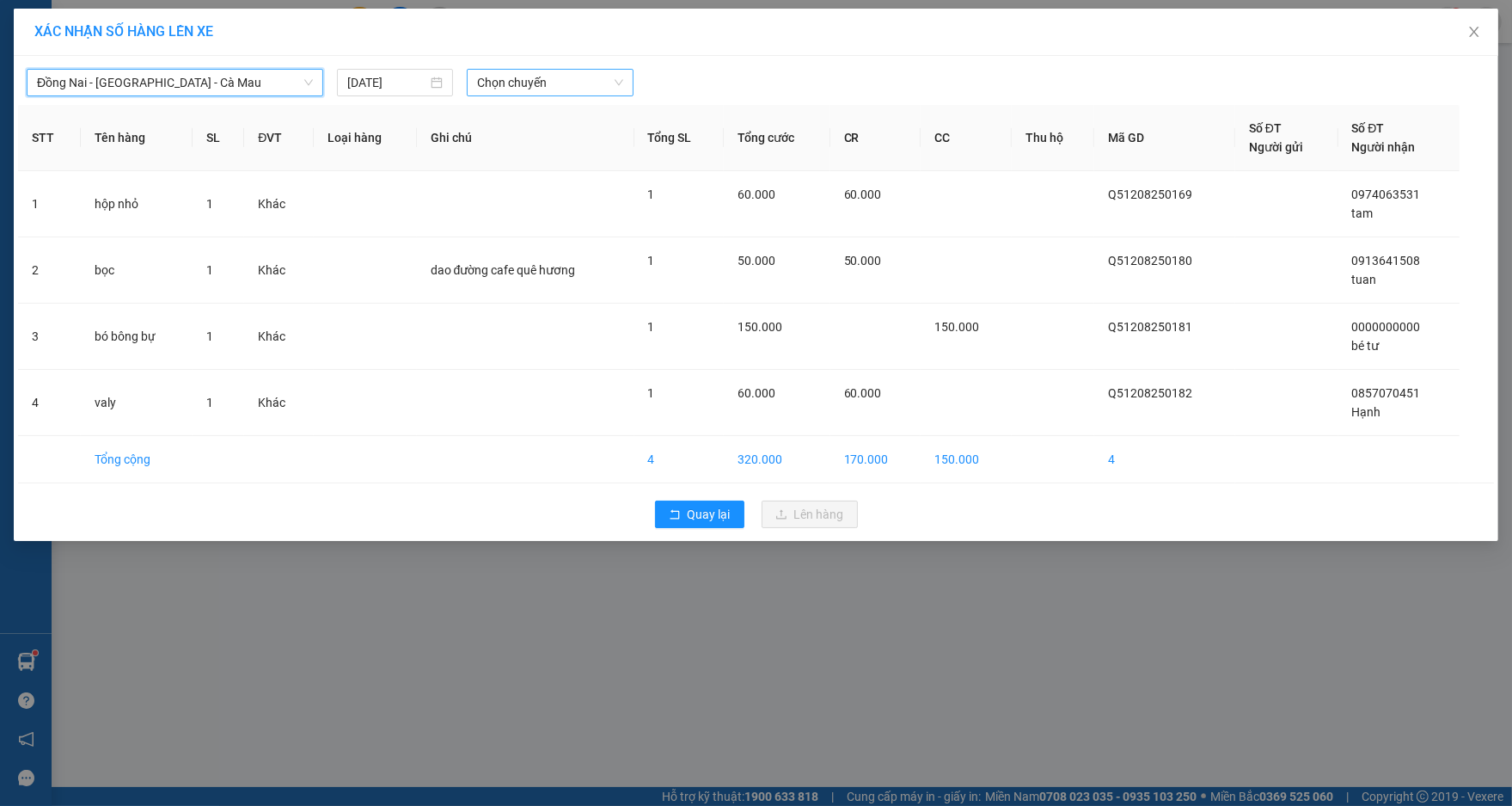
click at [615, 75] on span "Chọn chuyến" at bounding box center [551, 82] width 147 height 26
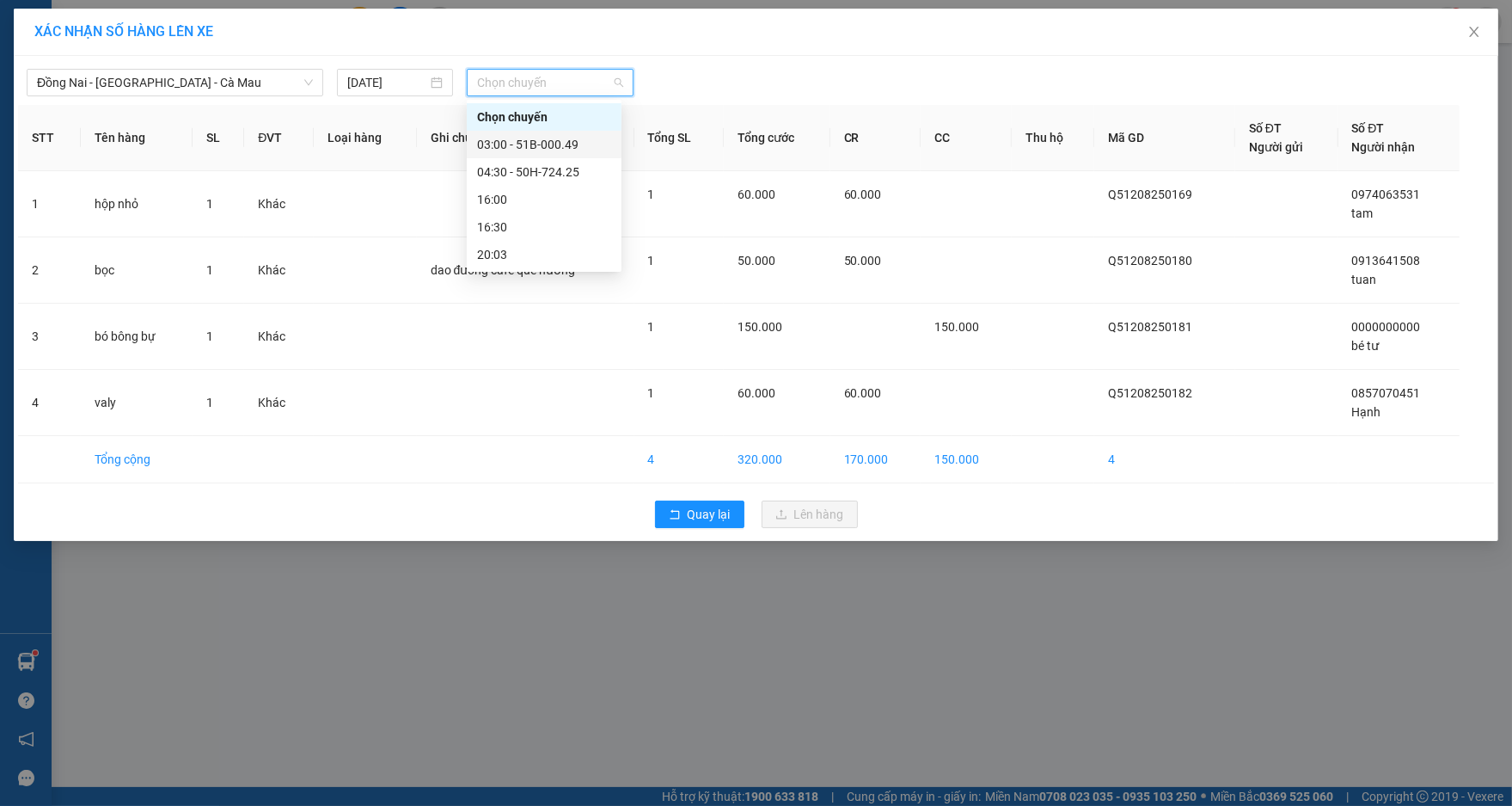
click at [566, 147] on div "03:00 - 51B-000.49" at bounding box center [544, 144] width 134 height 19
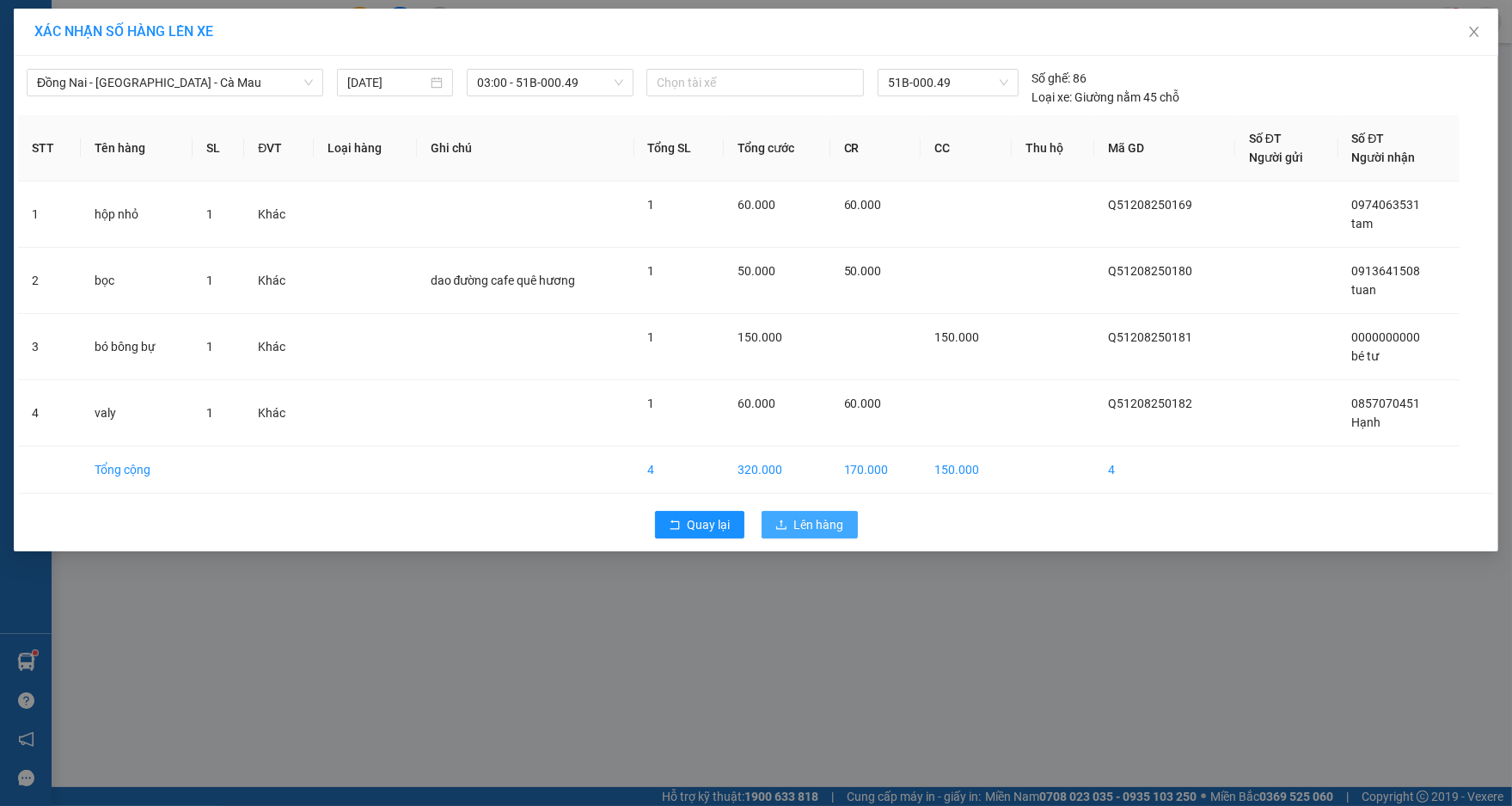
click at [830, 527] on span "Lên hàng" at bounding box center [819, 524] width 50 height 19
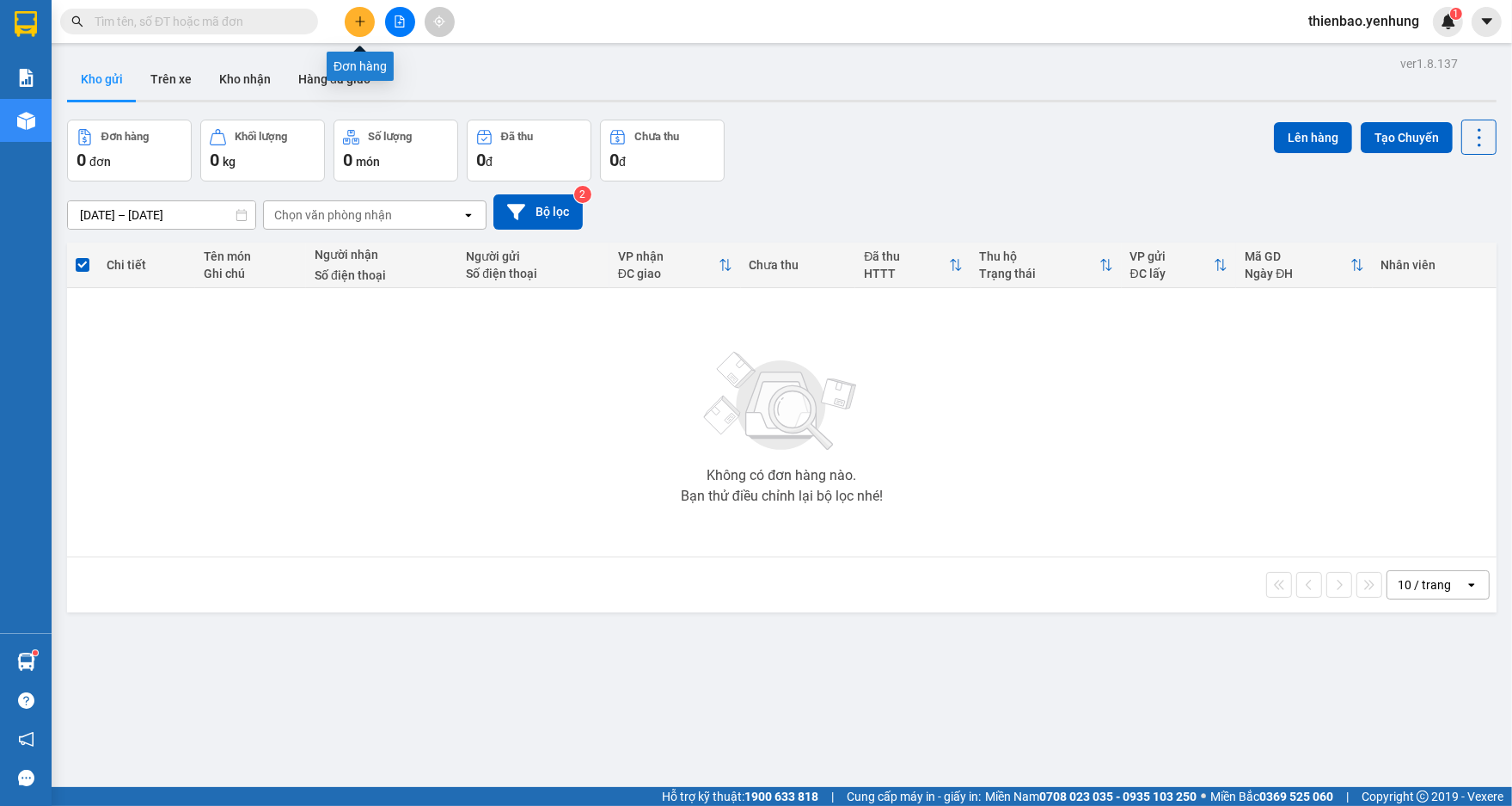
click at [363, 22] on icon "plus" at bounding box center [360, 21] width 12 height 12
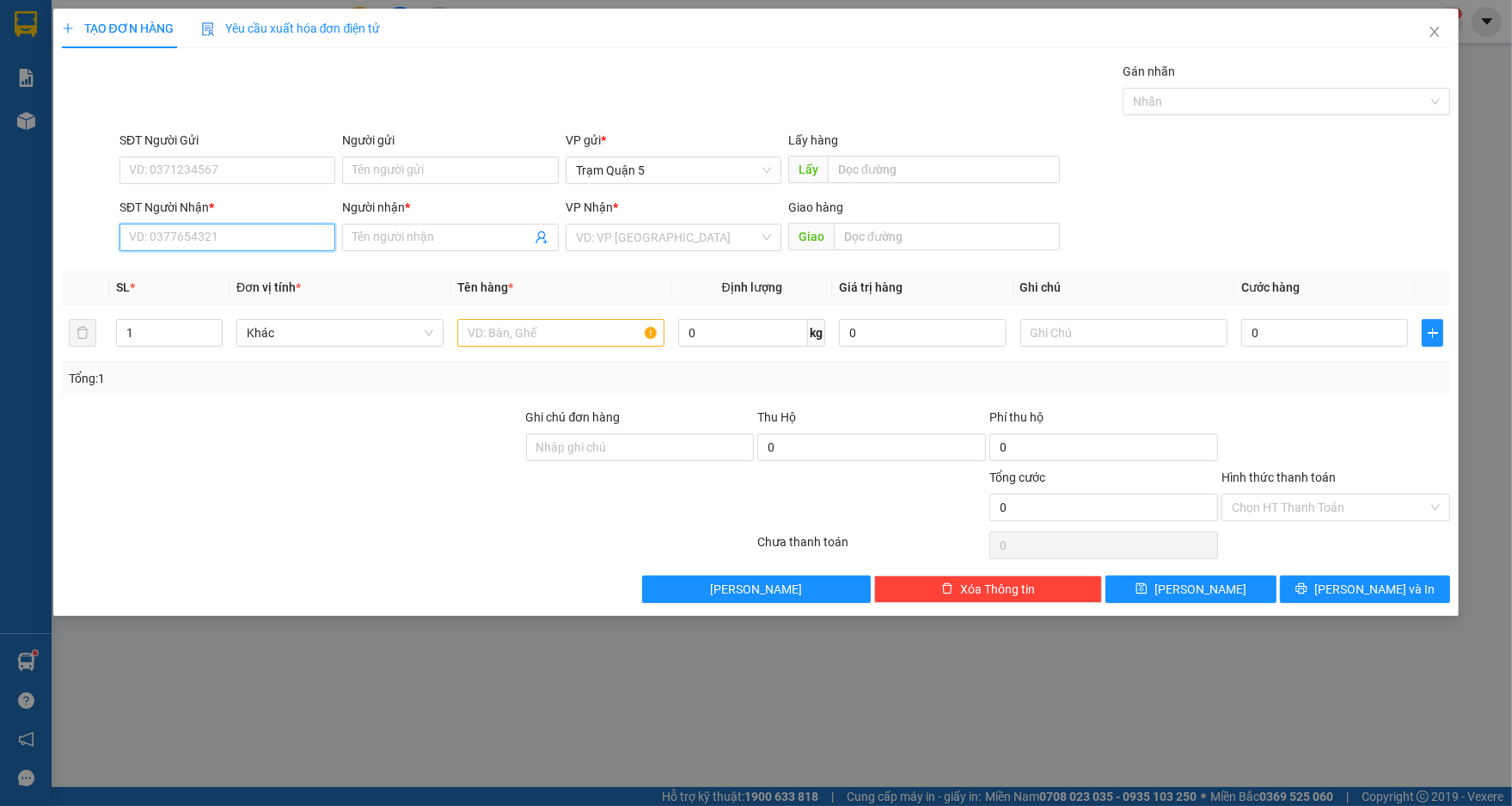
click at [269, 238] on input "SĐT Người Nhận *" at bounding box center [227, 237] width 216 height 28
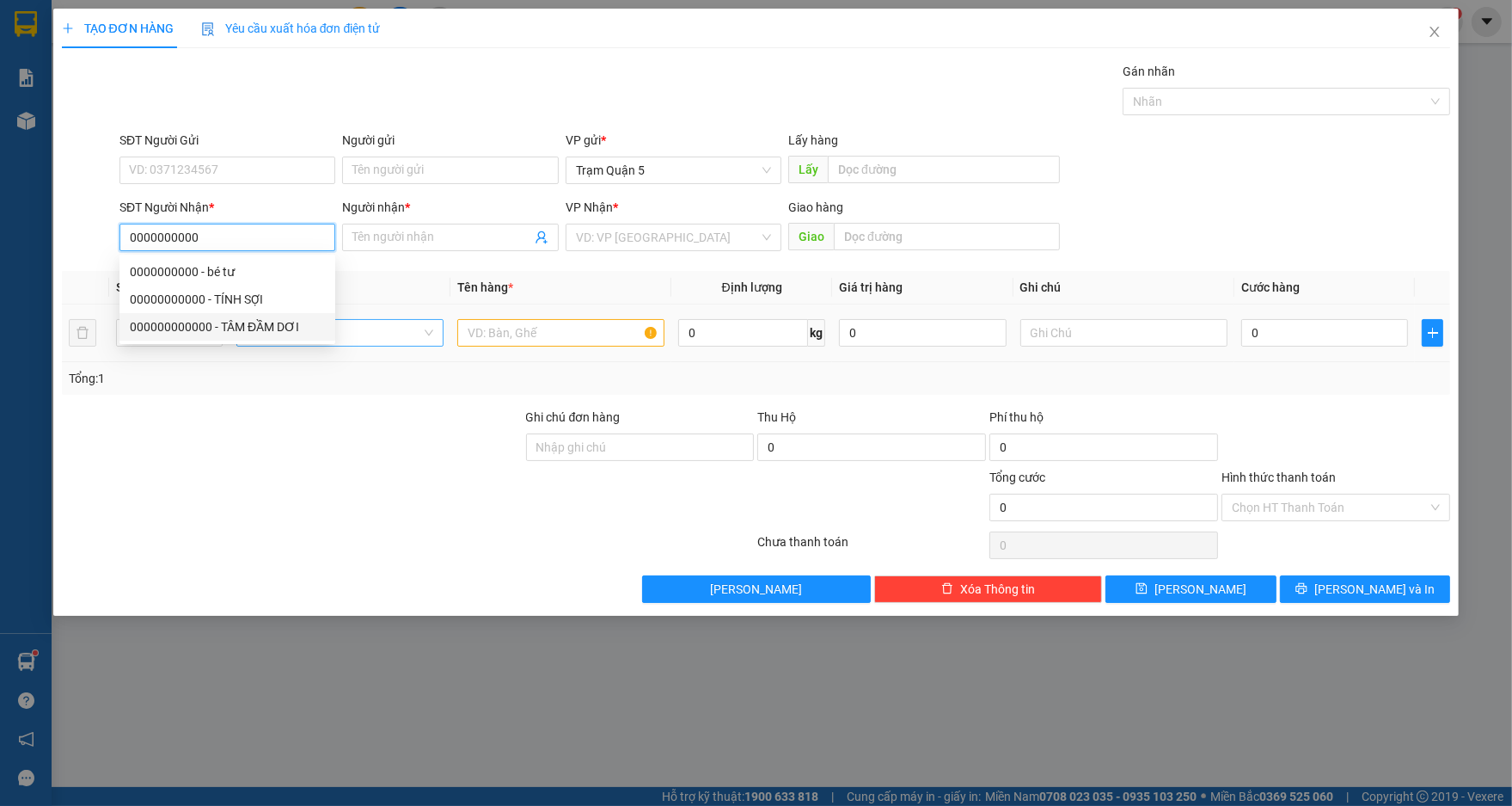
click at [254, 328] on div "000000000000 - TÂM ĐẦM DƠI" at bounding box center [227, 326] width 195 height 19
type input "000000000000"
type input "TÂM ĐẦM DƠI"
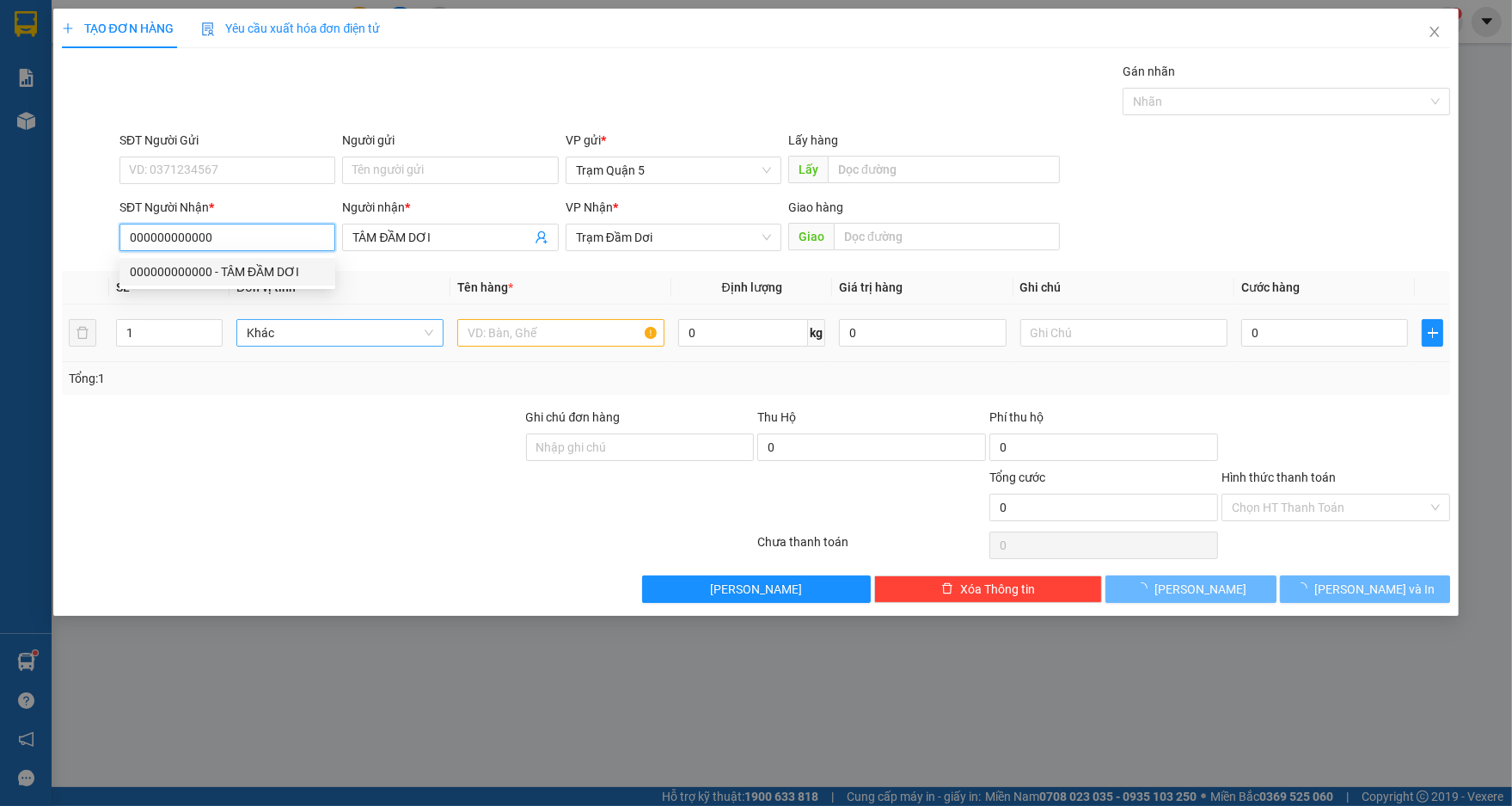
type input "150.000"
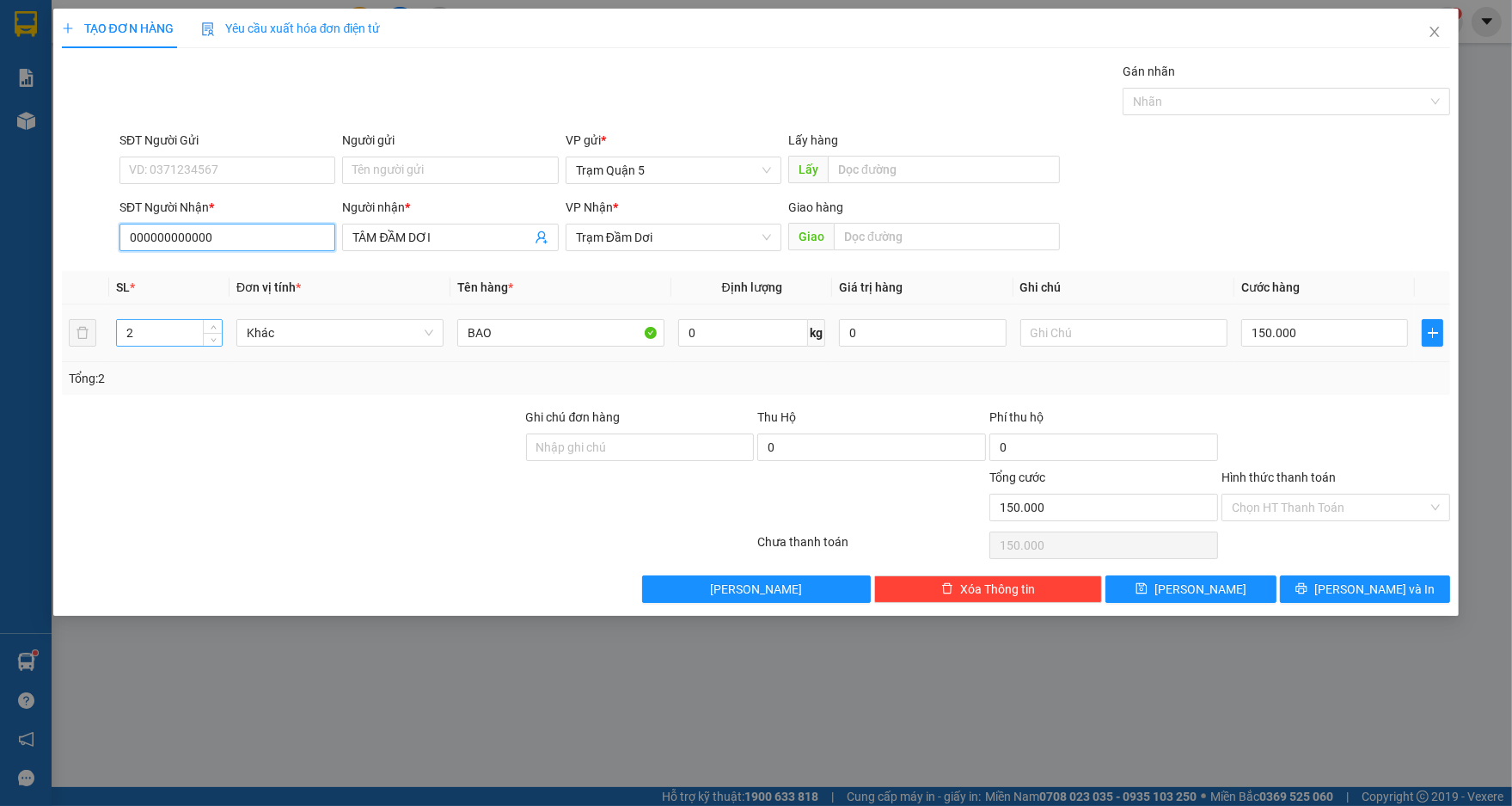
type input "000000000000"
click at [180, 338] on input "2" at bounding box center [169, 332] width 105 height 26
type input "1"
type input "0"
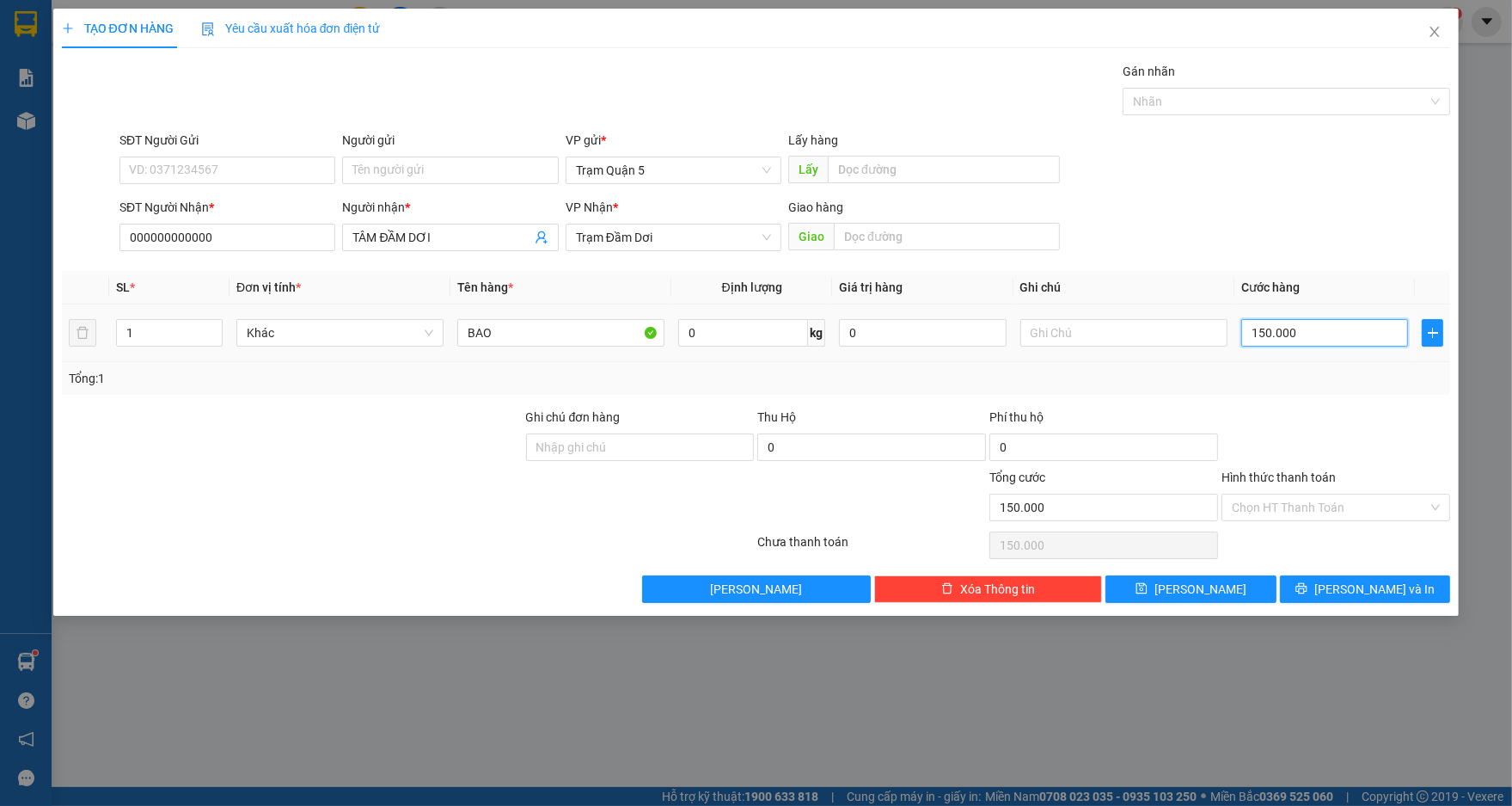
type input "0"
type input "1"
type input "01"
type input "10"
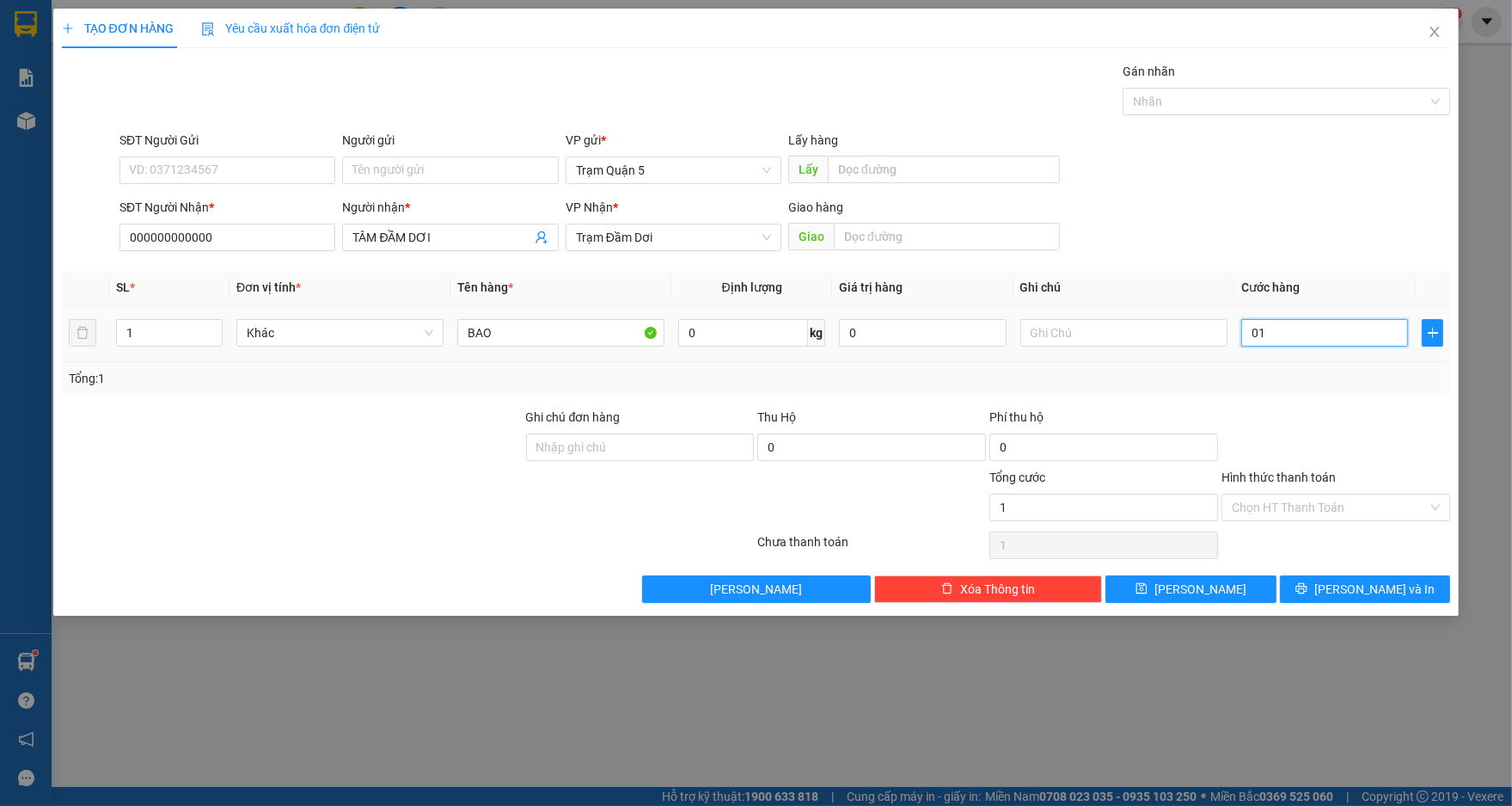
type input "10"
type input "010"
type input "100"
type input "0.100"
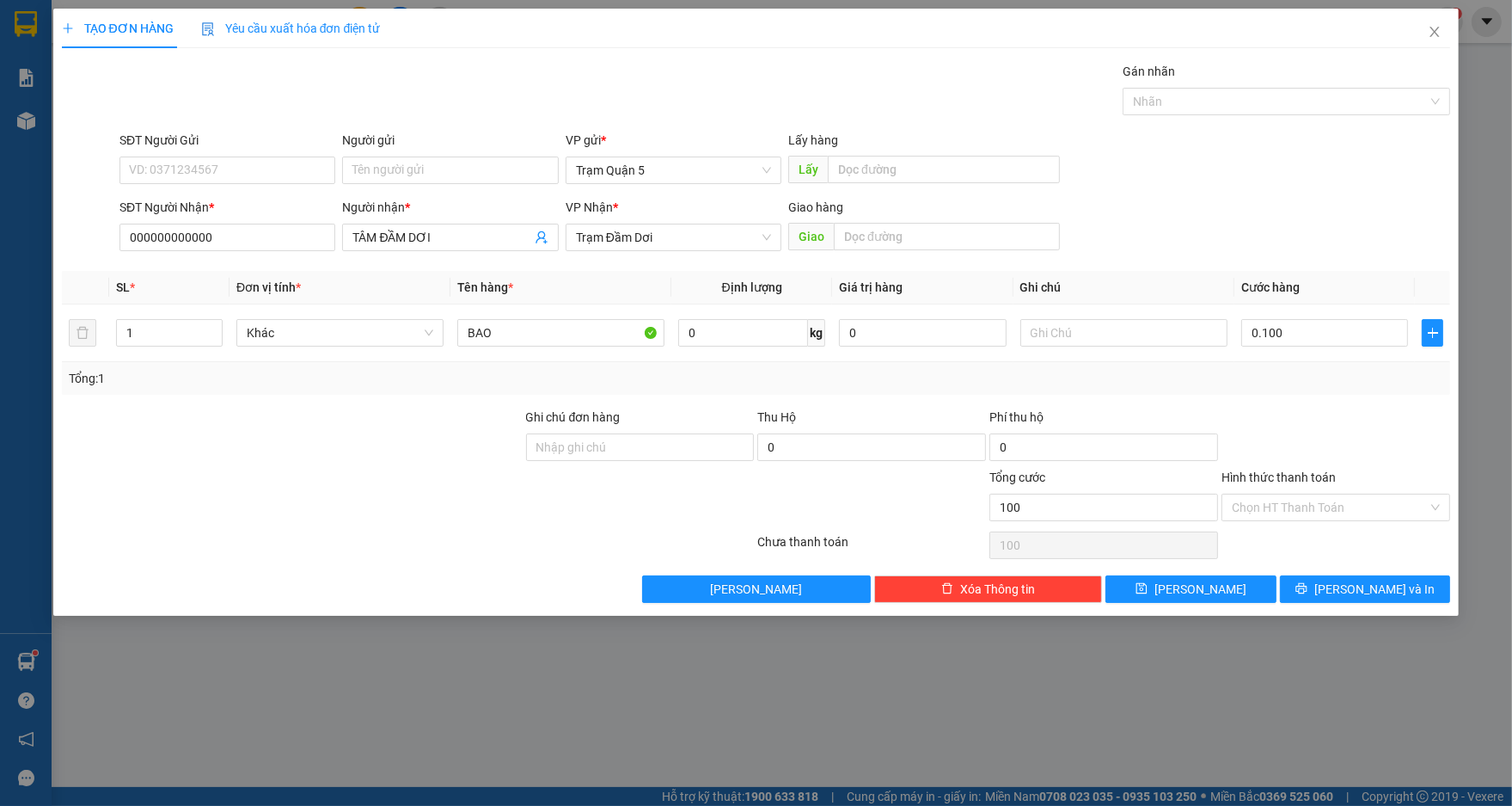
type input "100.000"
click at [1280, 223] on div "SĐT Người Nhận * 000000000000 Người nhận * TÂM ĐẦM DƠI VP Nhận * Trạm Đầm Dơi G…" at bounding box center [784, 228] width 1337 height 60
click at [1370, 588] on span "[PERSON_NAME] và In" at bounding box center [1374, 589] width 121 height 19
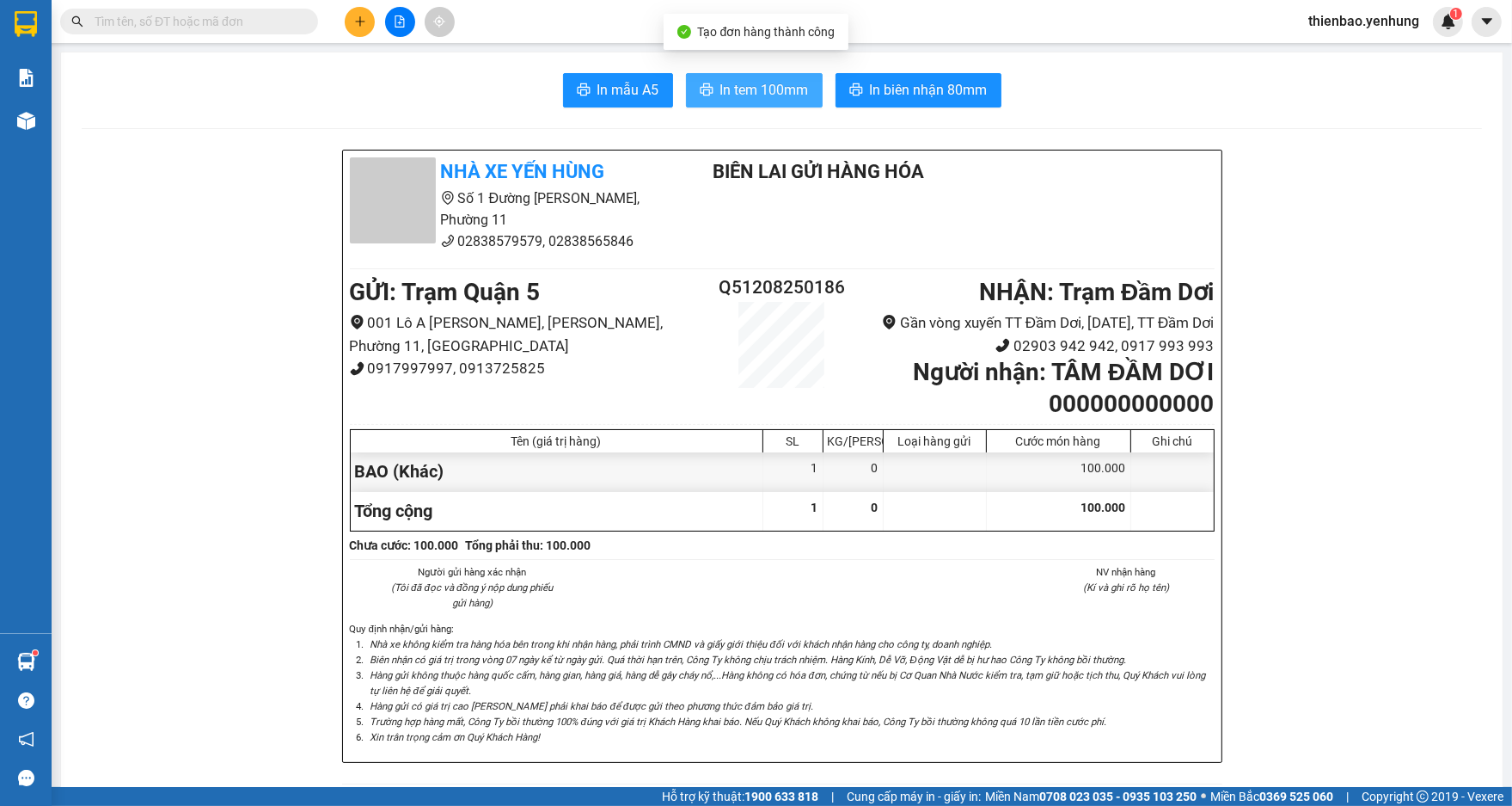
click at [741, 91] on span "In tem 100mm" at bounding box center [765, 90] width 89 height 21
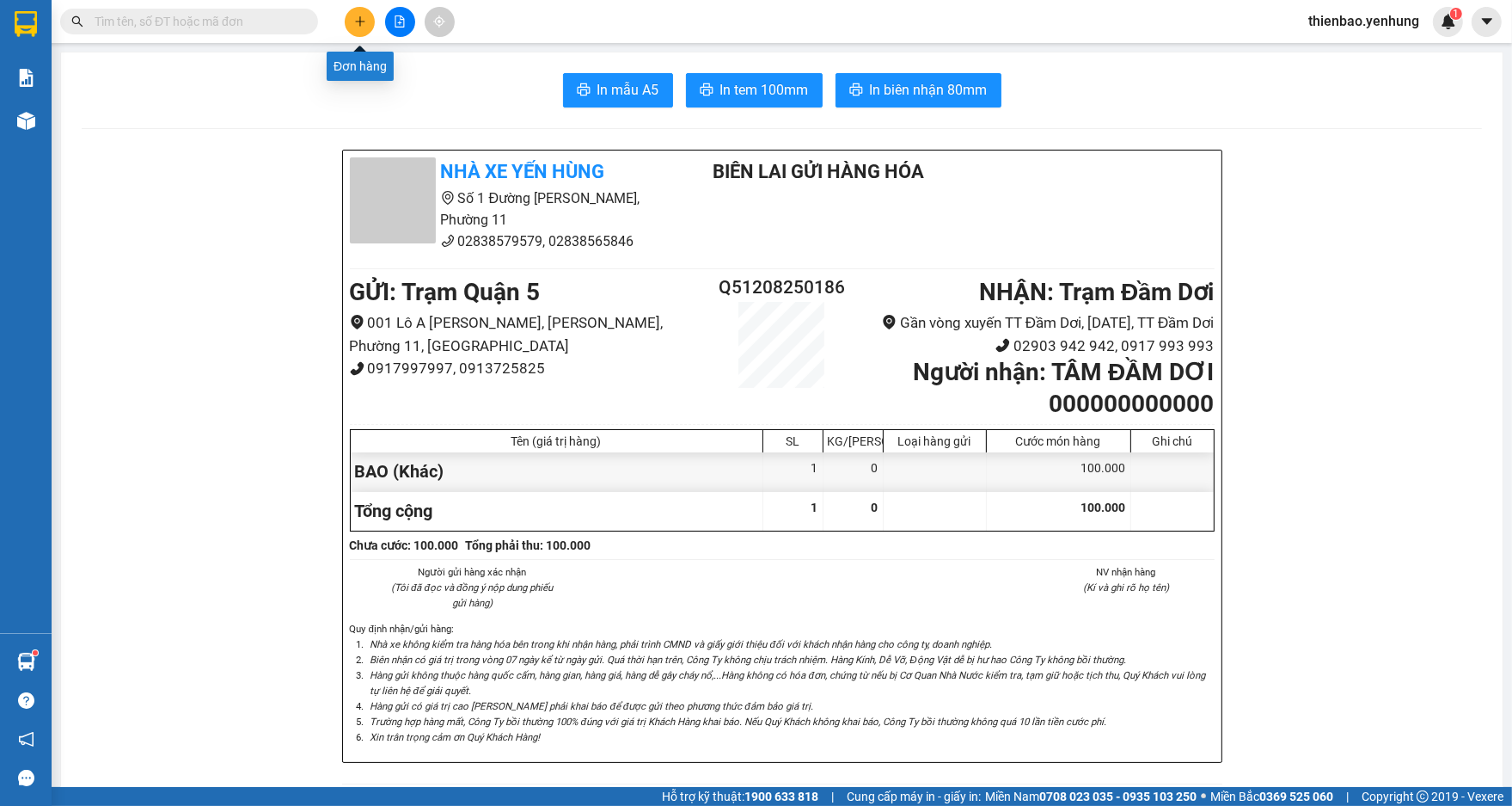
click at [357, 24] on icon "plus" at bounding box center [360, 21] width 12 height 12
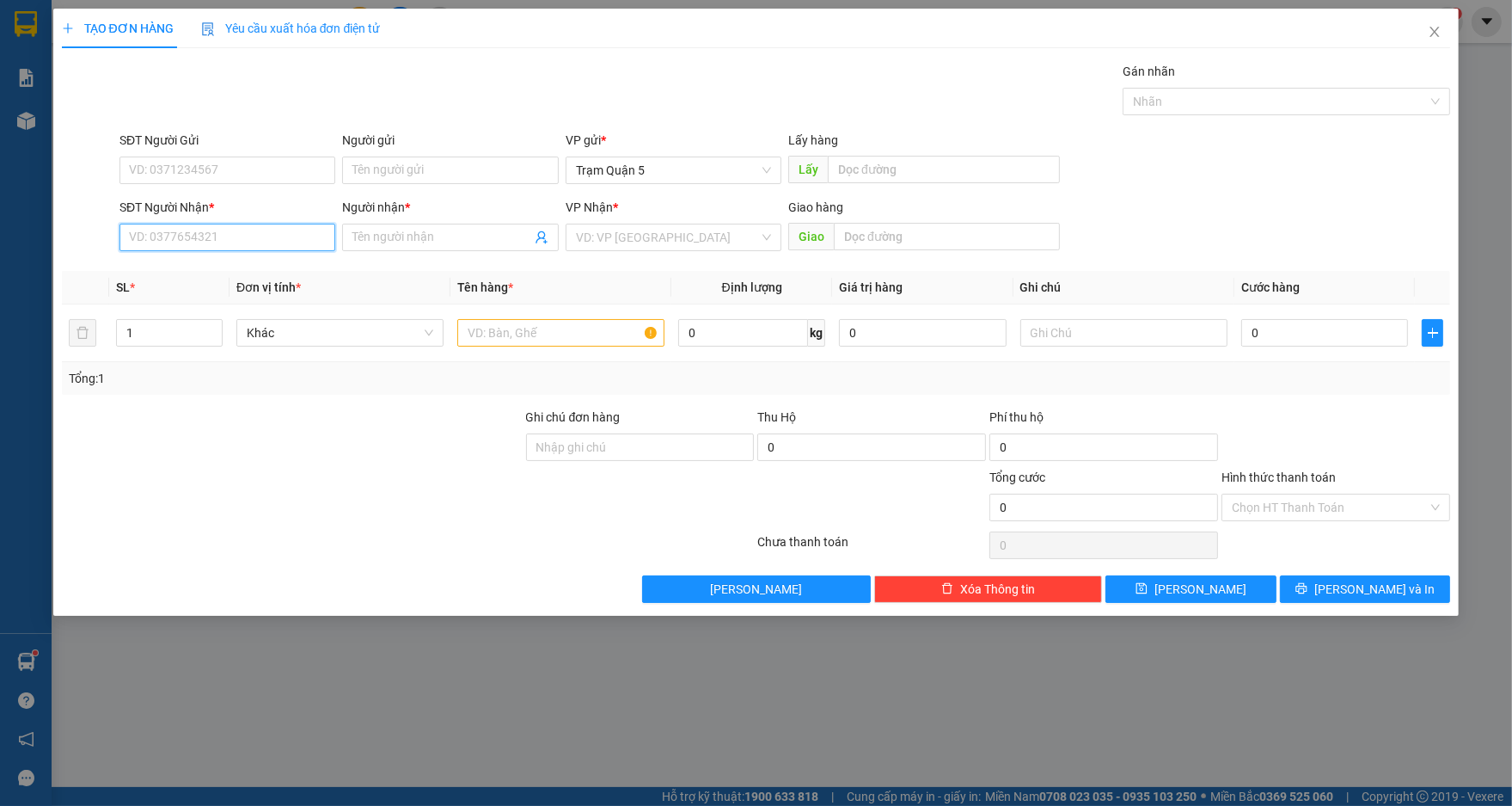
click at [275, 248] on input "SĐT Người Nhận *" at bounding box center [227, 237] width 216 height 28
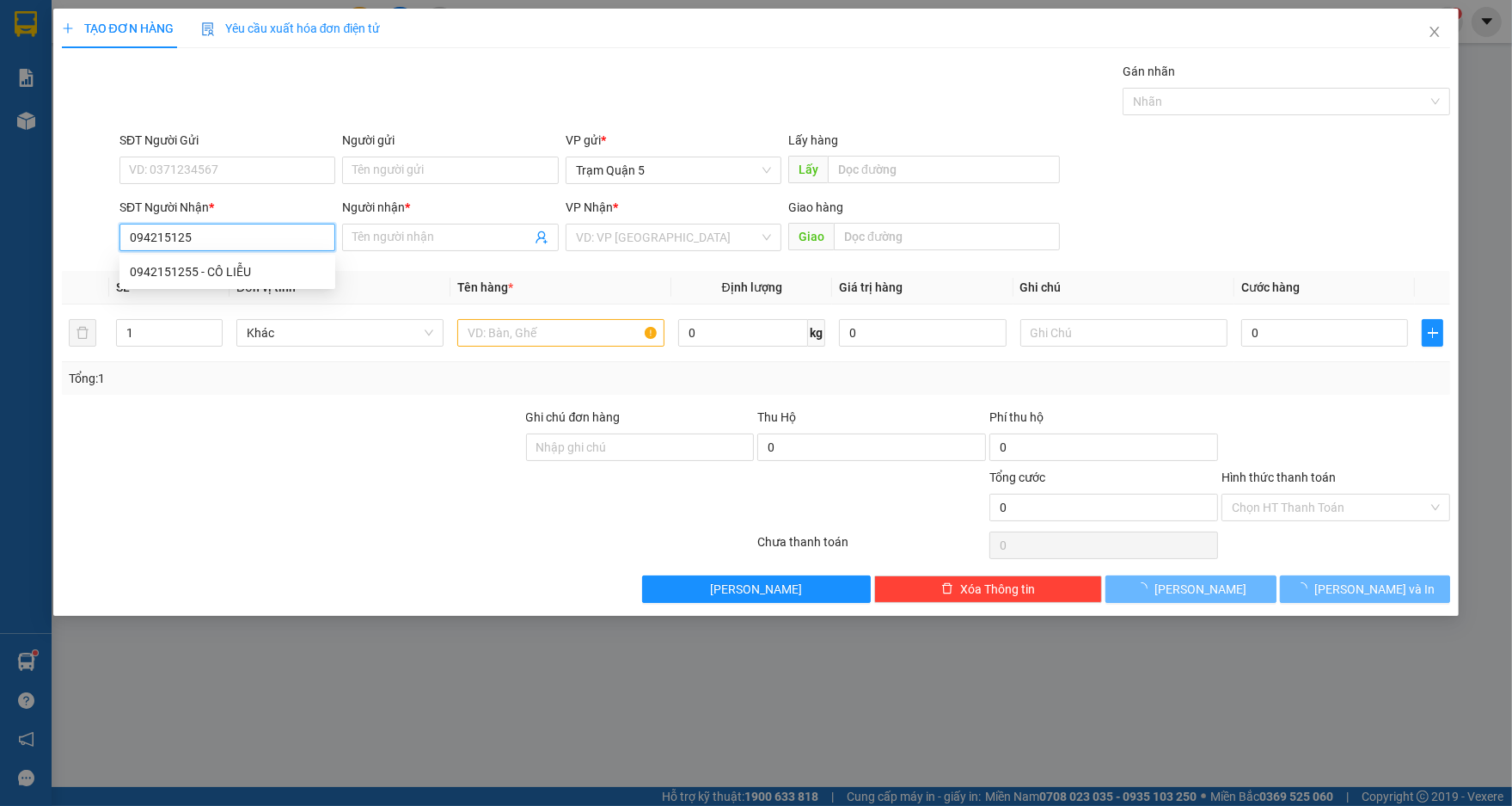
type input "0942151255"
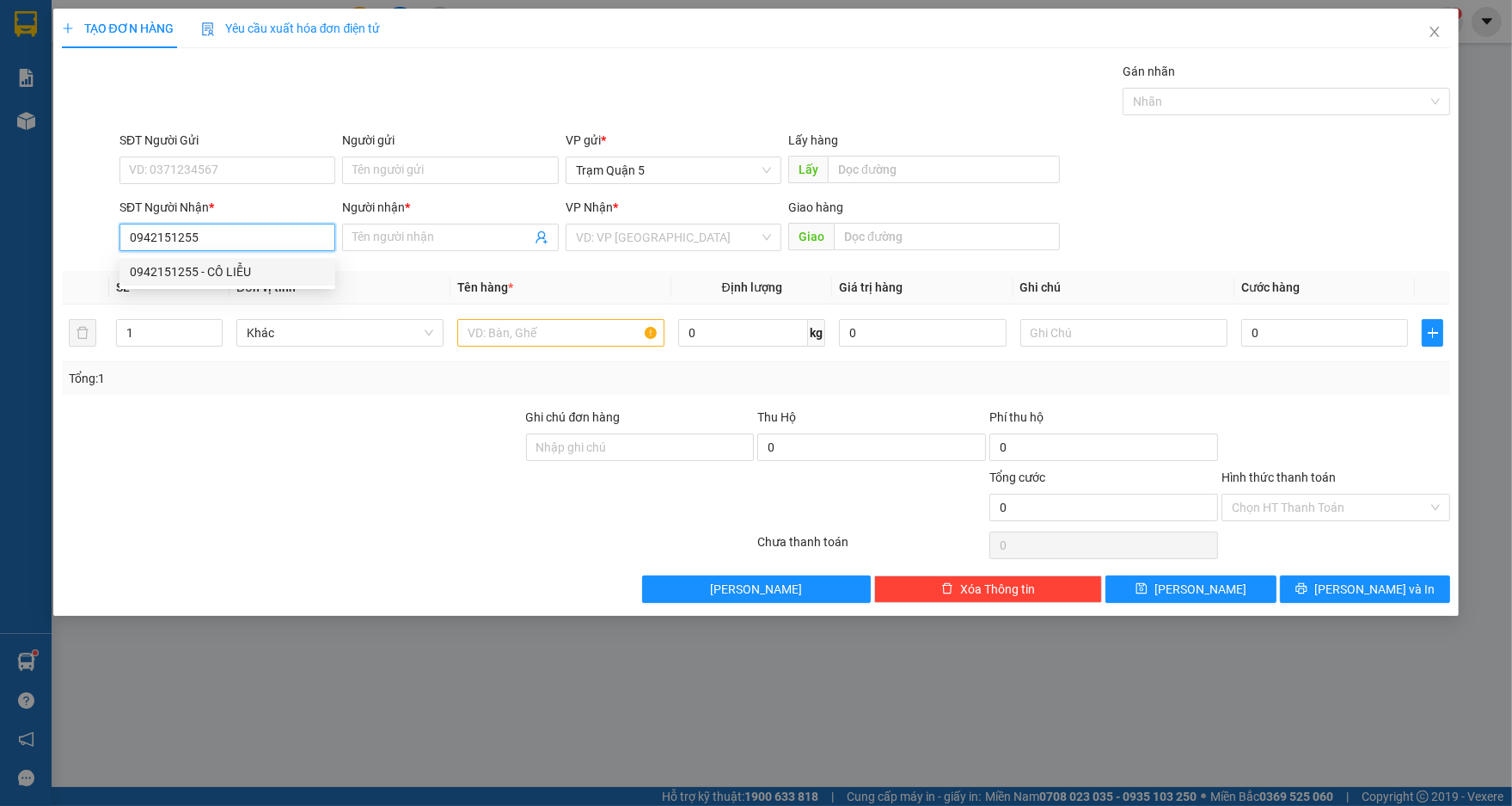
click at [296, 273] on div "0942151255 - CÔ LIỄU" at bounding box center [227, 271] width 195 height 19
type input "CÔ LIỄU"
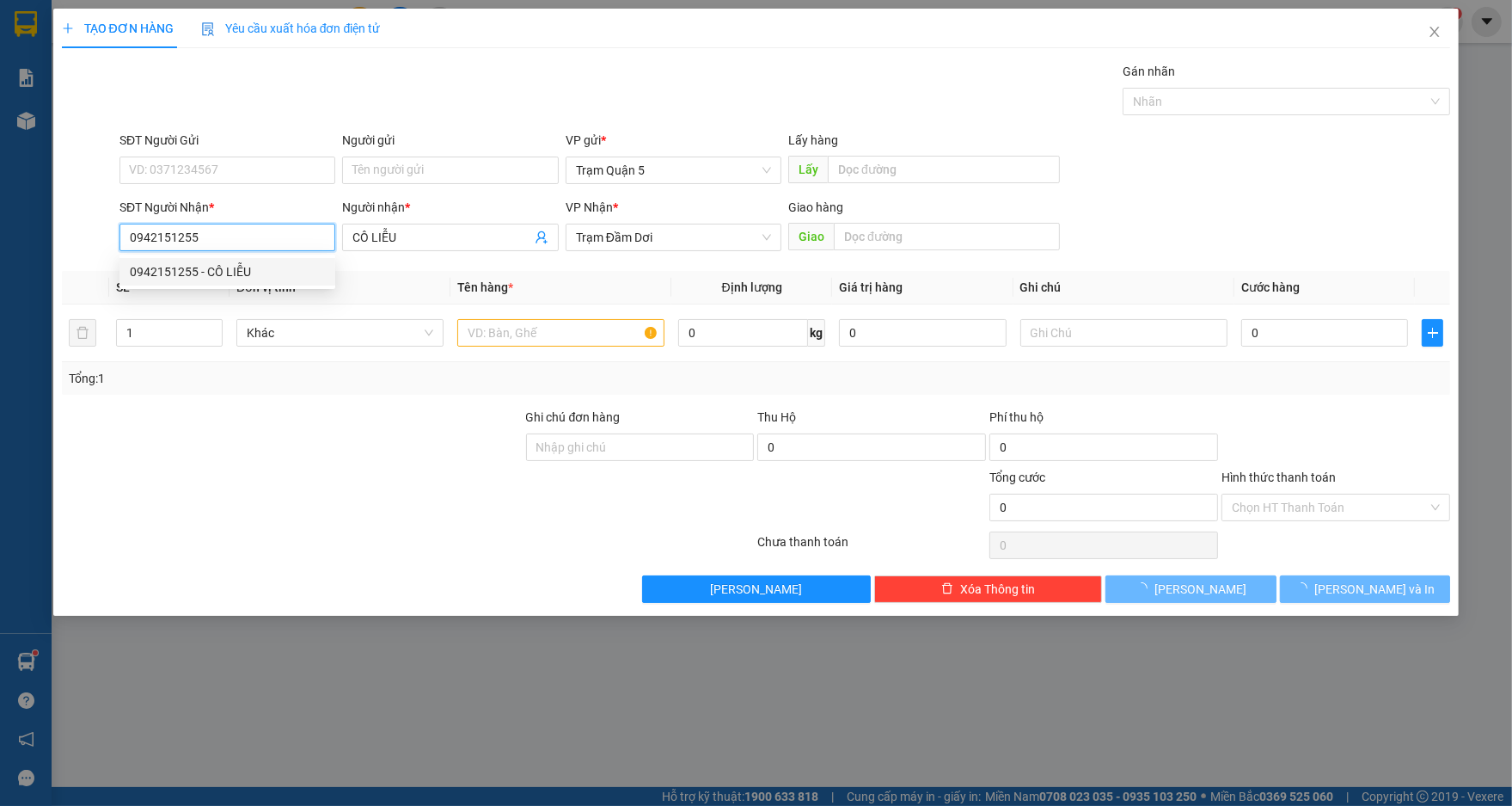
type input "40.000"
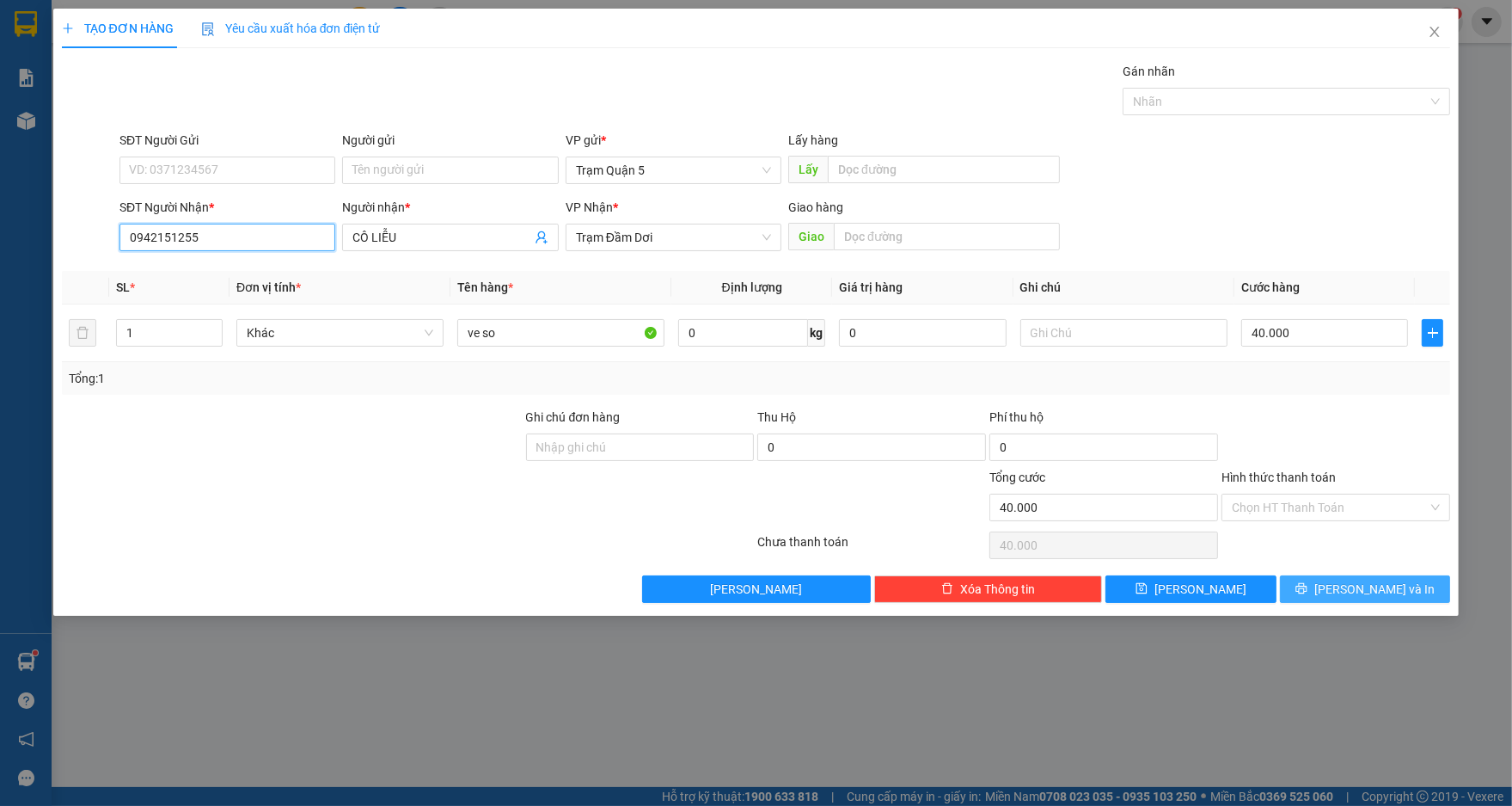
type input "0942151255"
click at [1372, 581] on span "[PERSON_NAME] và In" at bounding box center [1374, 589] width 121 height 19
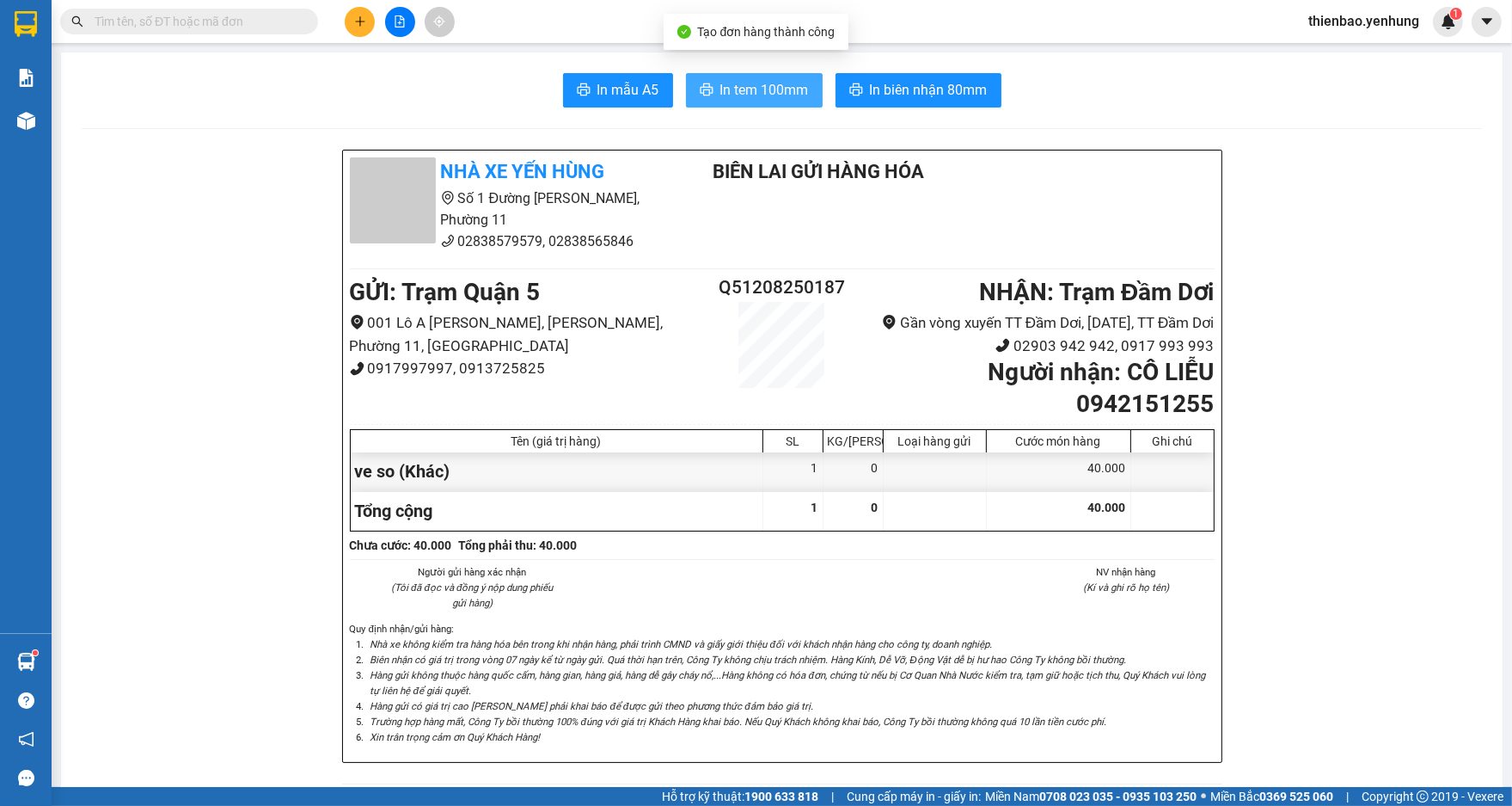
click at [784, 87] on span "In tem 100mm" at bounding box center [765, 90] width 89 height 21
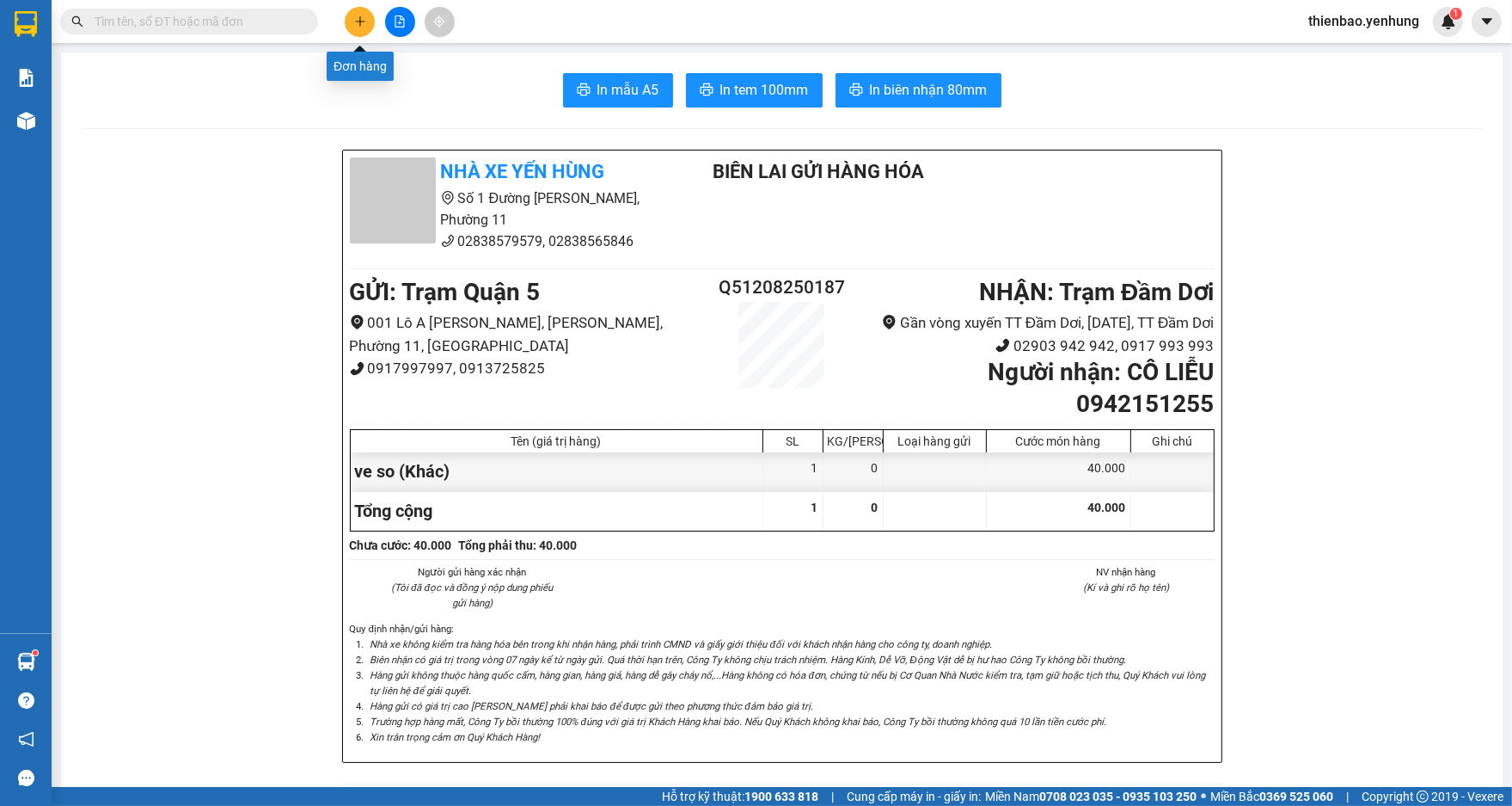
click at [357, 24] on icon "plus" at bounding box center [360, 21] width 12 height 12
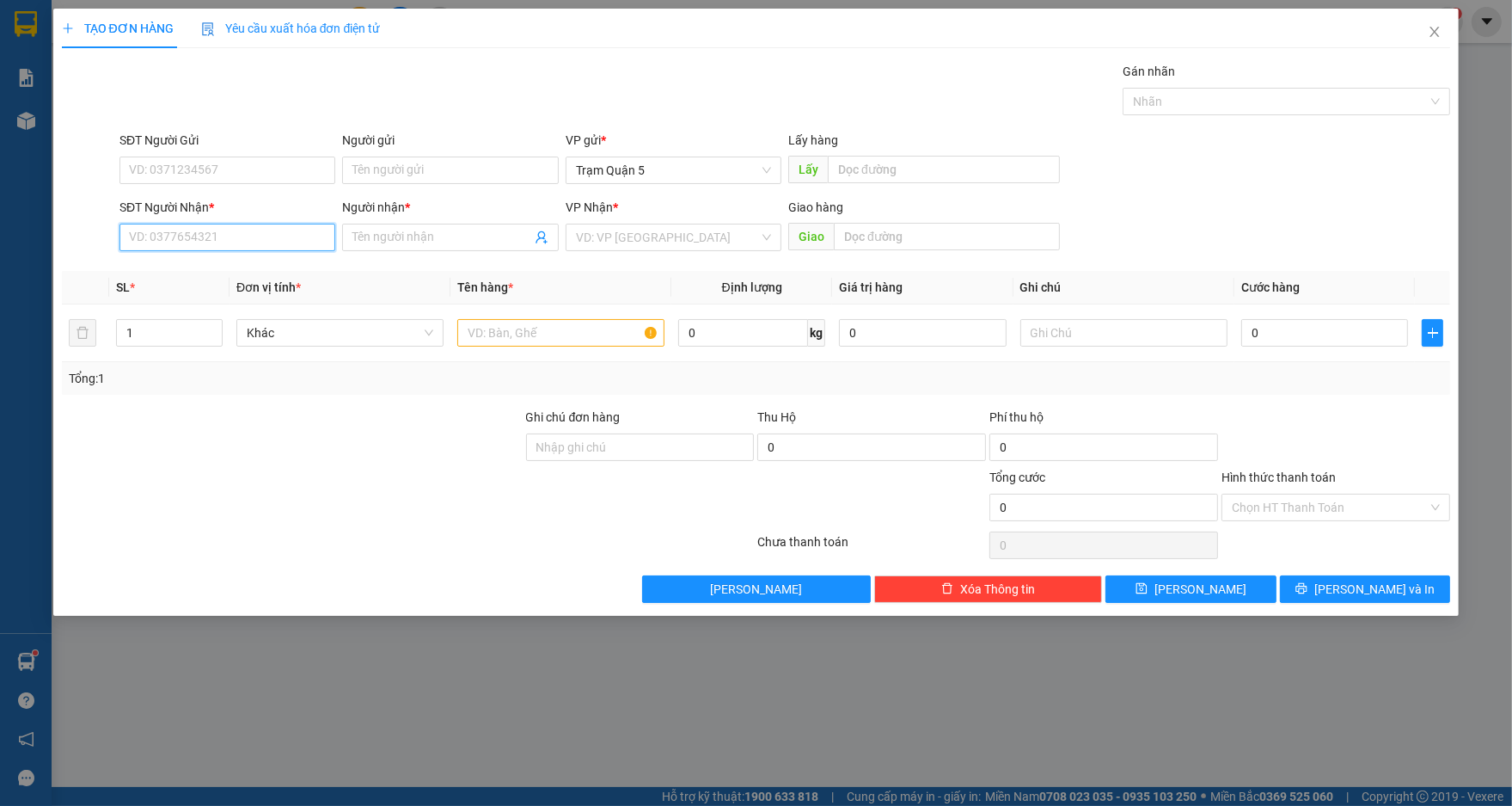
click at [232, 240] on input "SĐT Người Nhận *" at bounding box center [227, 237] width 216 height 28
type input "0945466646"
click at [248, 266] on div "0945466646 - PHOI" at bounding box center [227, 271] width 195 height 19
type input "PHOI"
type input "500.000"
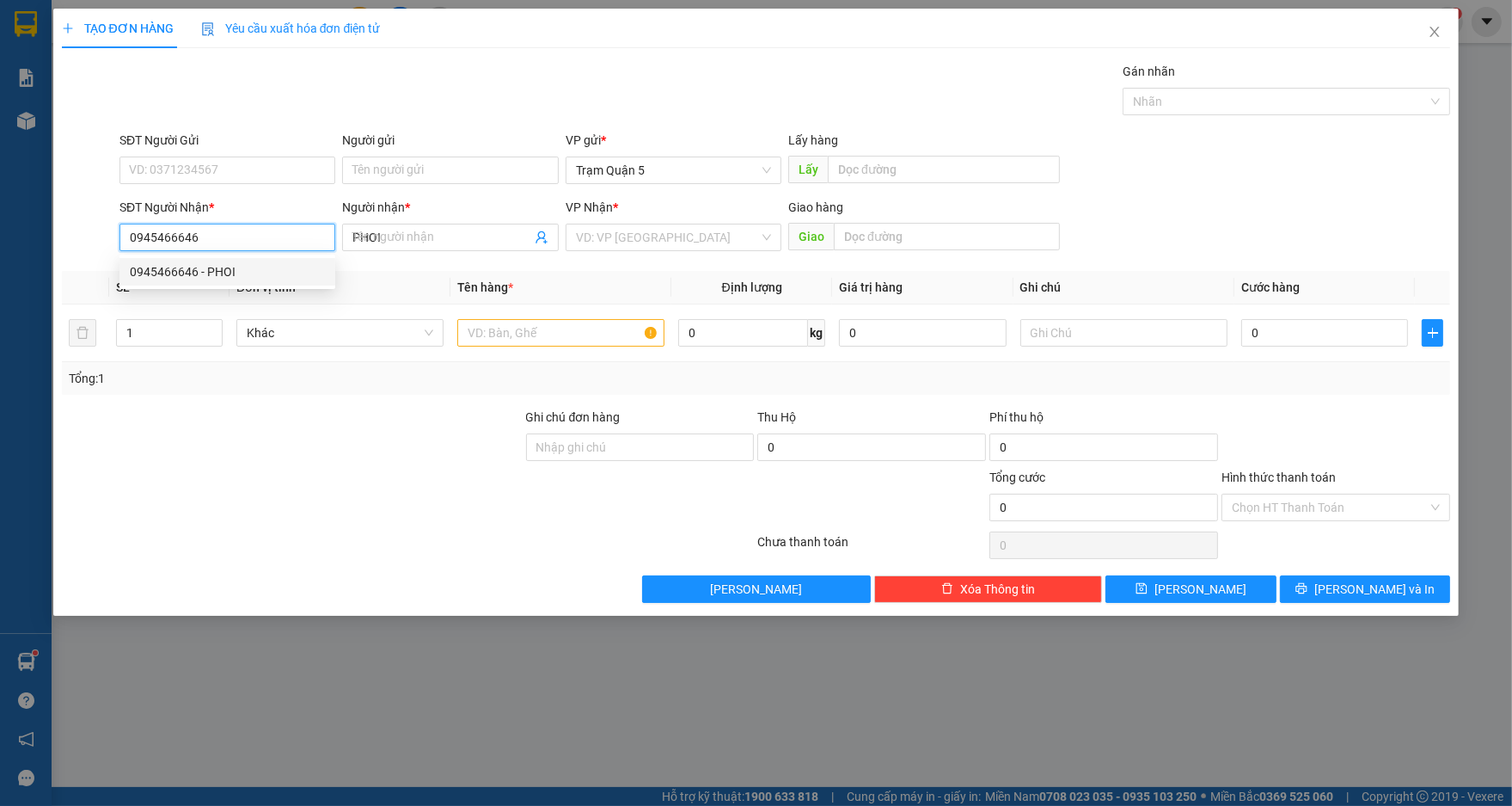
type input "500.000"
type input "0945466646"
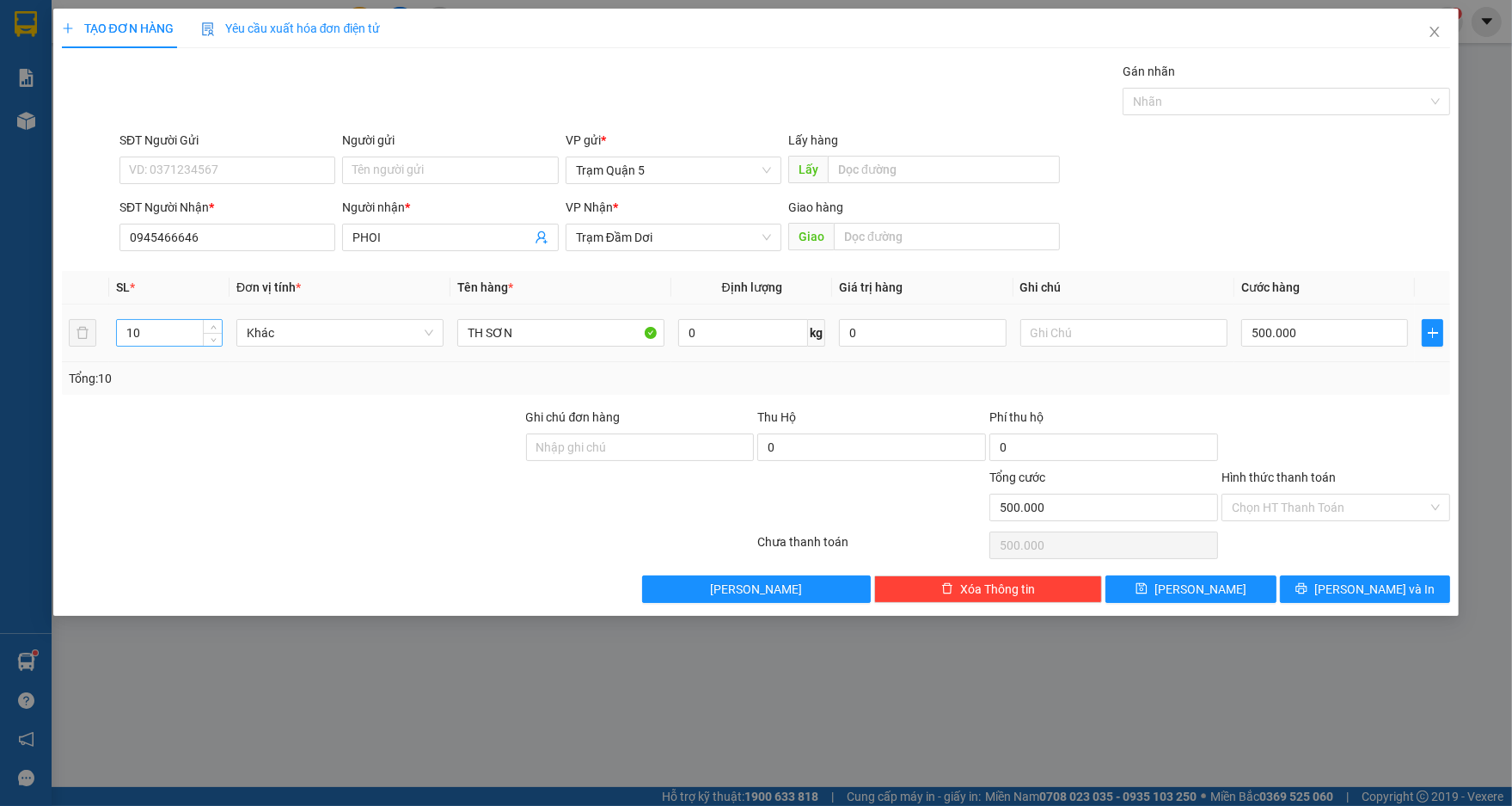
click at [155, 335] on input "10" at bounding box center [169, 332] width 105 height 26
type input "1"
click at [1327, 332] on input "500.000" at bounding box center [1325, 332] width 167 height 28
type input "0"
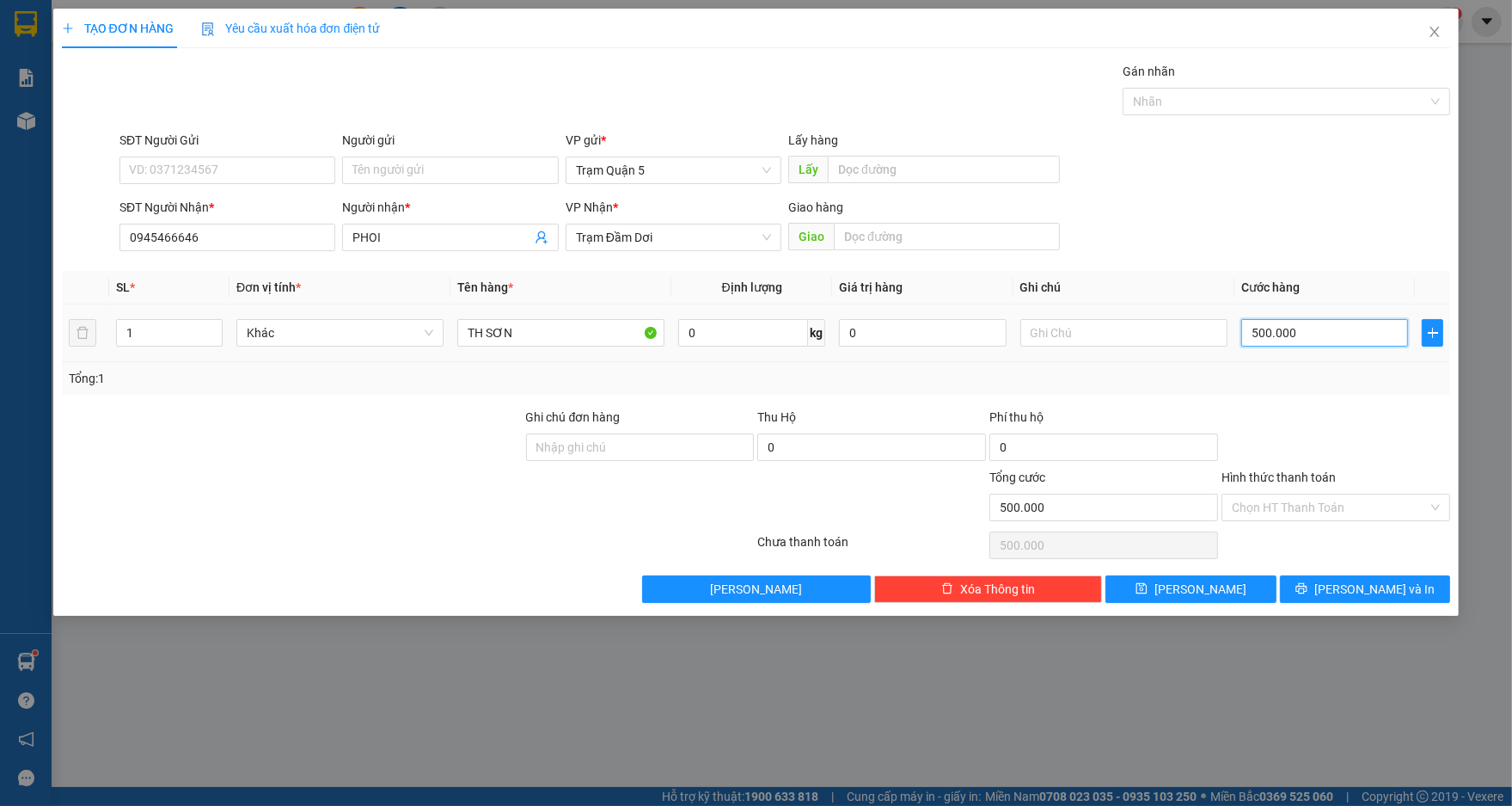
type input "0"
type input "5"
type input "05"
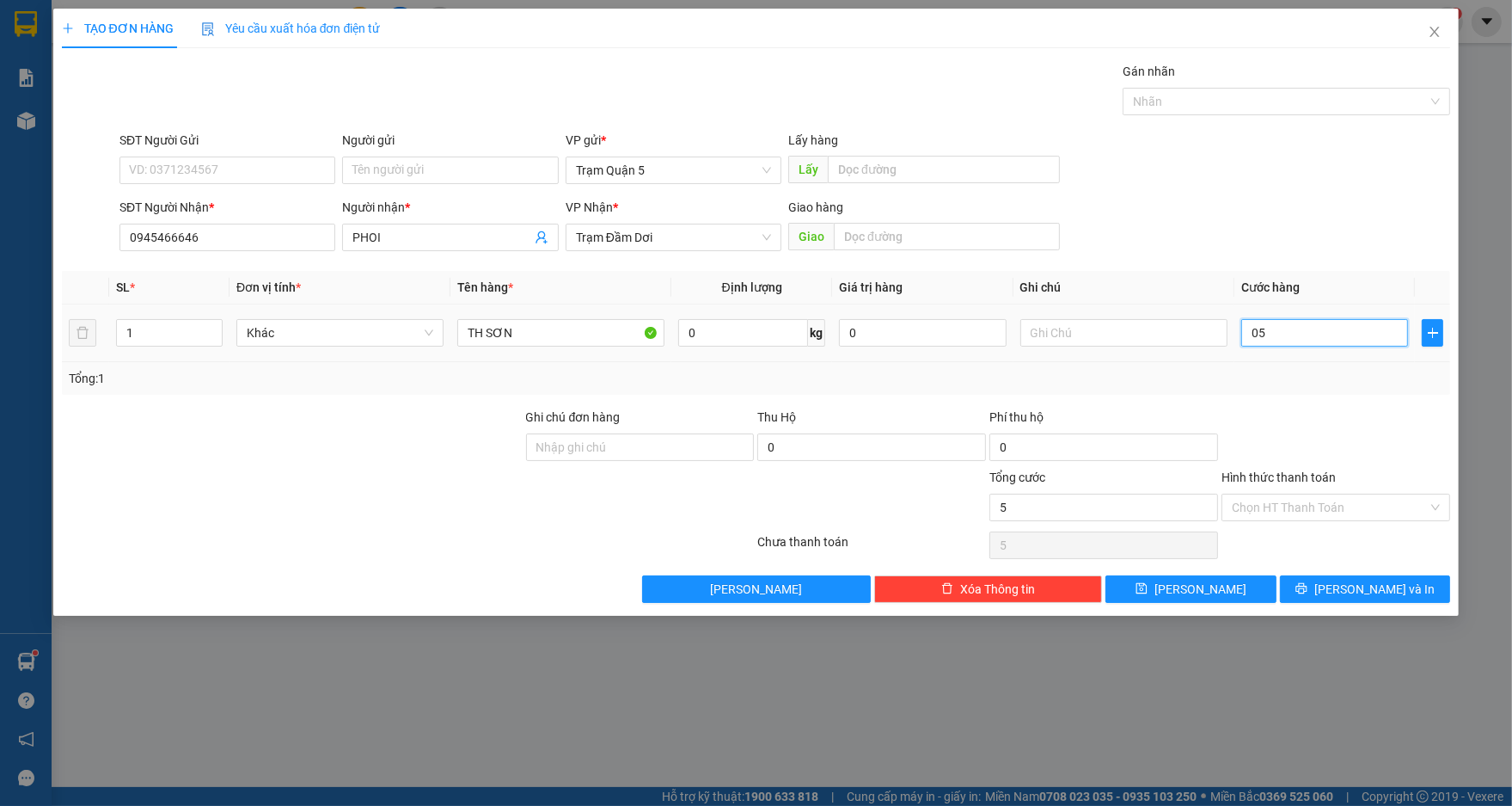
type input "50"
type input "050"
type input "50.000"
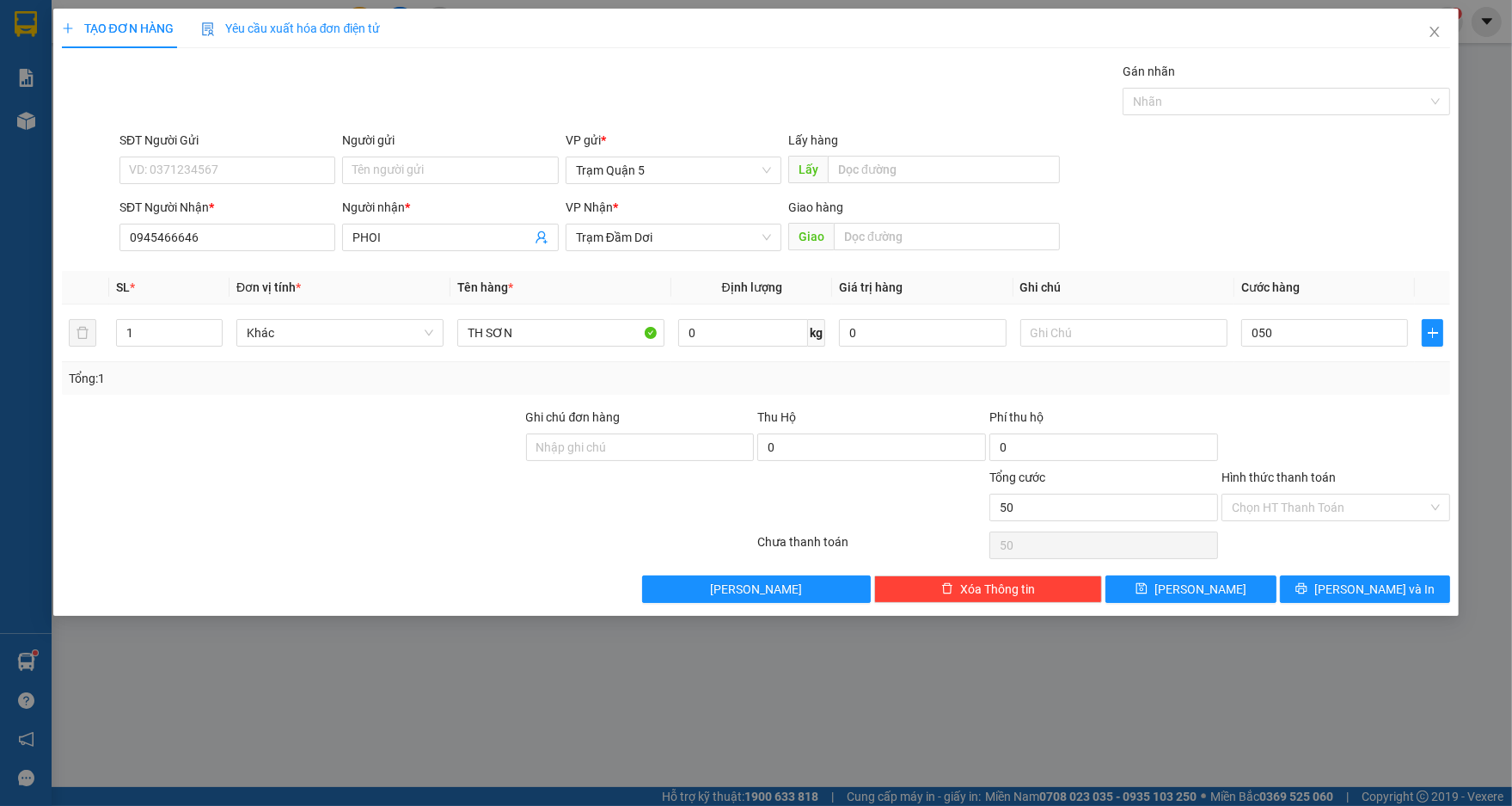
type input "50.000"
drag, startPoint x: 1329, startPoint y: 190, endPoint x: 1354, endPoint y: 304, distance: 116.7
click at [1330, 190] on form "SĐT Người Gửi VD: 0371234567 Người gửi Tên người gửi VP gửi * Trạm Quận 5 Lấy h…" at bounding box center [756, 194] width 1389 height 127
click at [1380, 586] on span "[PERSON_NAME] và In" at bounding box center [1374, 589] width 121 height 19
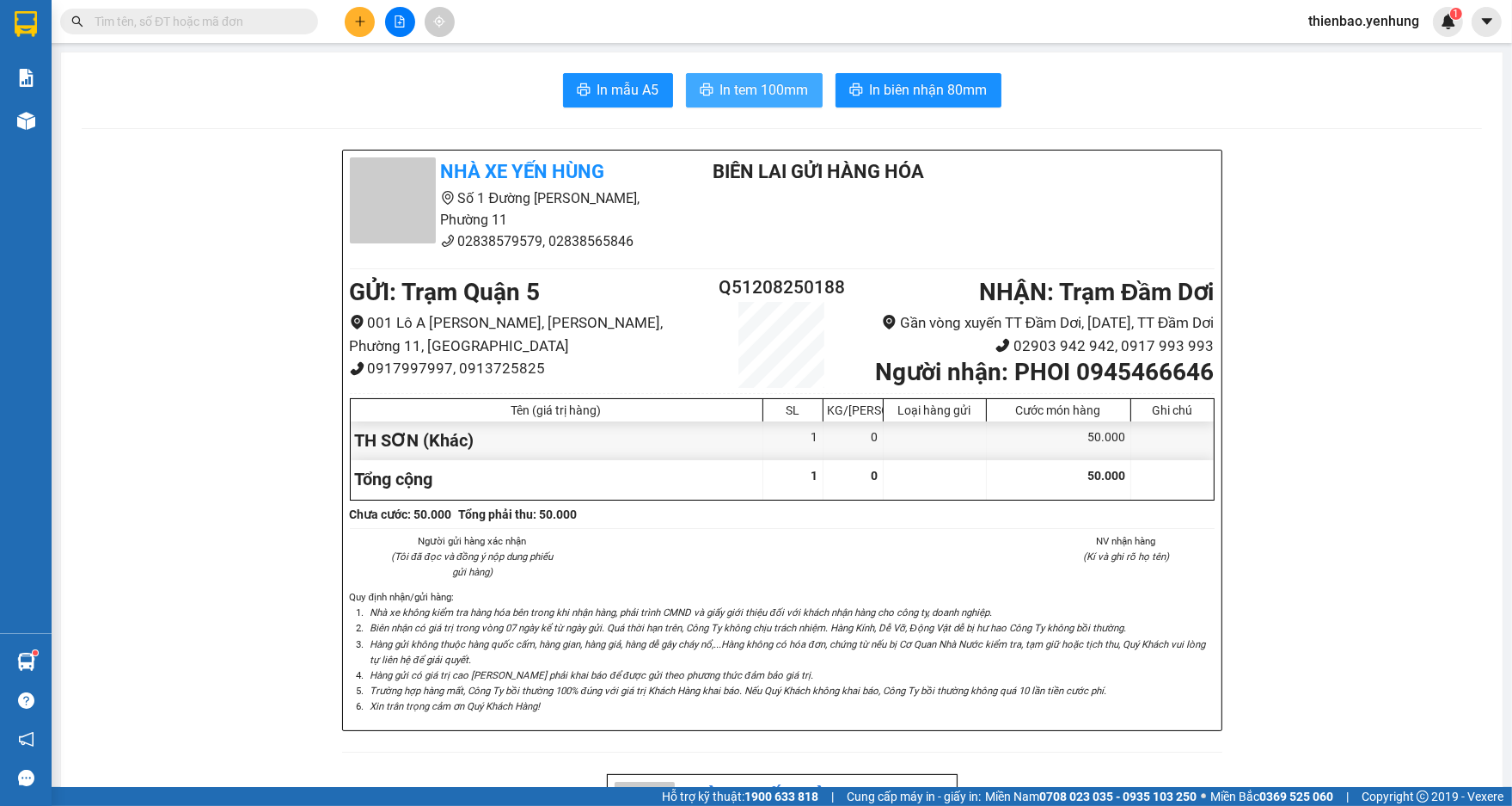
click at [776, 84] on span "In tem 100mm" at bounding box center [765, 90] width 89 height 21
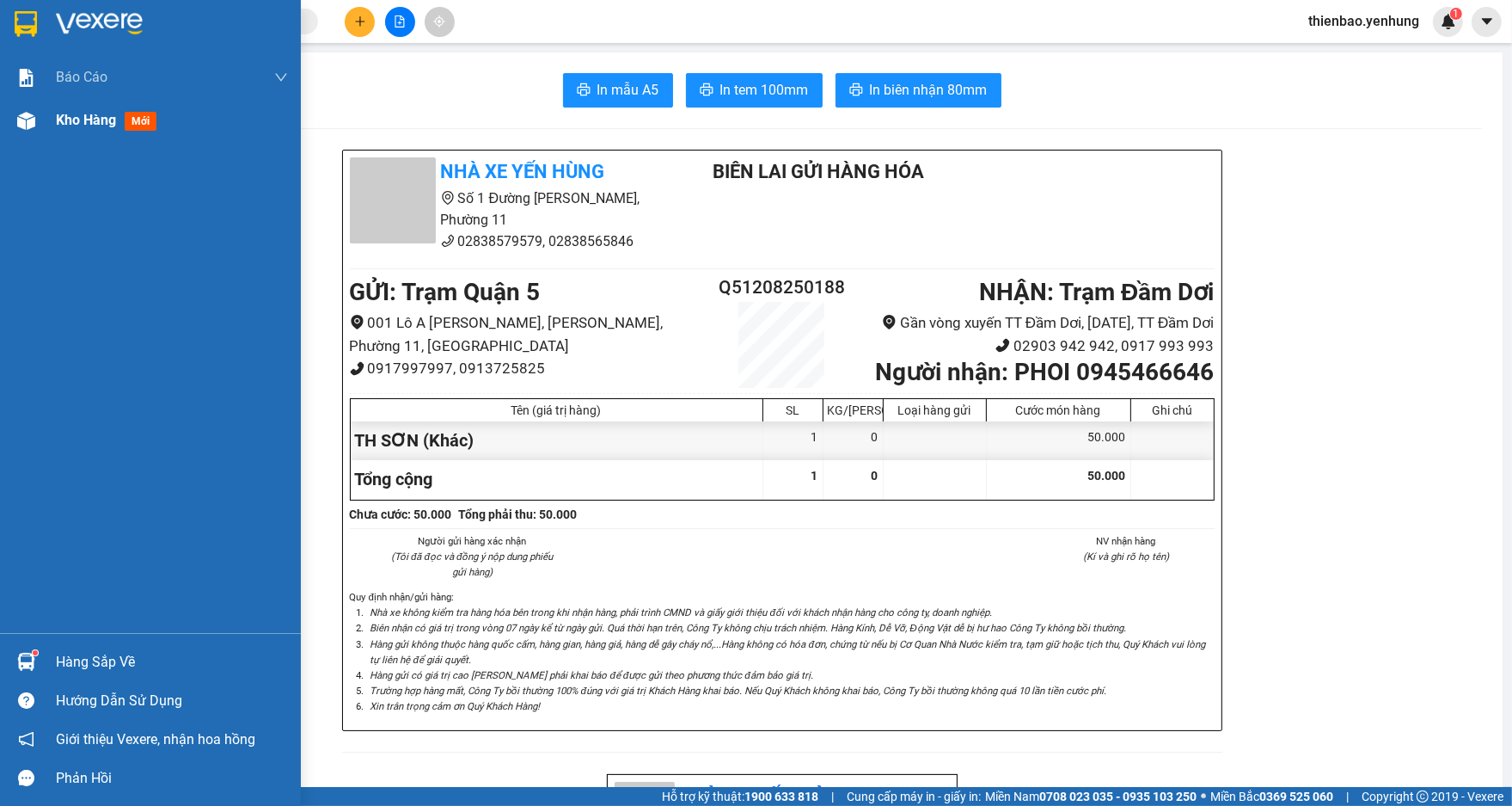
click at [25, 123] on img at bounding box center [26, 121] width 18 height 18
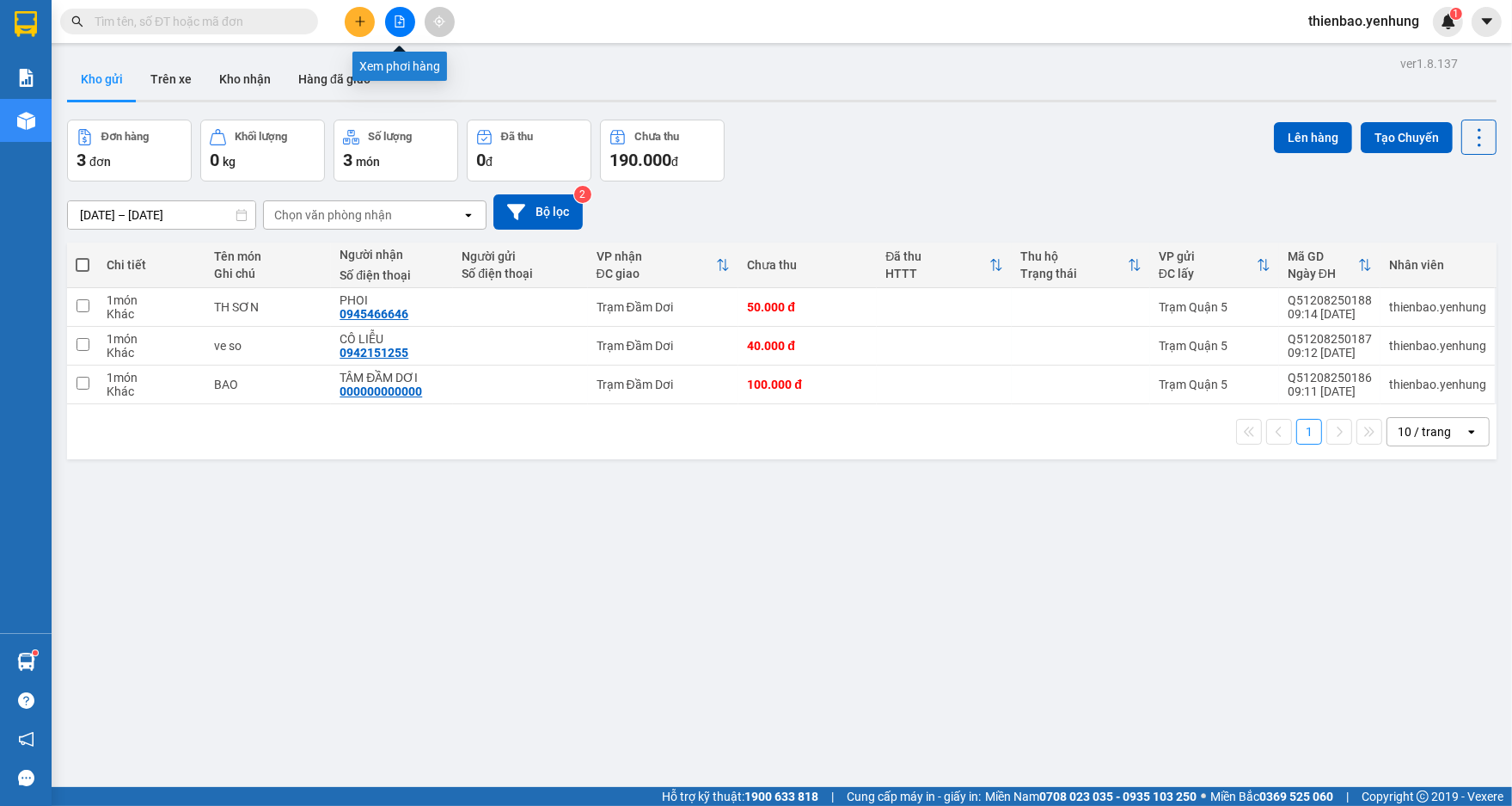
click at [399, 32] on button at bounding box center [400, 22] width 30 height 30
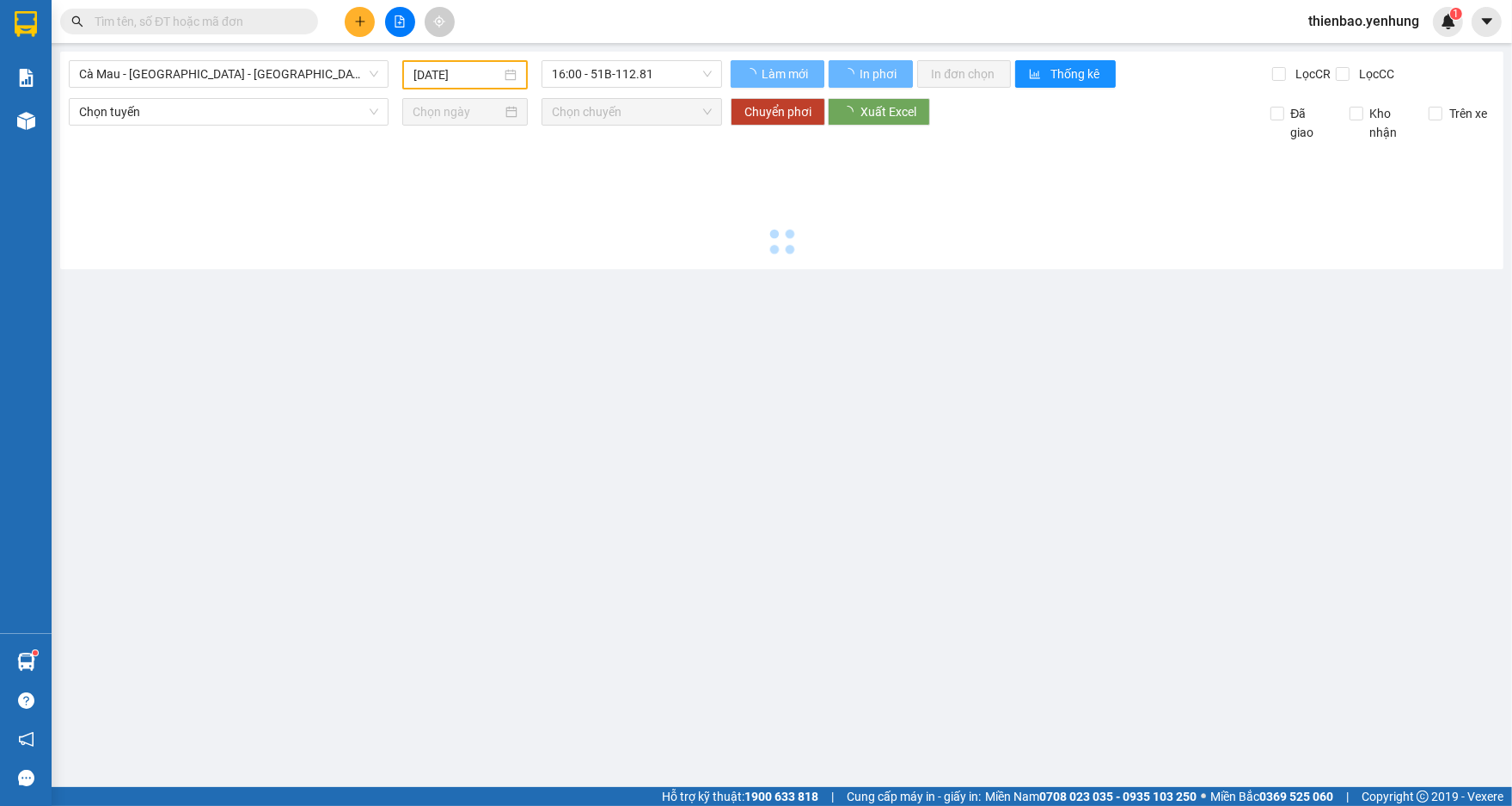
type input "[DATE]"
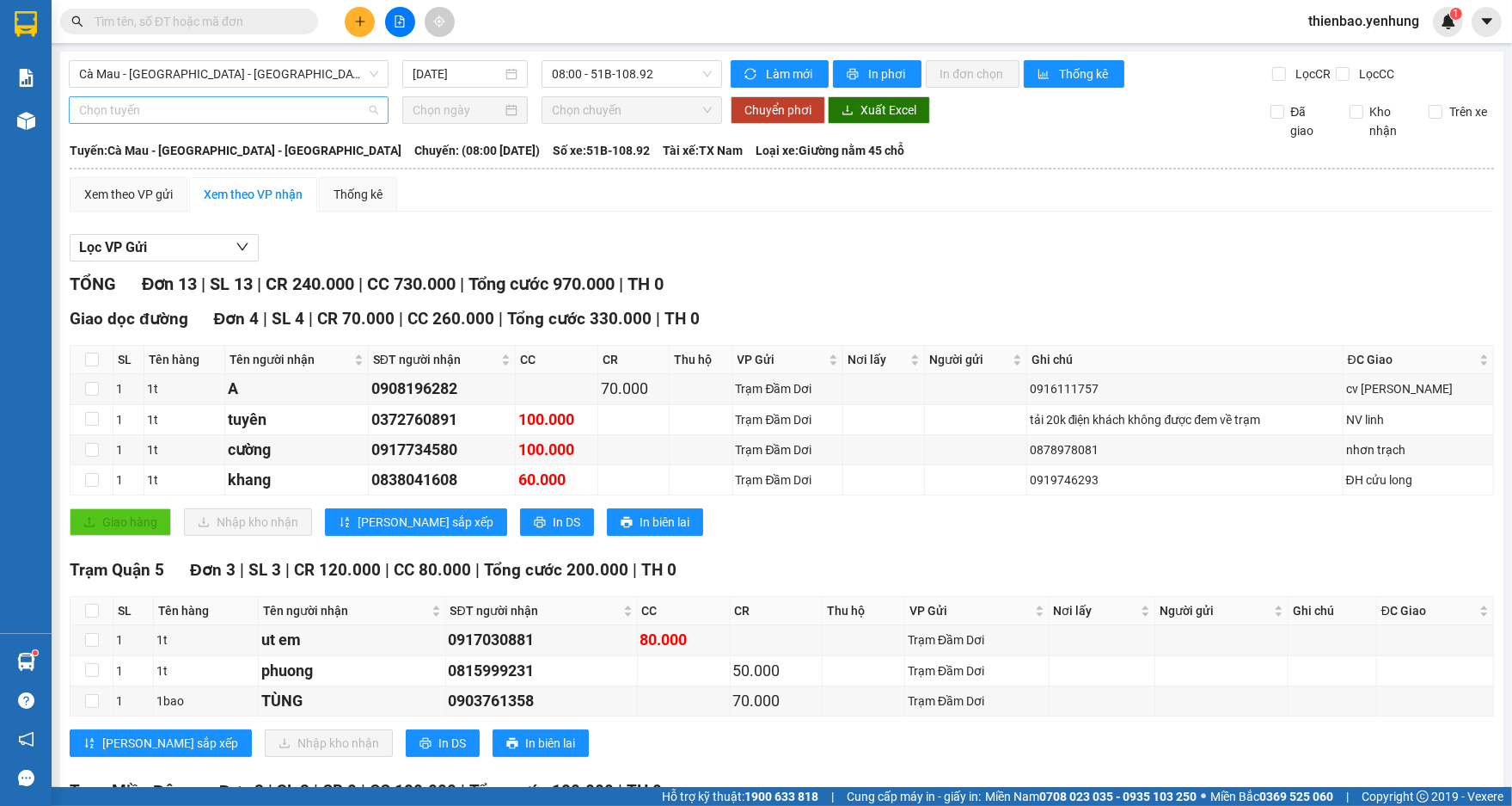
click at [374, 104] on span "Chọn tuyến" at bounding box center [228, 109] width 299 height 26
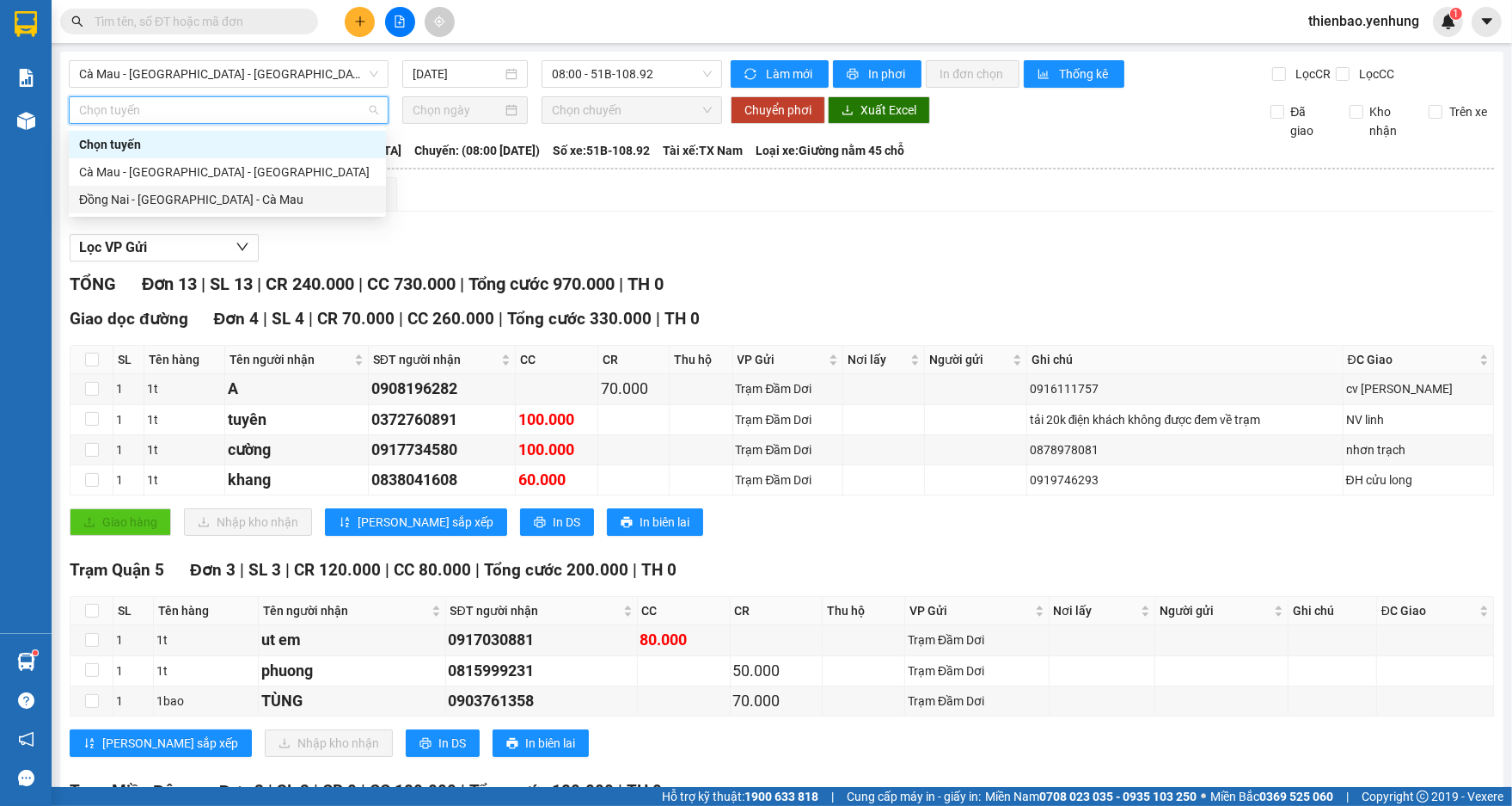
click at [245, 200] on div "Đồng Nai - [GEOGRAPHIC_DATA] - Cà Mau" at bounding box center [227, 199] width 296 height 19
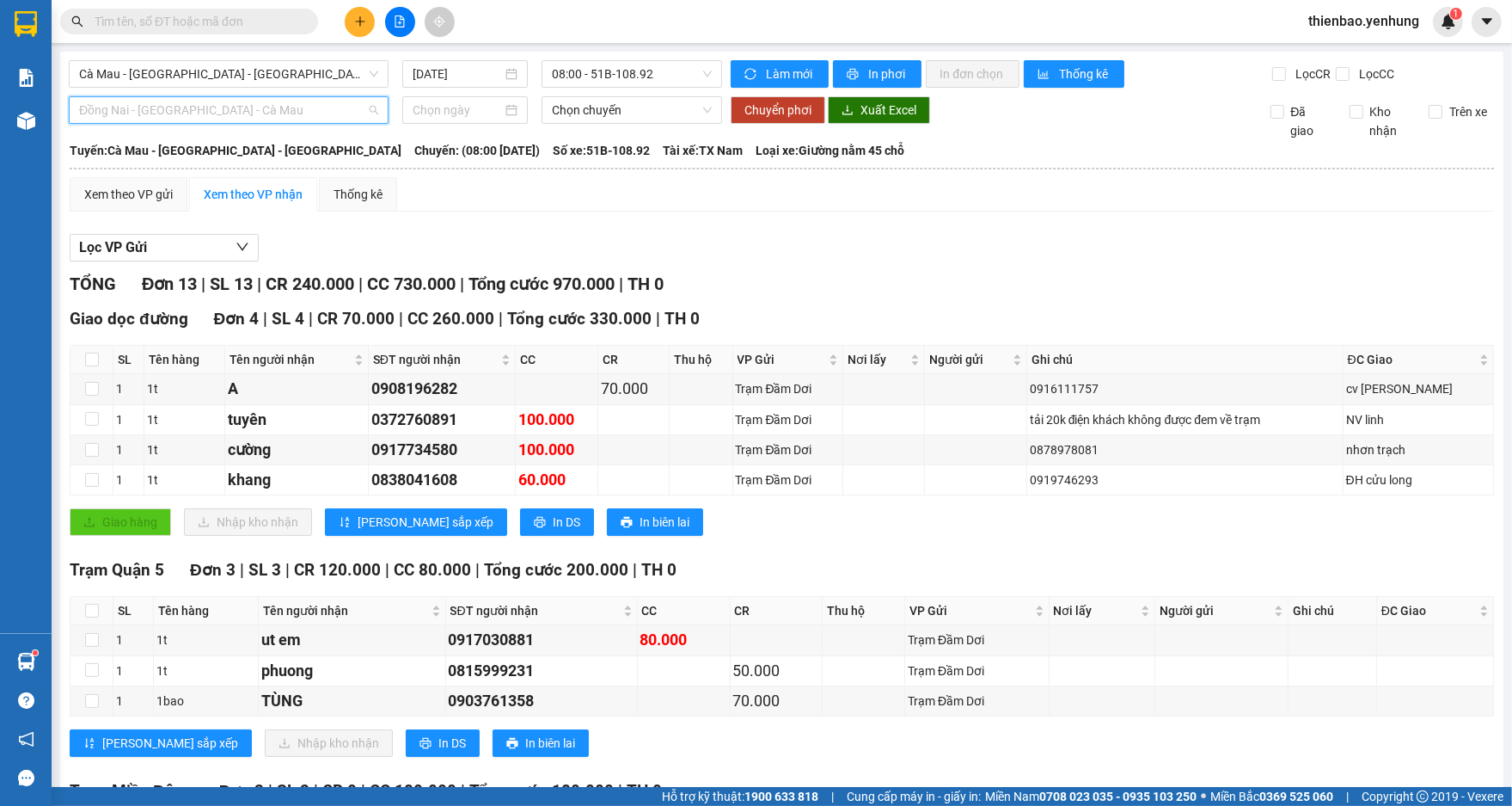
click at [372, 108] on span "Đồng Nai - [GEOGRAPHIC_DATA] - Cà Mau" at bounding box center [228, 109] width 299 height 26
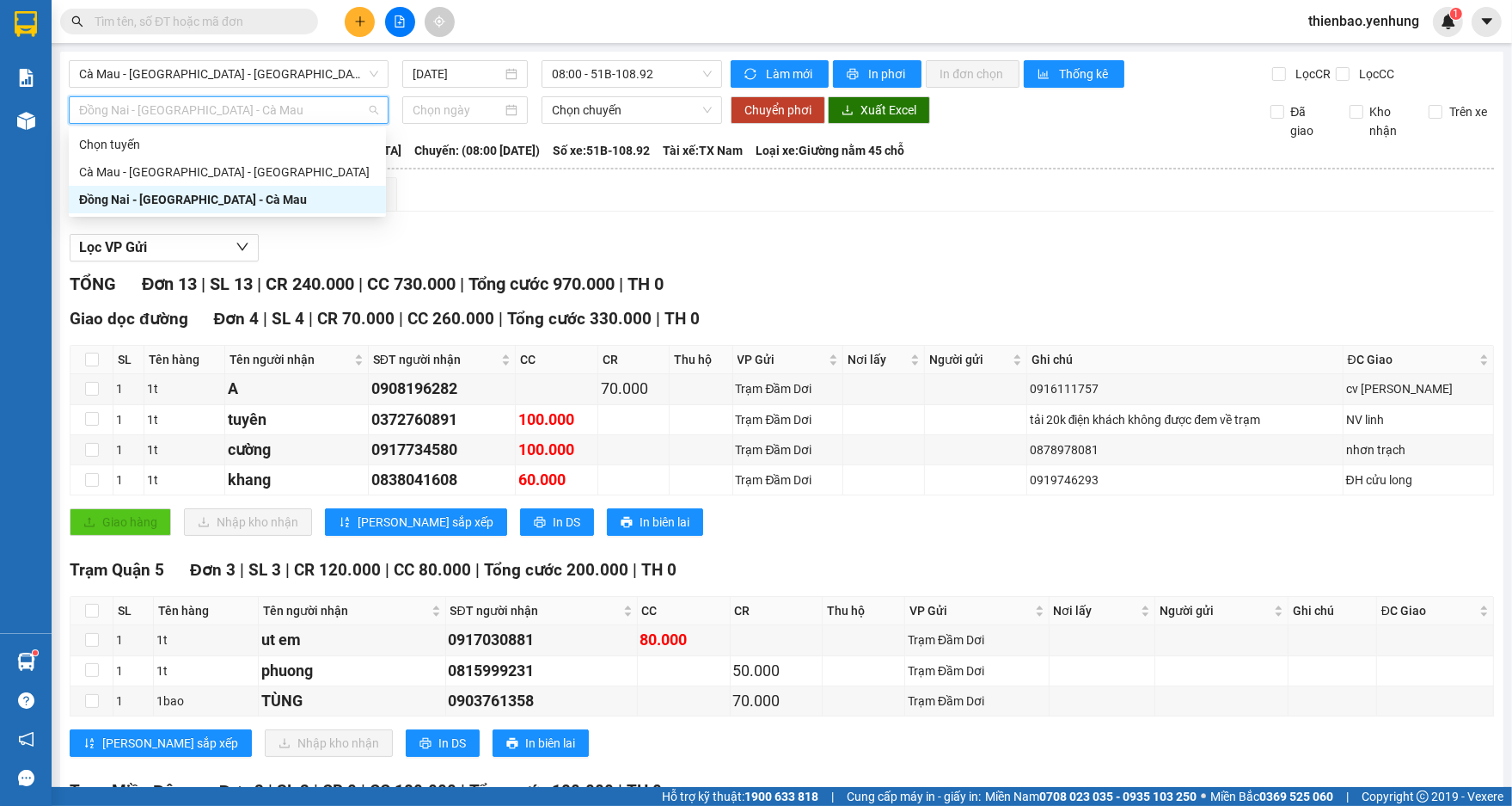
click at [272, 199] on div "Đồng Nai - [GEOGRAPHIC_DATA] - Cà Mau" at bounding box center [227, 199] width 296 height 19
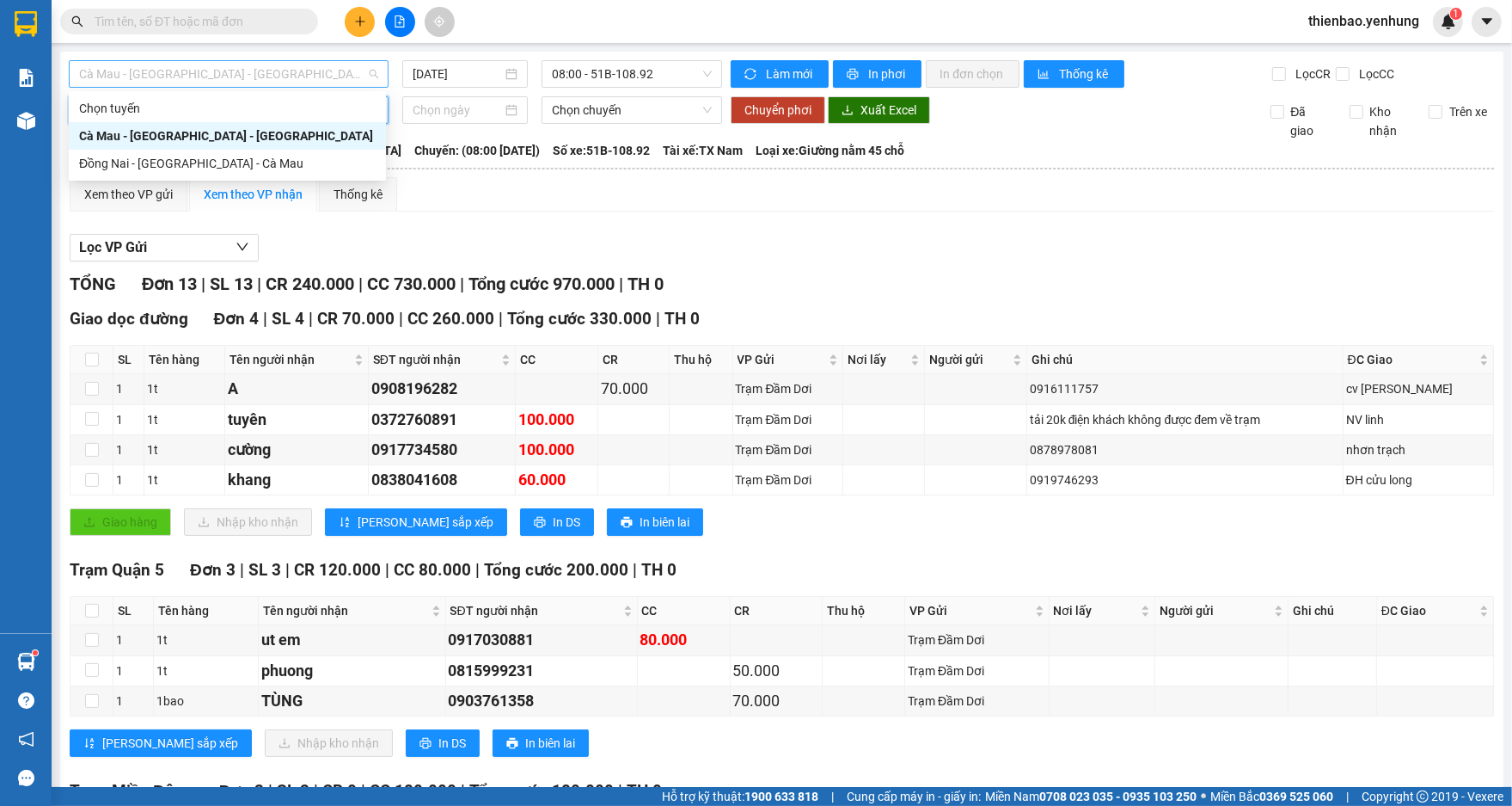
click at [370, 73] on span "Cà Mau - [GEOGRAPHIC_DATA] - [GEOGRAPHIC_DATA]" at bounding box center [228, 74] width 299 height 26
click at [253, 162] on div "Đồng Nai - [GEOGRAPHIC_DATA] - Cà Mau" at bounding box center [227, 162] width 296 height 19
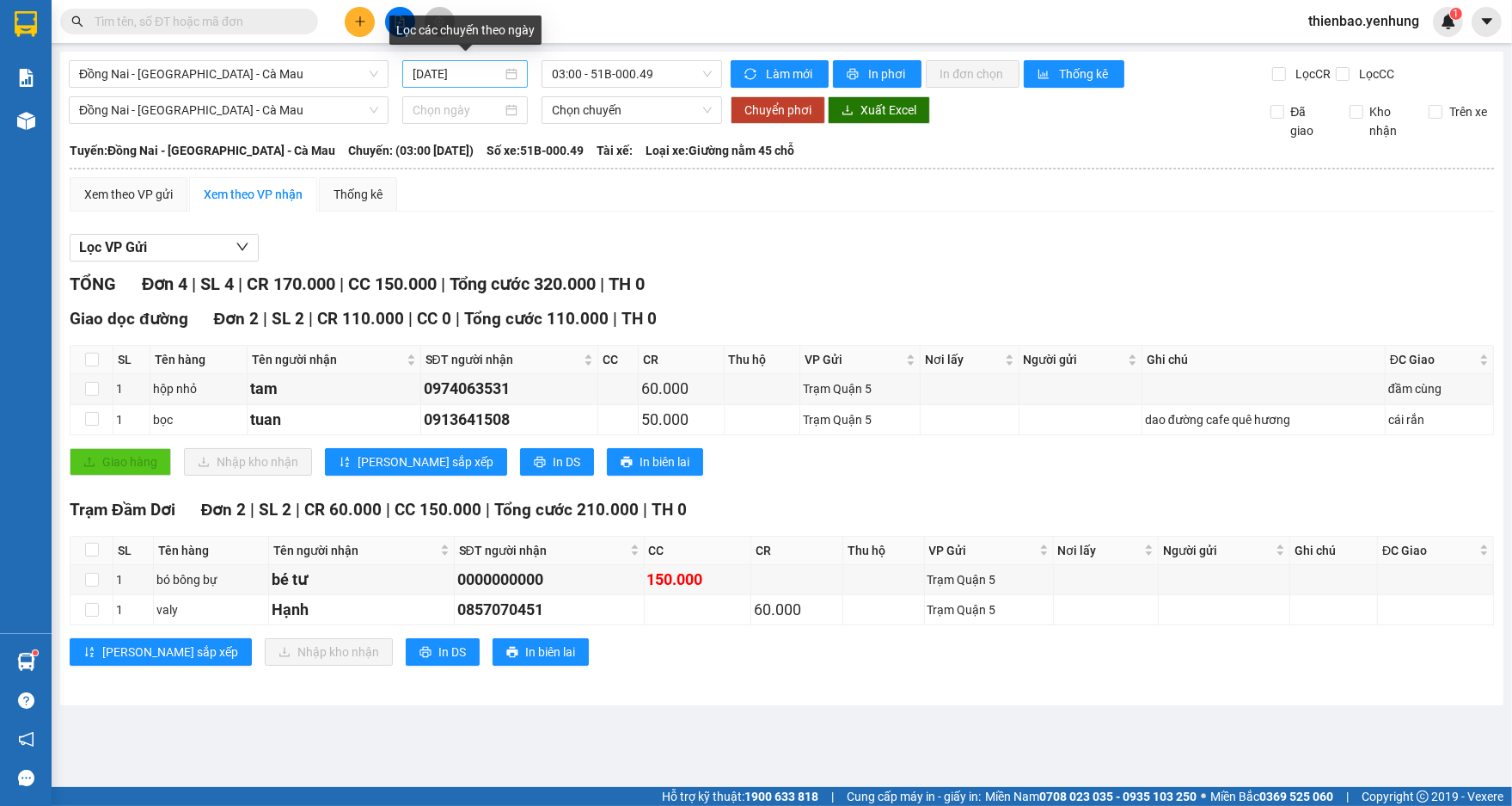
click at [513, 74] on div "[DATE]" at bounding box center [465, 74] width 105 height 19
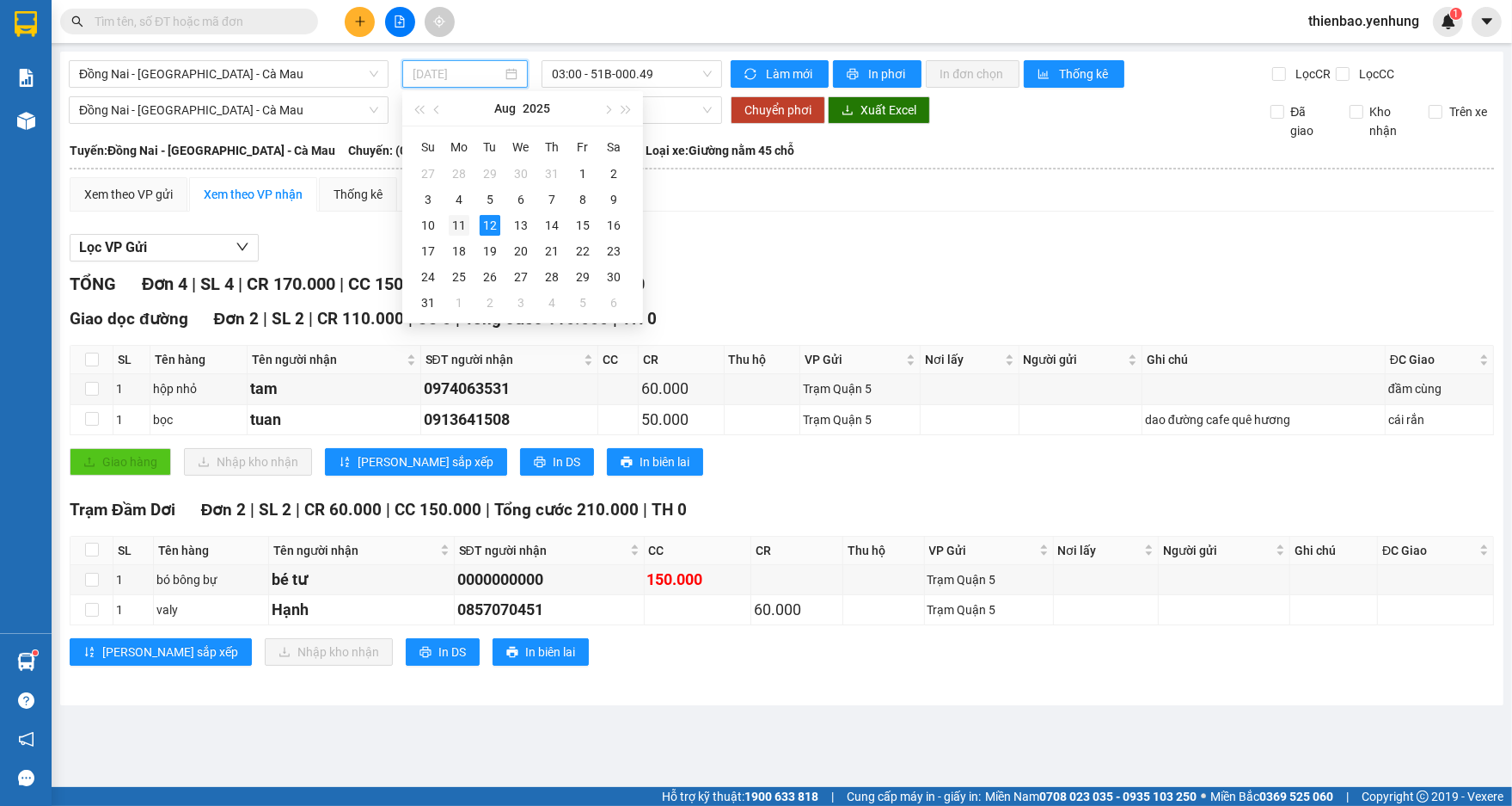
click at [456, 222] on div "11" at bounding box center [459, 225] width 20 height 20
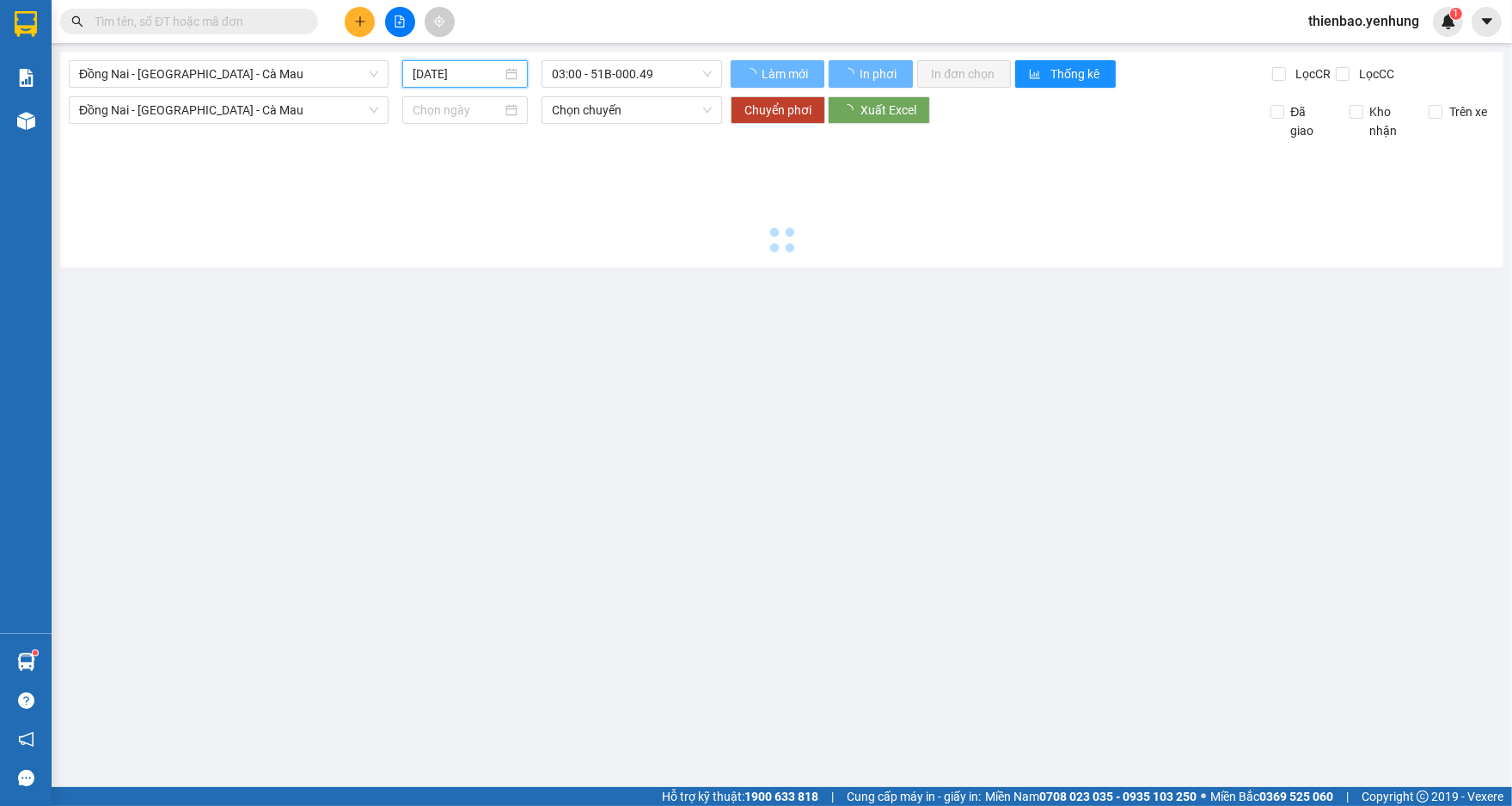
type input "[DATE]"
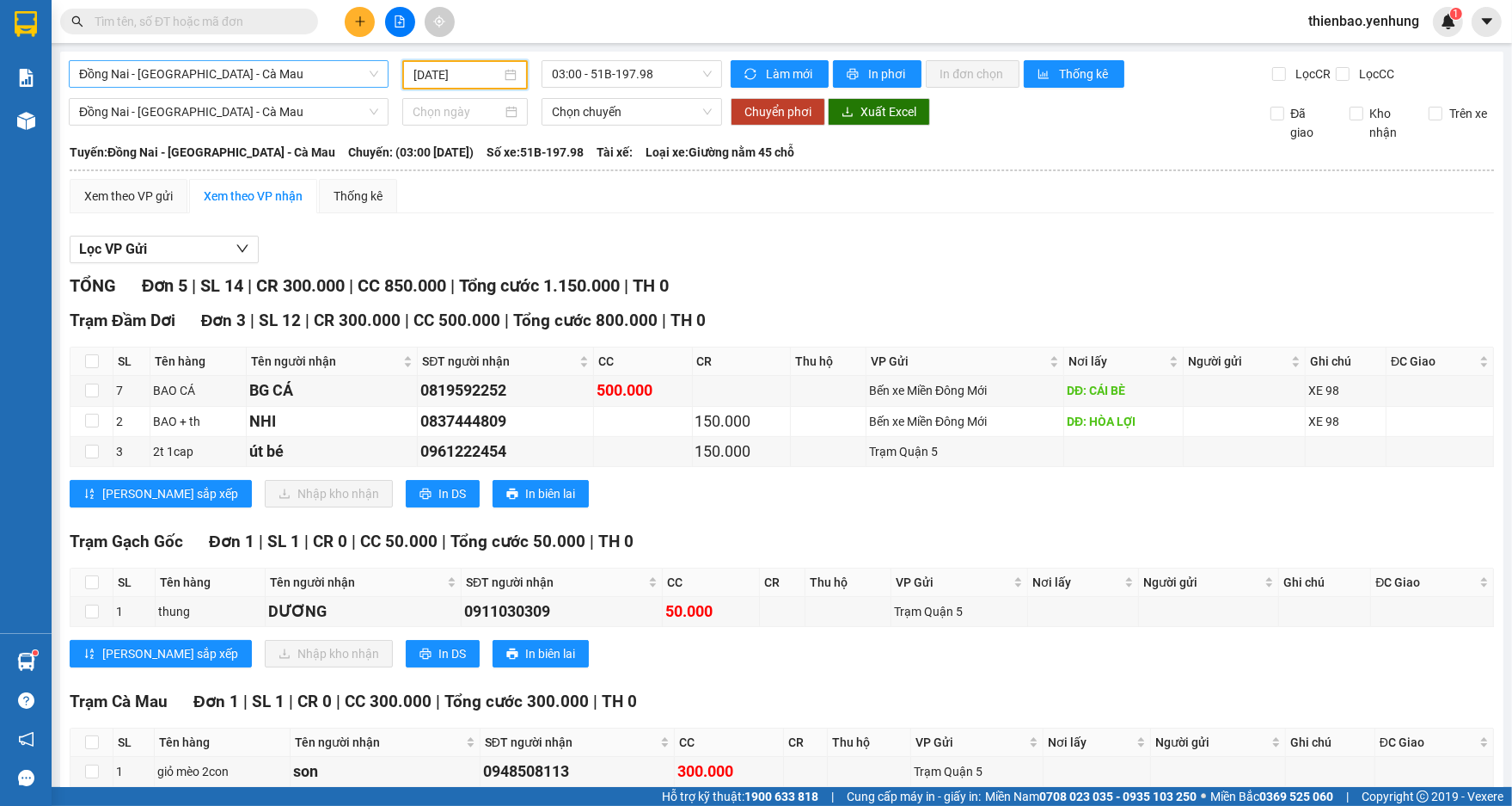
click at [369, 72] on span "Đồng Nai - [GEOGRAPHIC_DATA] - Cà Mau" at bounding box center [228, 74] width 299 height 26
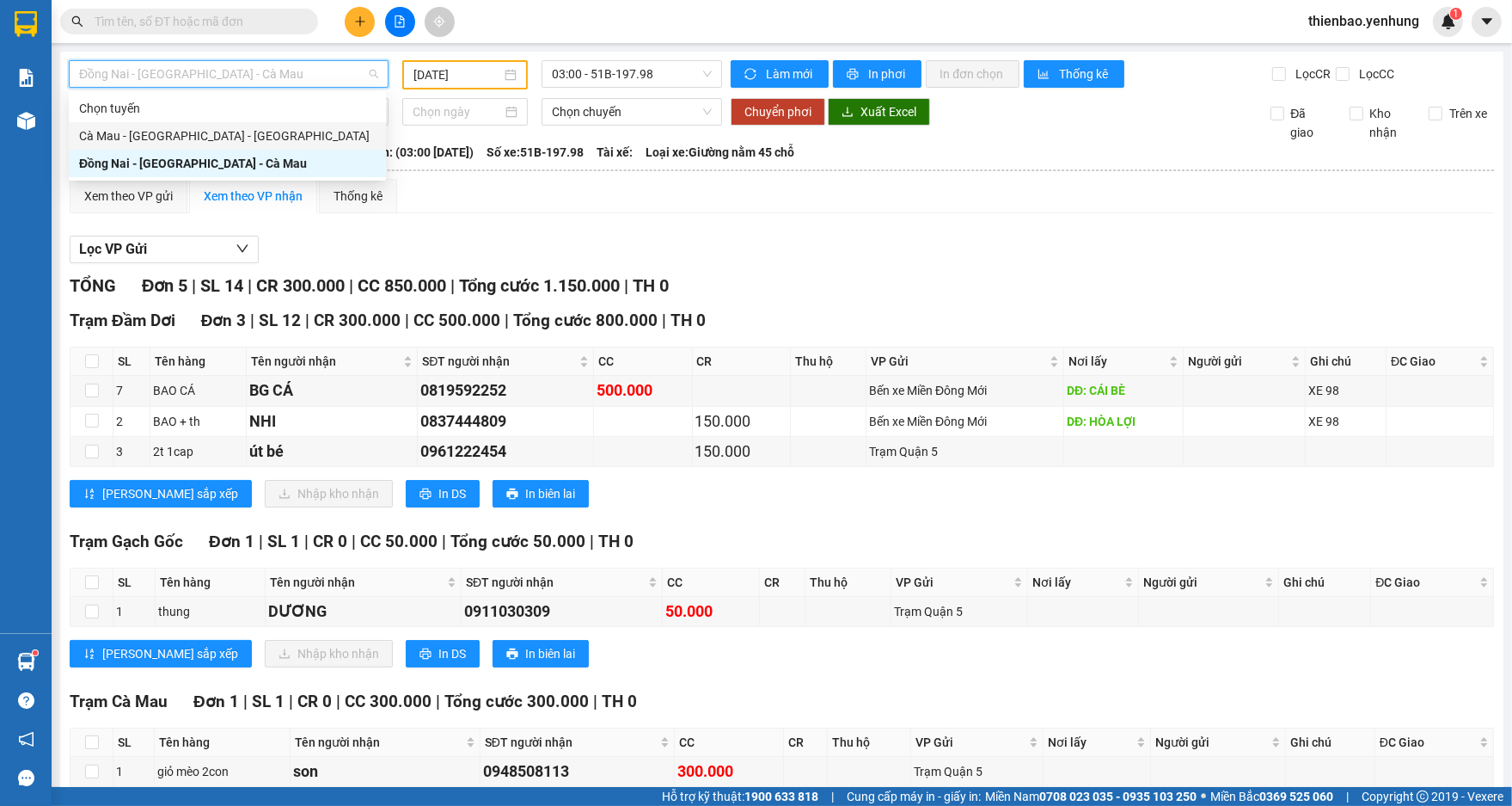
click at [287, 131] on div "Cà Mau - [GEOGRAPHIC_DATA] - [GEOGRAPHIC_DATA]" at bounding box center [227, 135] width 296 height 19
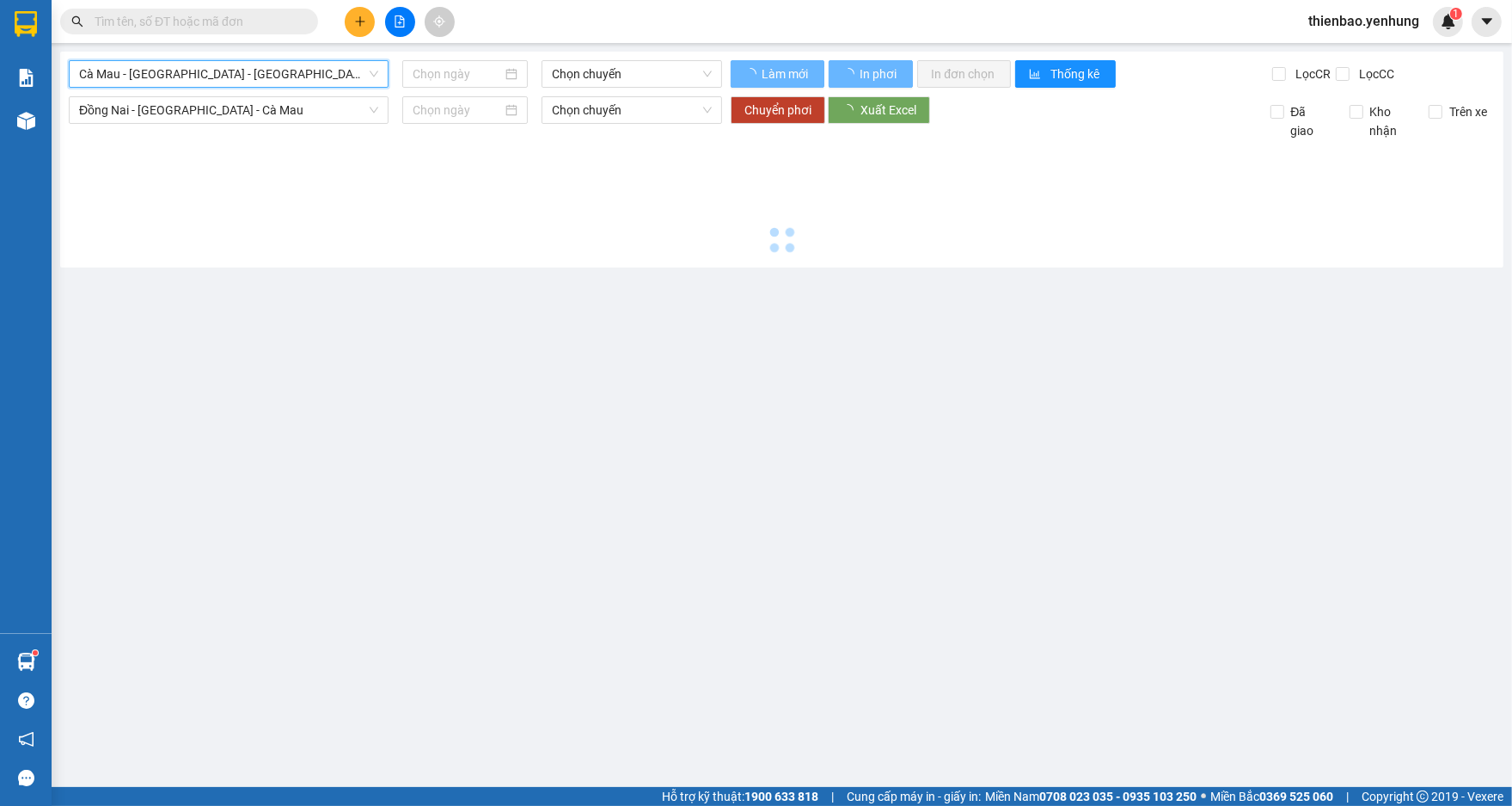
type input "[DATE]"
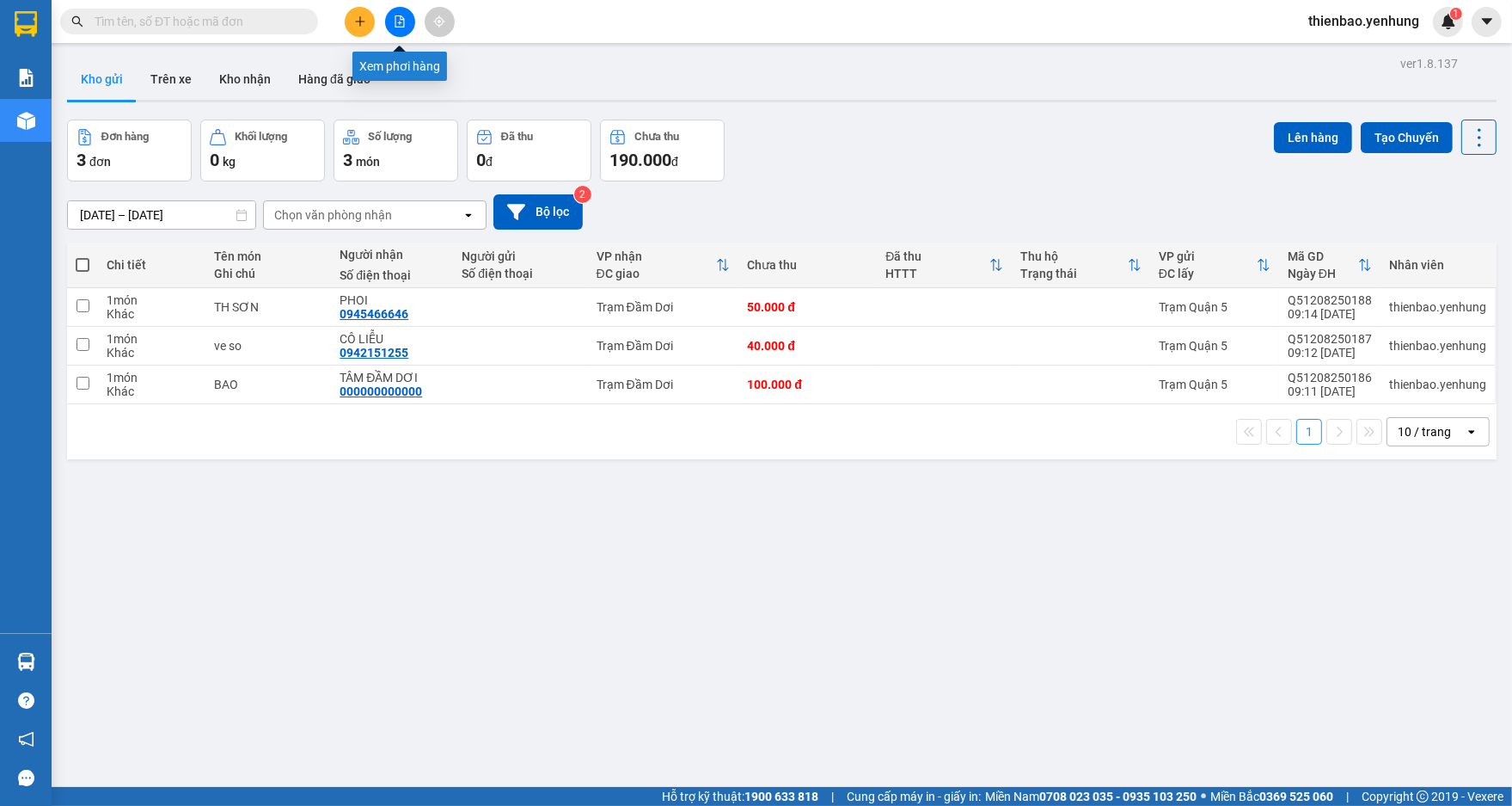
drag, startPoint x: 404, startPoint y: 19, endPoint x: 377, endPoint y: 32, distance: 30.0
click at [402, 19] on icon "file-add" at bounding box center [400, 21] width 12 height 12
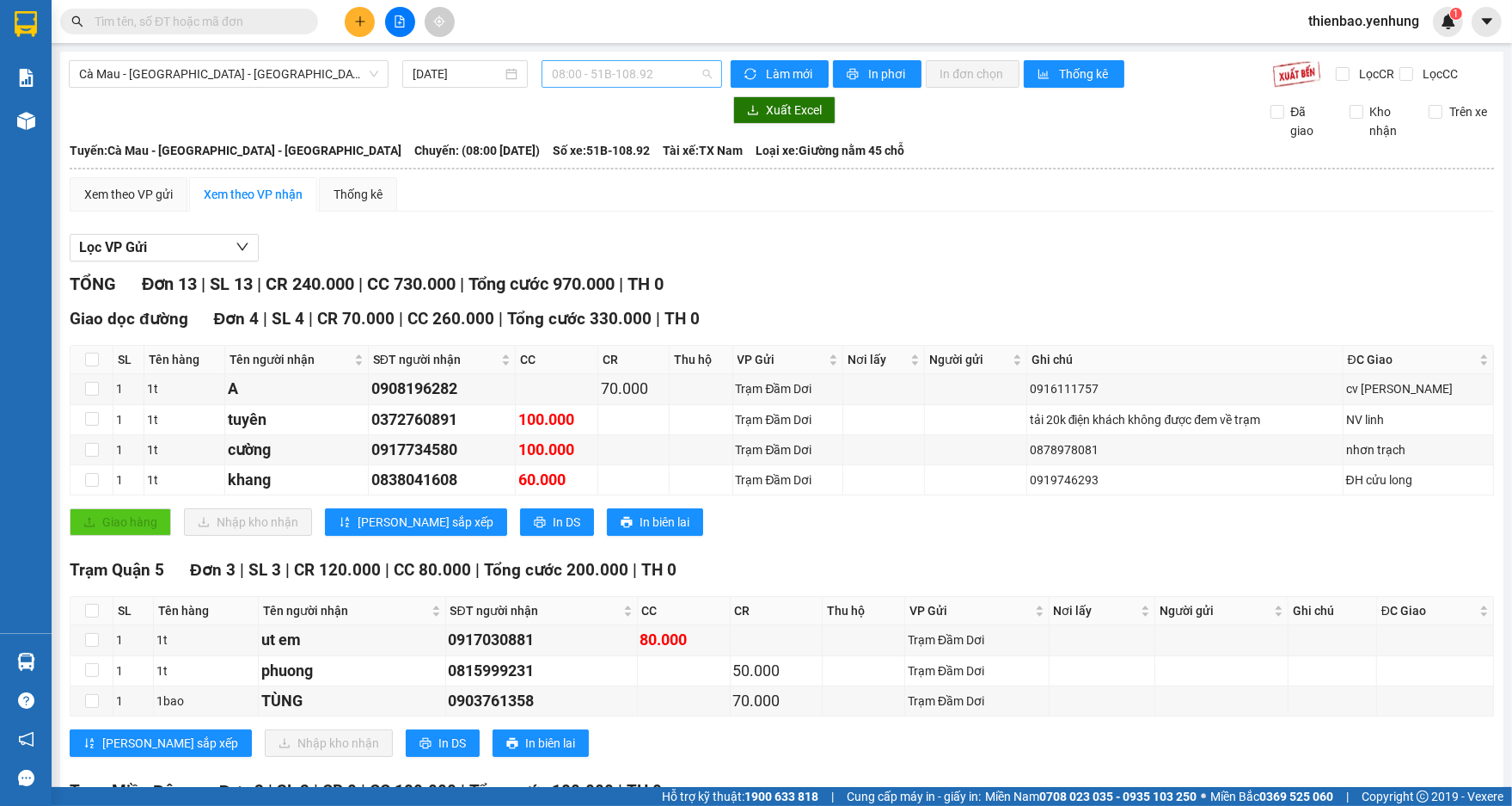
click at [702, 70] on span "08:00 - 51B-108.92" at bounding box center [632, 74] width 160 height 26
click at [509, 73] on div "[DATE]" at bounding box center [465, 74] width 105 height 19
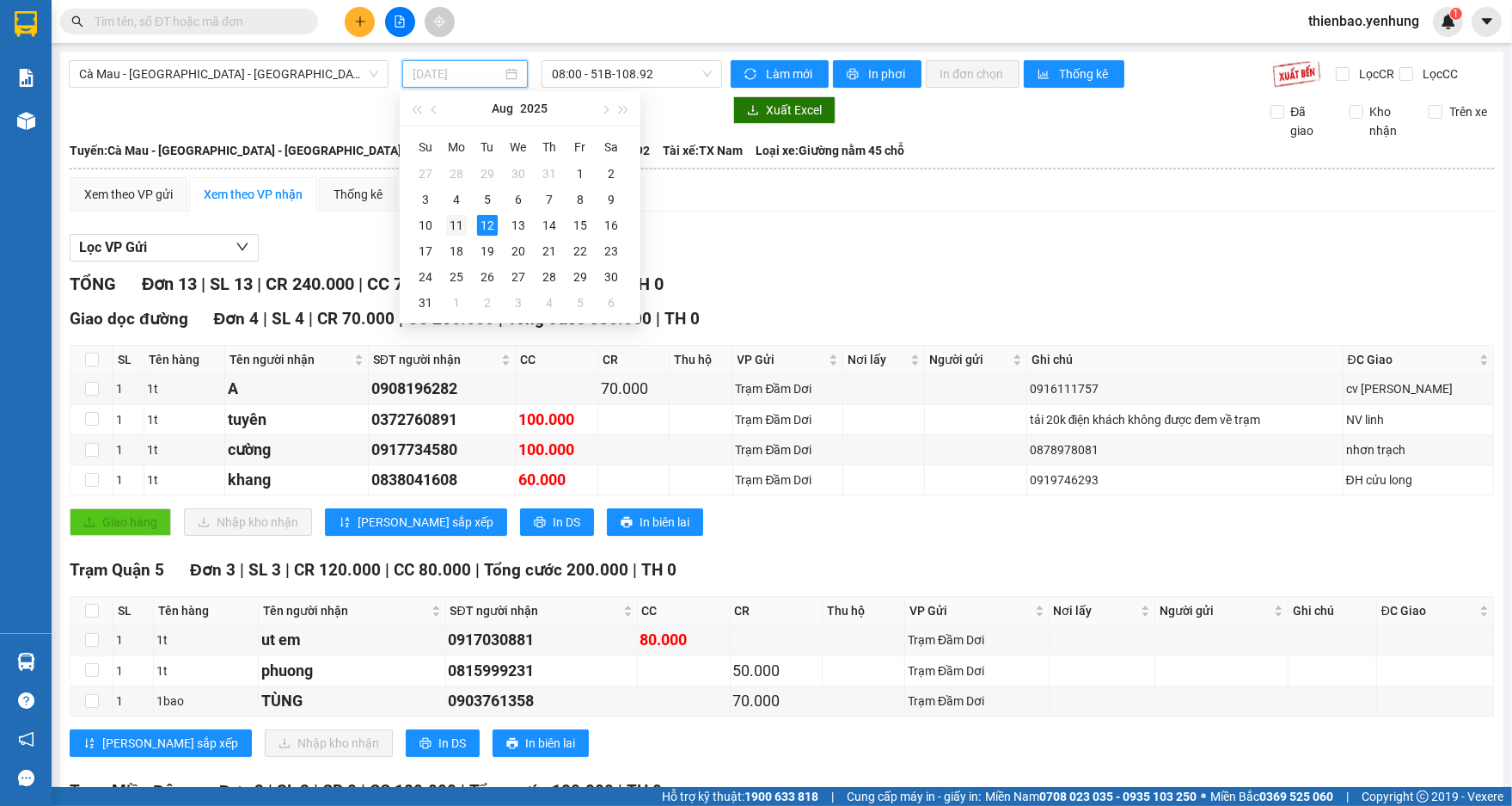
click at [459, 220] on div "11" at bounding box center [456, 225] width 20 height 20
type input "[DATE]"
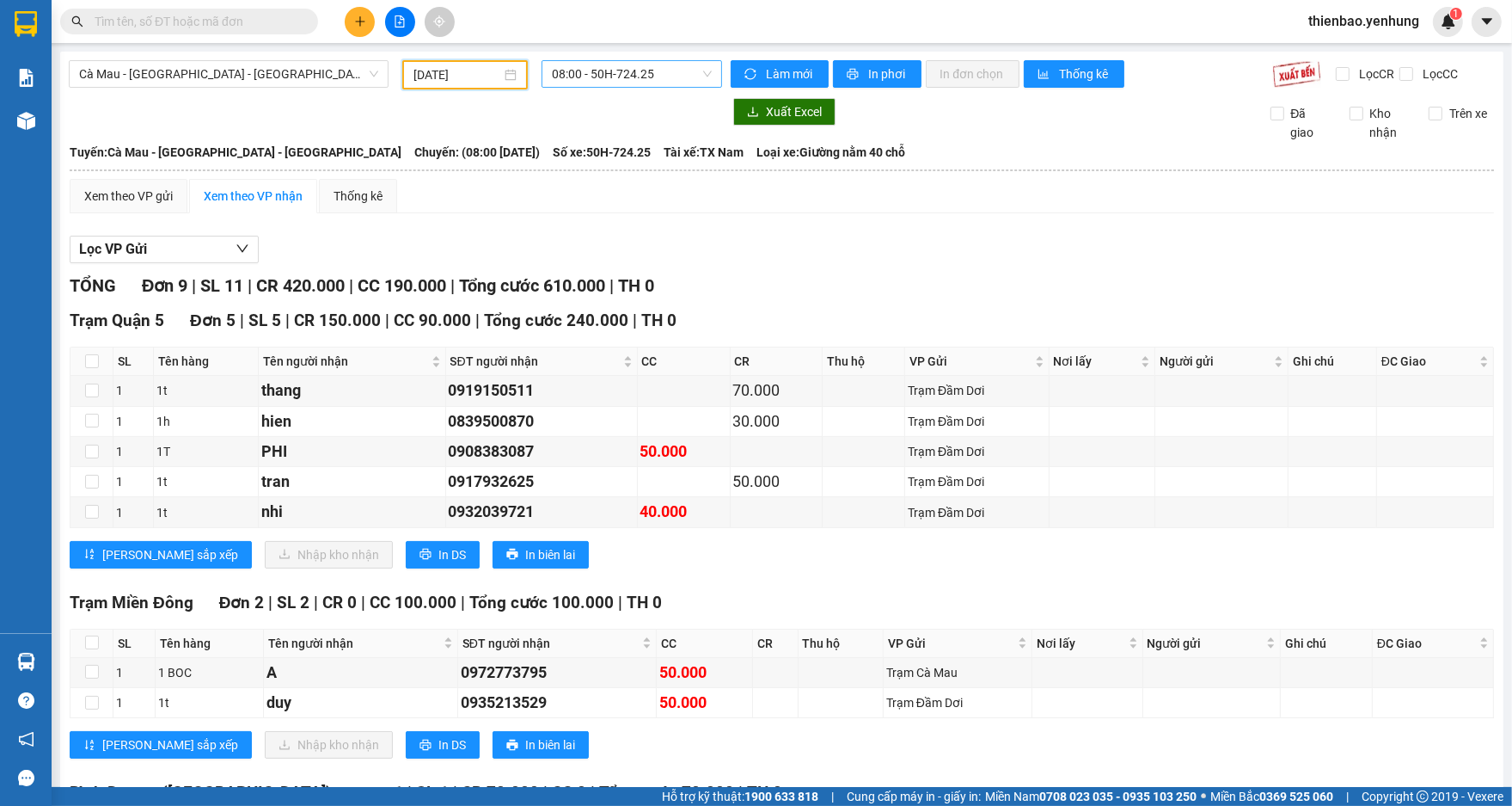
click at [700, 69] on span "08:00 - 50H-724.25" at bounding box center [632, 74] width 160 height 26
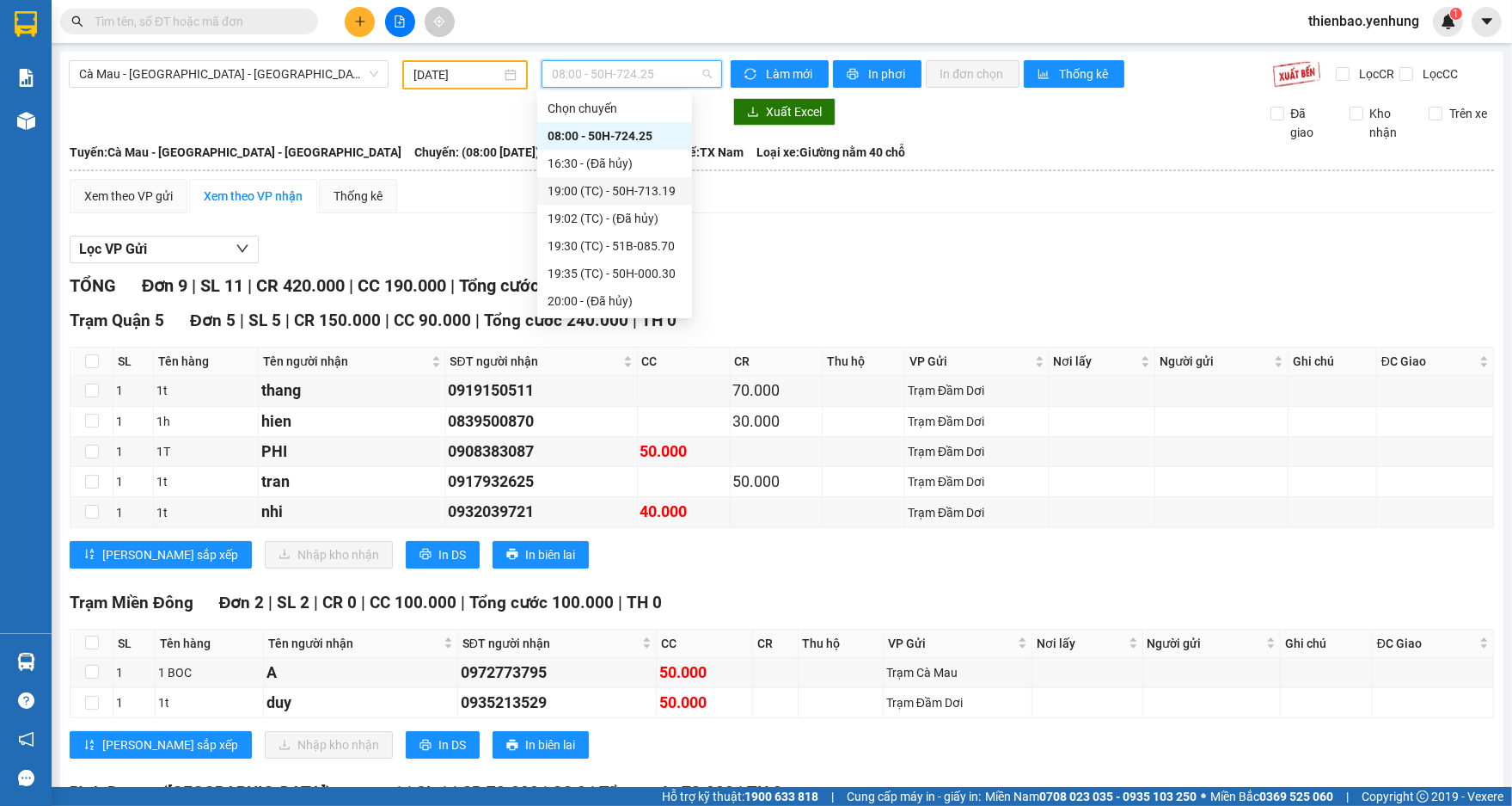
click at [656, 187] on div "19:00 (TC) - 50H-713.19" at bounding box center [614, 190] width 134 height 19
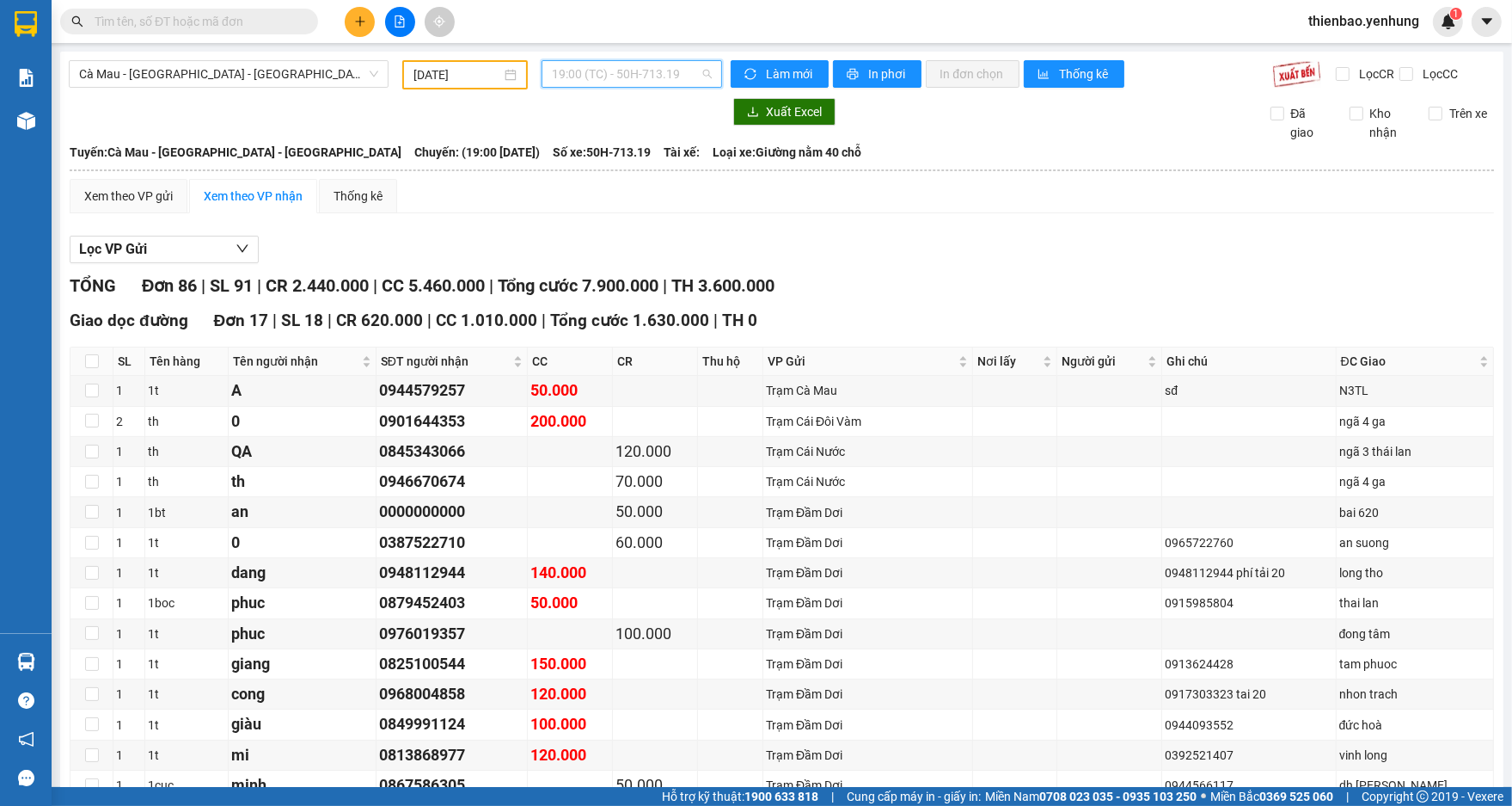
click at [700, 75] on span "19:00 (TC) - 50H-713.19" at bounding box center [632, 74] width 160 height 26
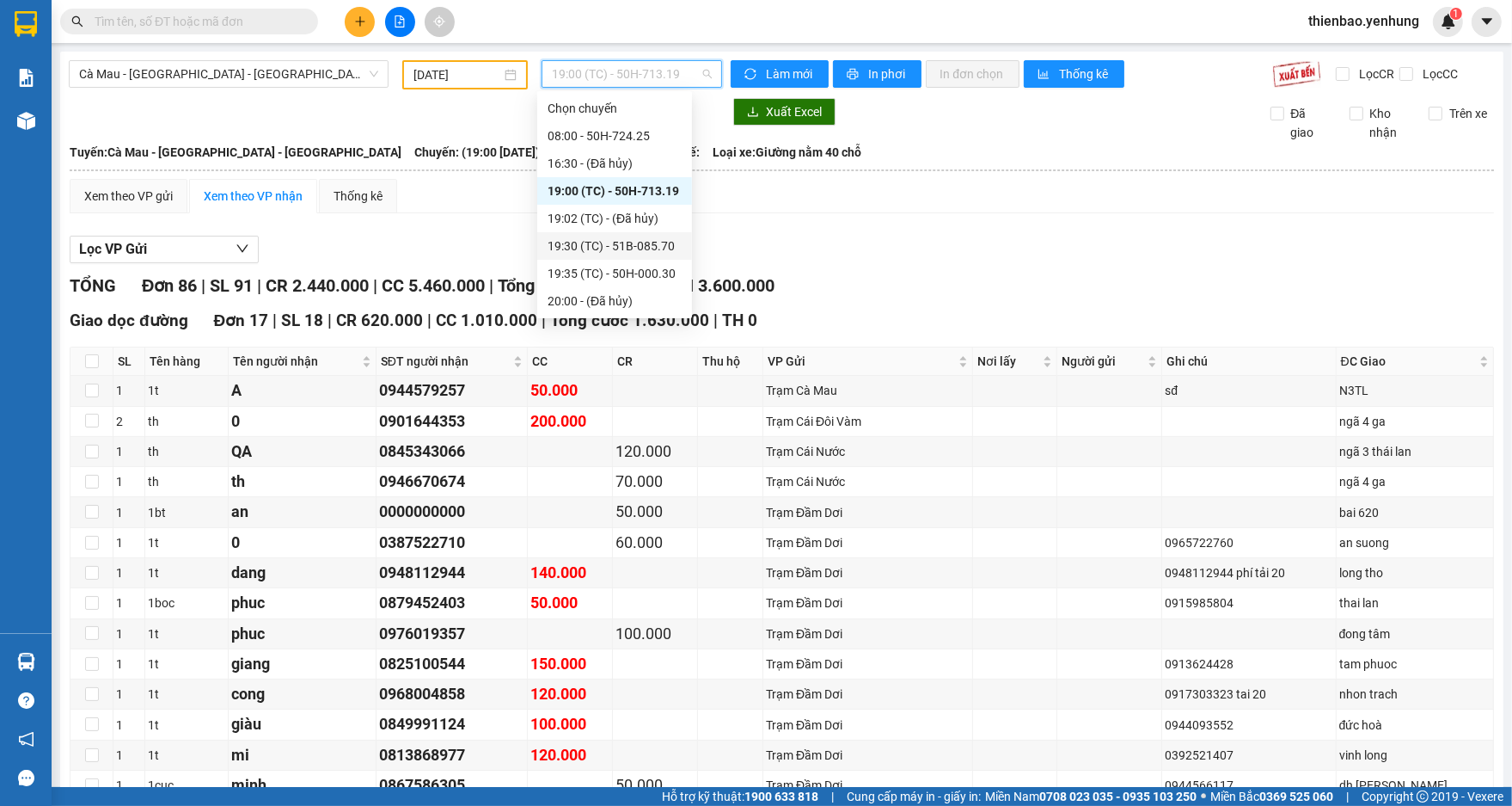
click at [662, 247] on div "19:30 (TC) - 51B-085.70" at bounding box center [614, 245] width 134 height 19
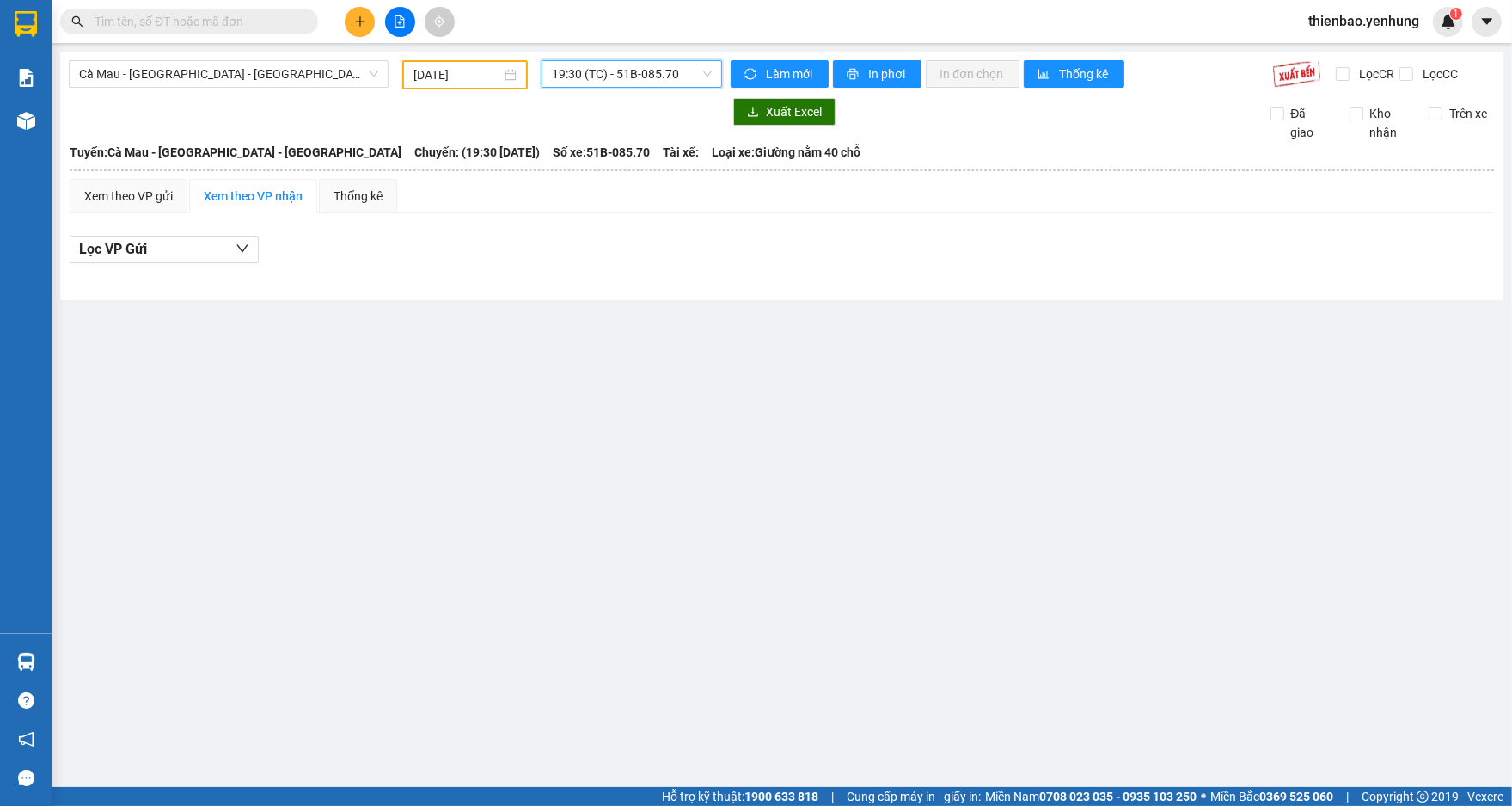
drag, startPoint x: 715, startPoint y: 73, endPoint x: 728, endPoint y: 70, distance: 13.3
click at [727, 71] on div "Cà Mau - Sài Gòn - Đồng Nai 11/08/2025 19:30 19:30 (TC) - 51B-085.70 Làm mới In…" at bounding box center [781, 75] width 1426 height 29
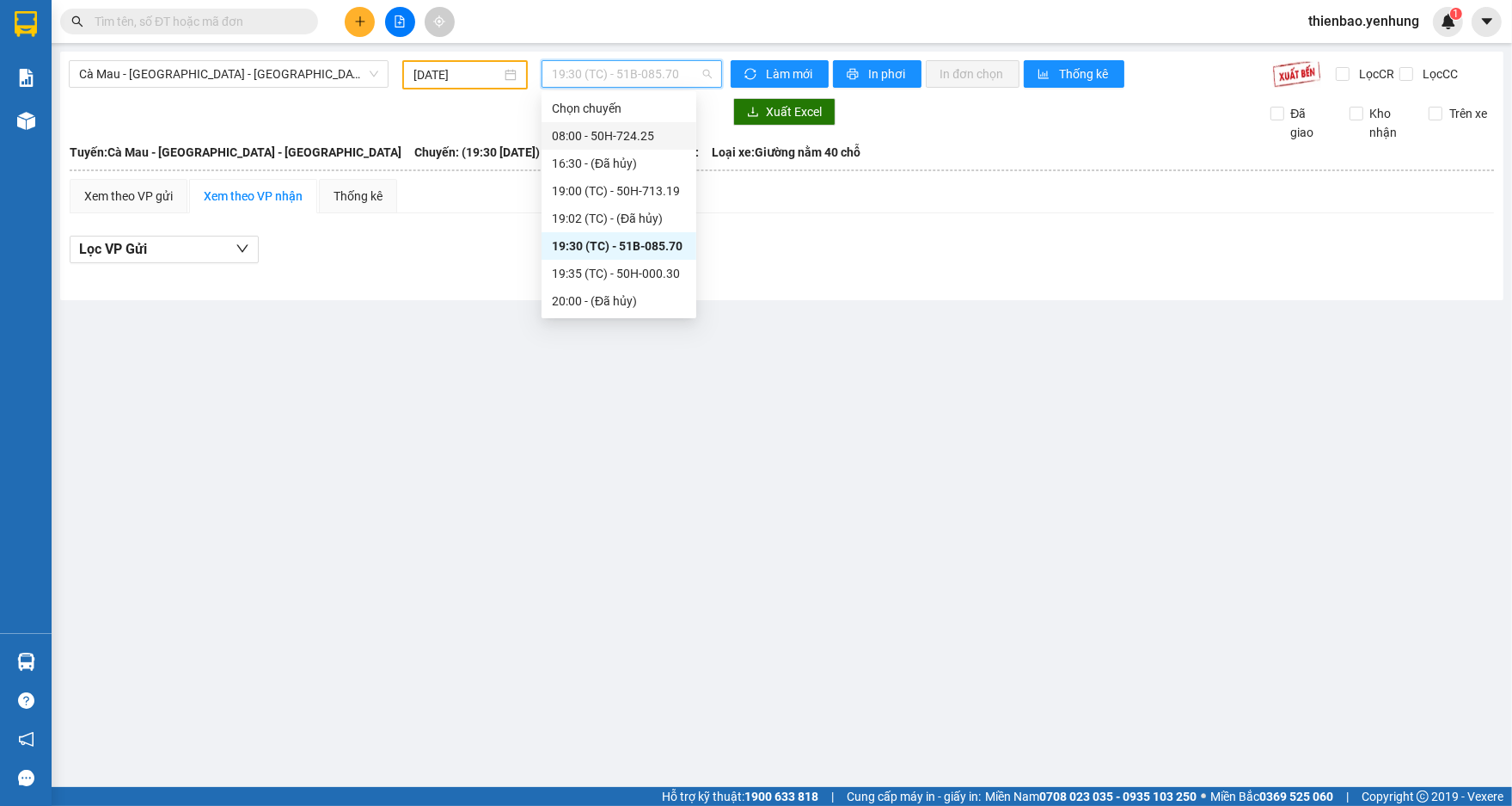
click at [642, 142] on div "08:00 - 50H-724.25" at bounding box center [618, 135] width 134 height 19
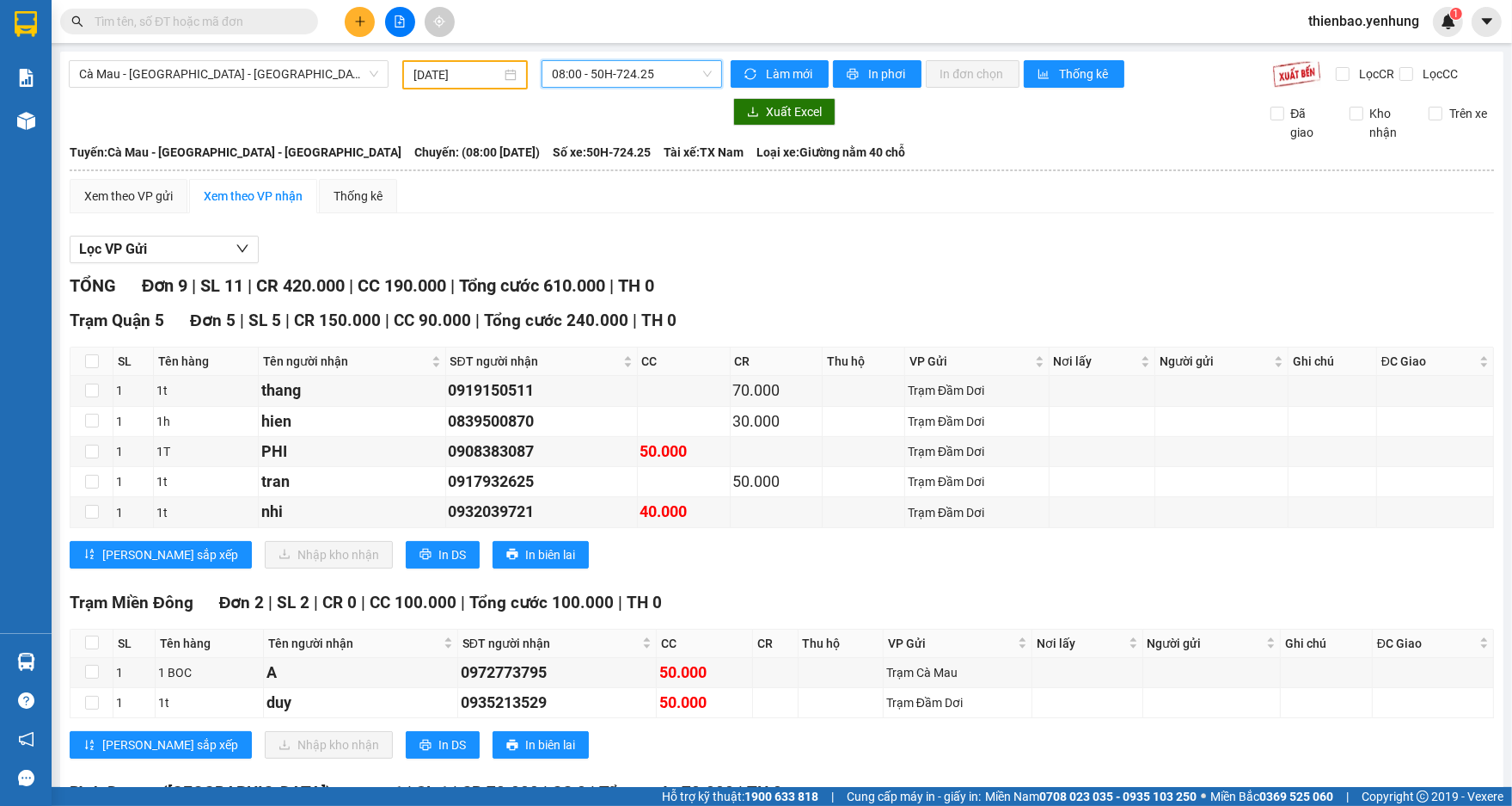
click at [703, 74] on span "08:00 - 50H-724.25" at bounding box center [632, 74] width 160 height 26
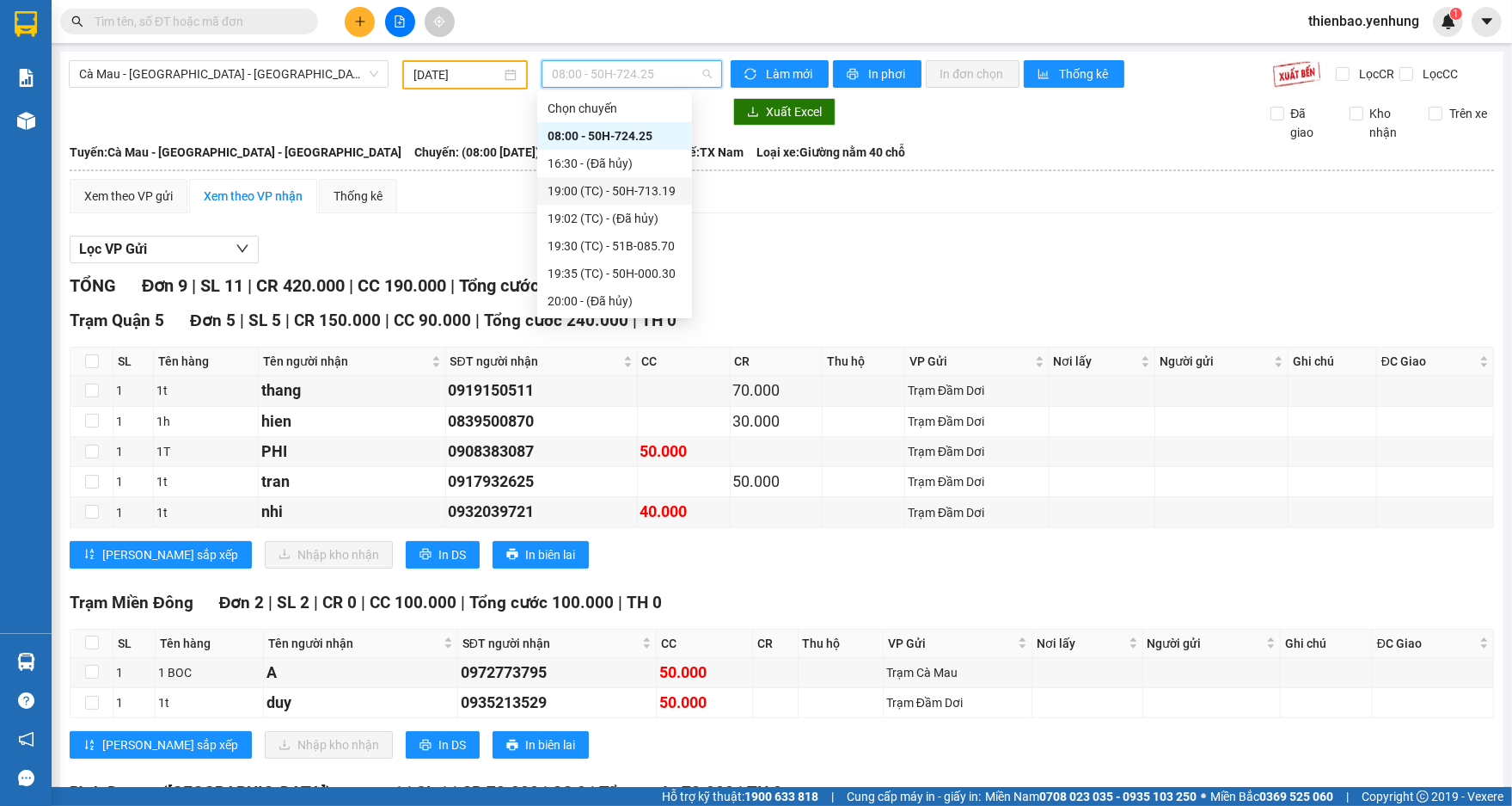
click at [632, 193] on div "19:00 (TC) - 50H-713.19" at bounding box center [614, 190] width 134 height 19
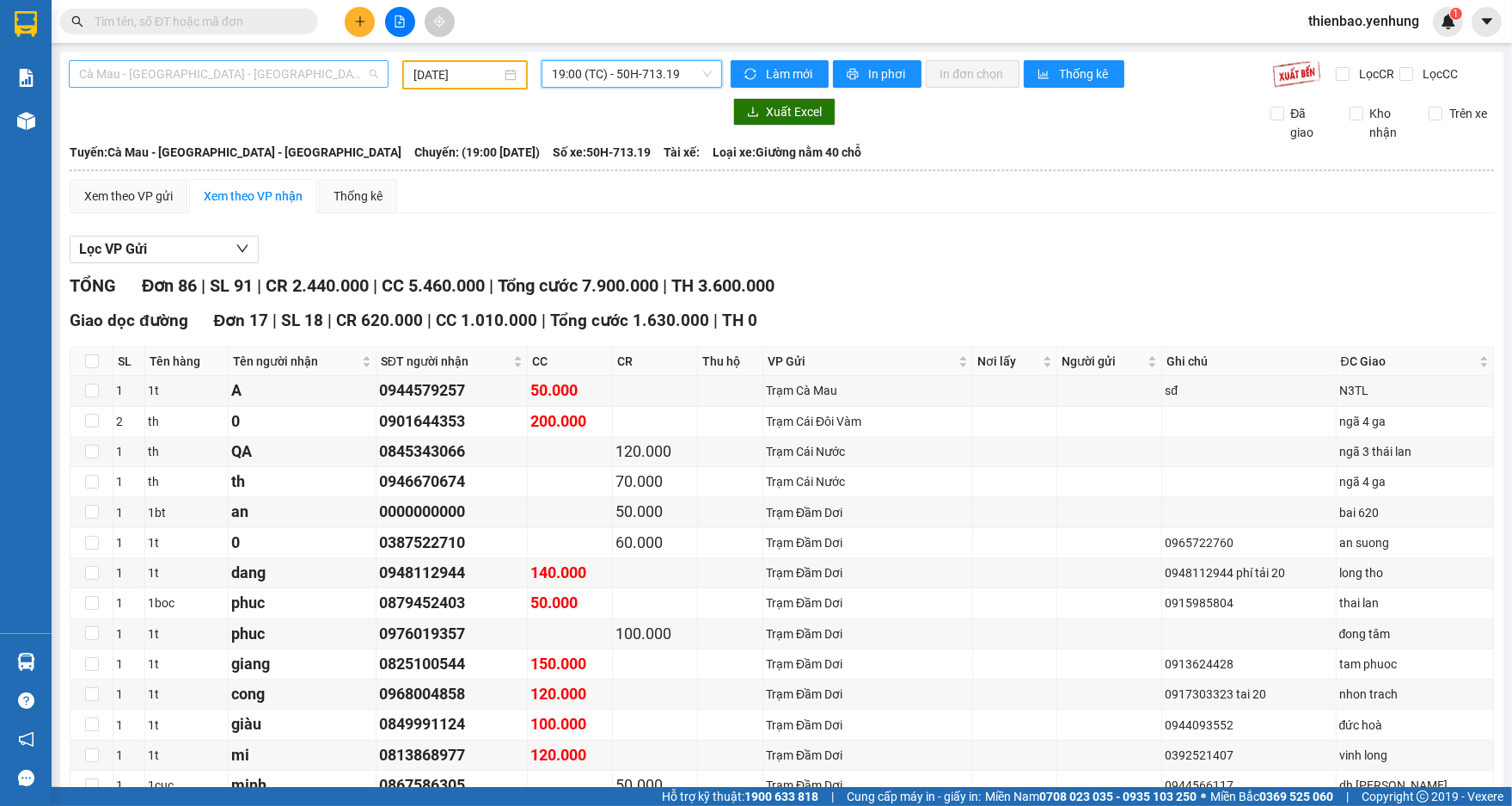
click at [372, 71] on span "Cà Mau - [GEOGRAPHIC_DATA] - [GEOGRAPHIC_DATA]" at bounding box center [228, 74] width 299 height 26
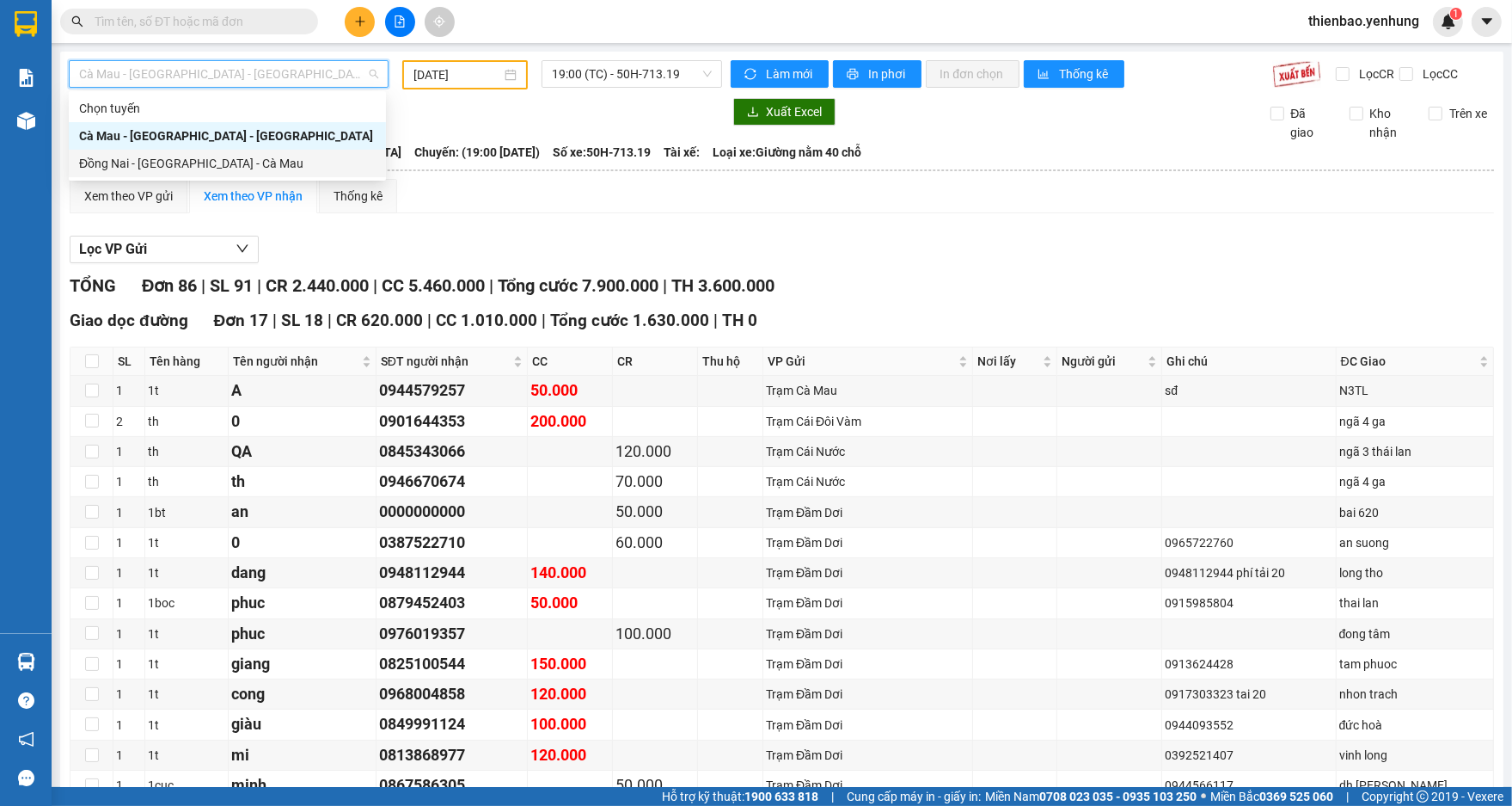
click at [327, 162] on div "Đồng Nai - [GEOGRAPHIC_DATA] - Cà Mau" at bounding box center [227, 162] width 296 height 19
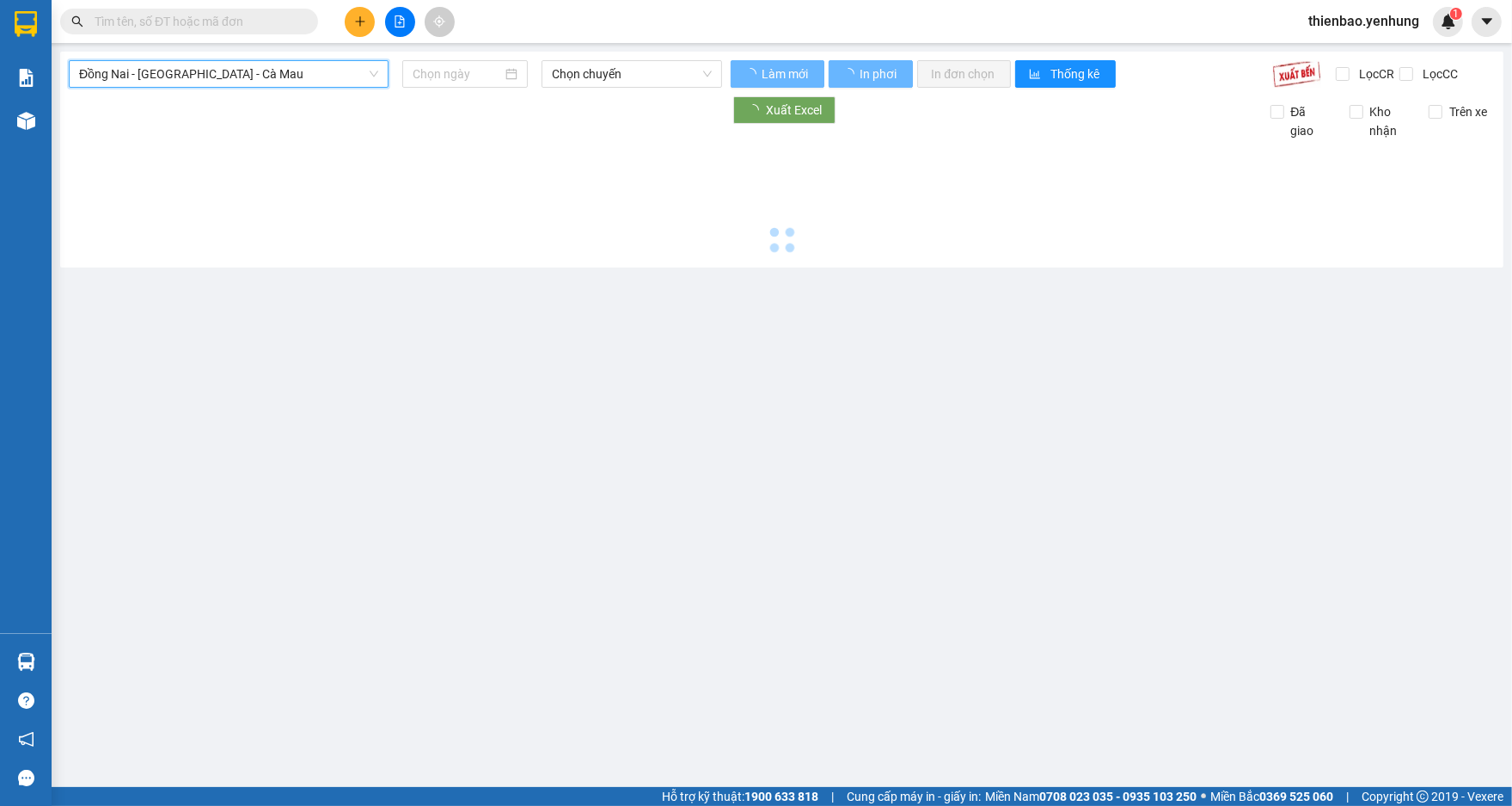
type input "[DATE]"
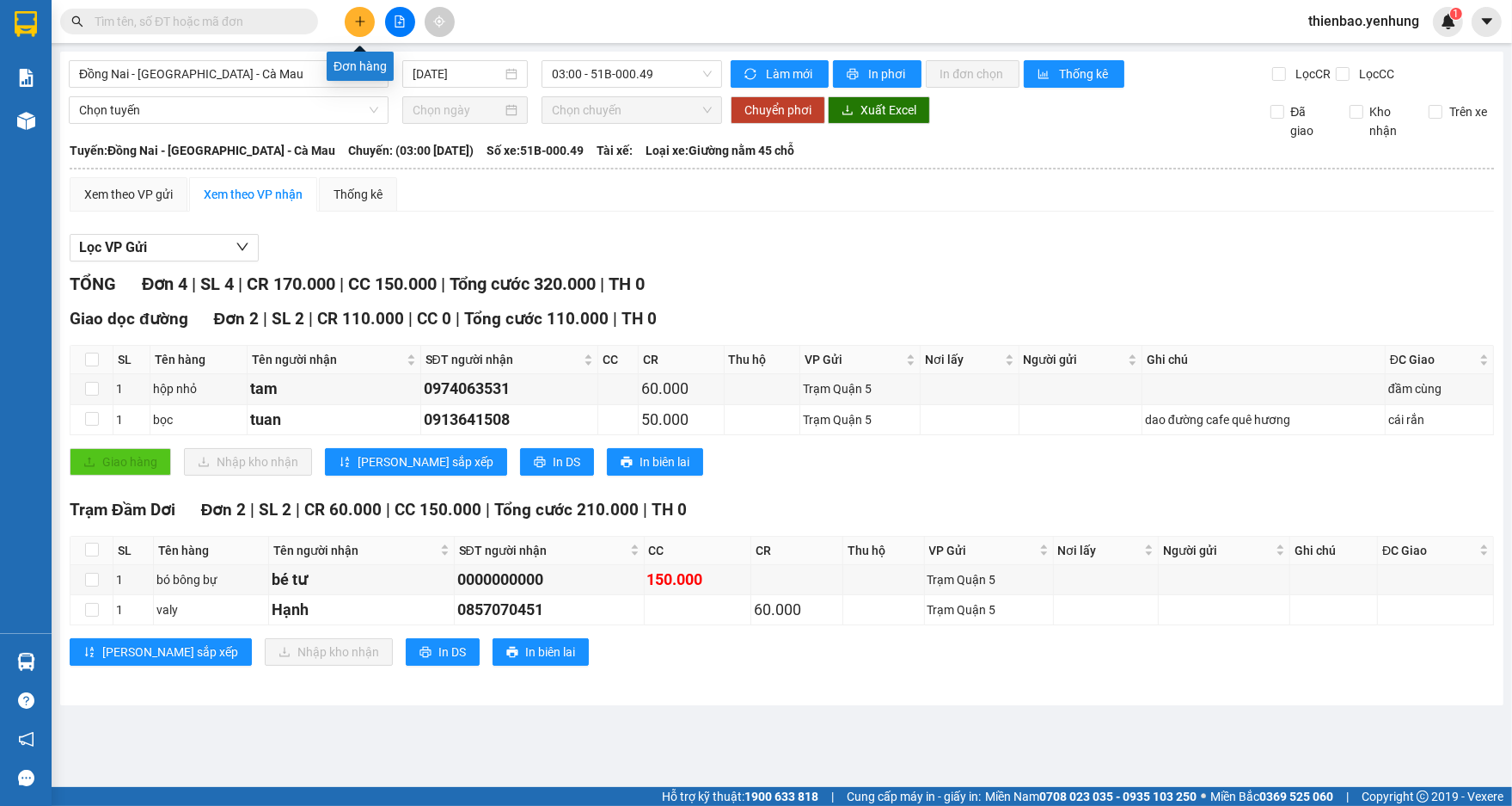
drag, startPoint x: 349, startPoint y: 20, endPoint x: 375, endPoint y: 25, distance: 26.5
click at [364, 22] on button at bounding box center [359, 22] width 30 height 30
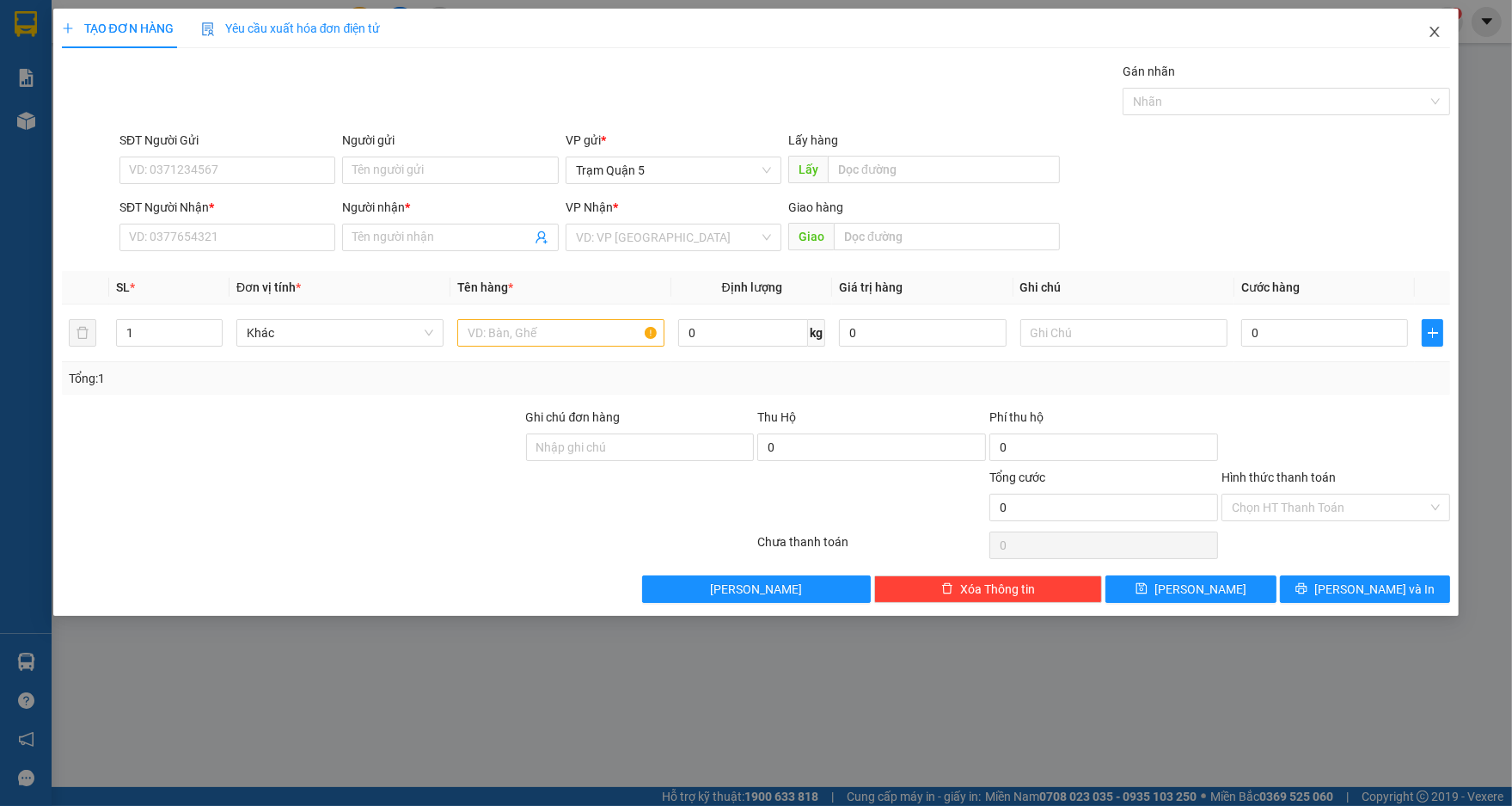
click at [1437, 29] on icon "close" at bounding box center [1435, 32] width 10 height 11
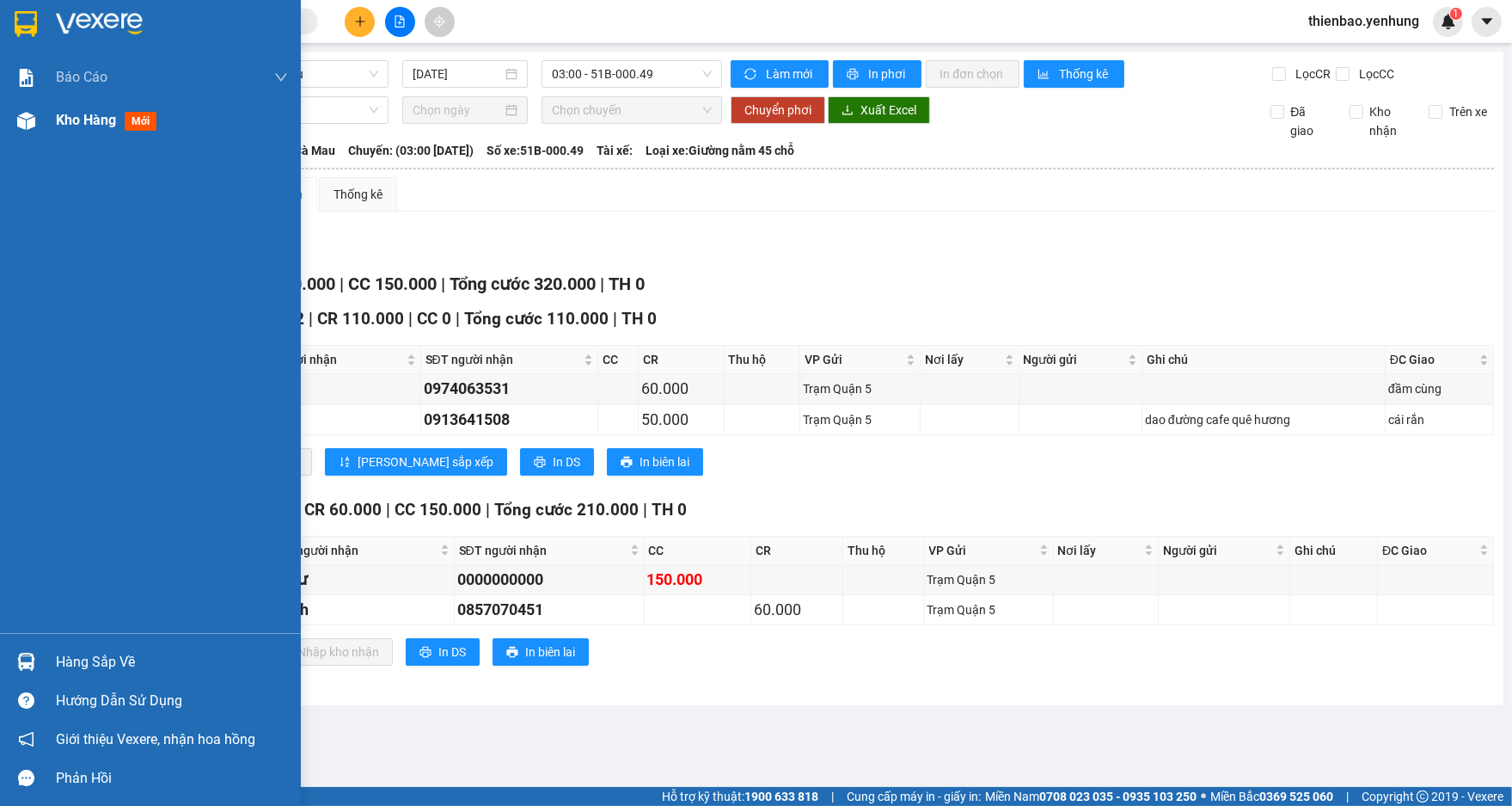
click at [32, 119] on img at bounding box center [26, 121] width 18 height 18
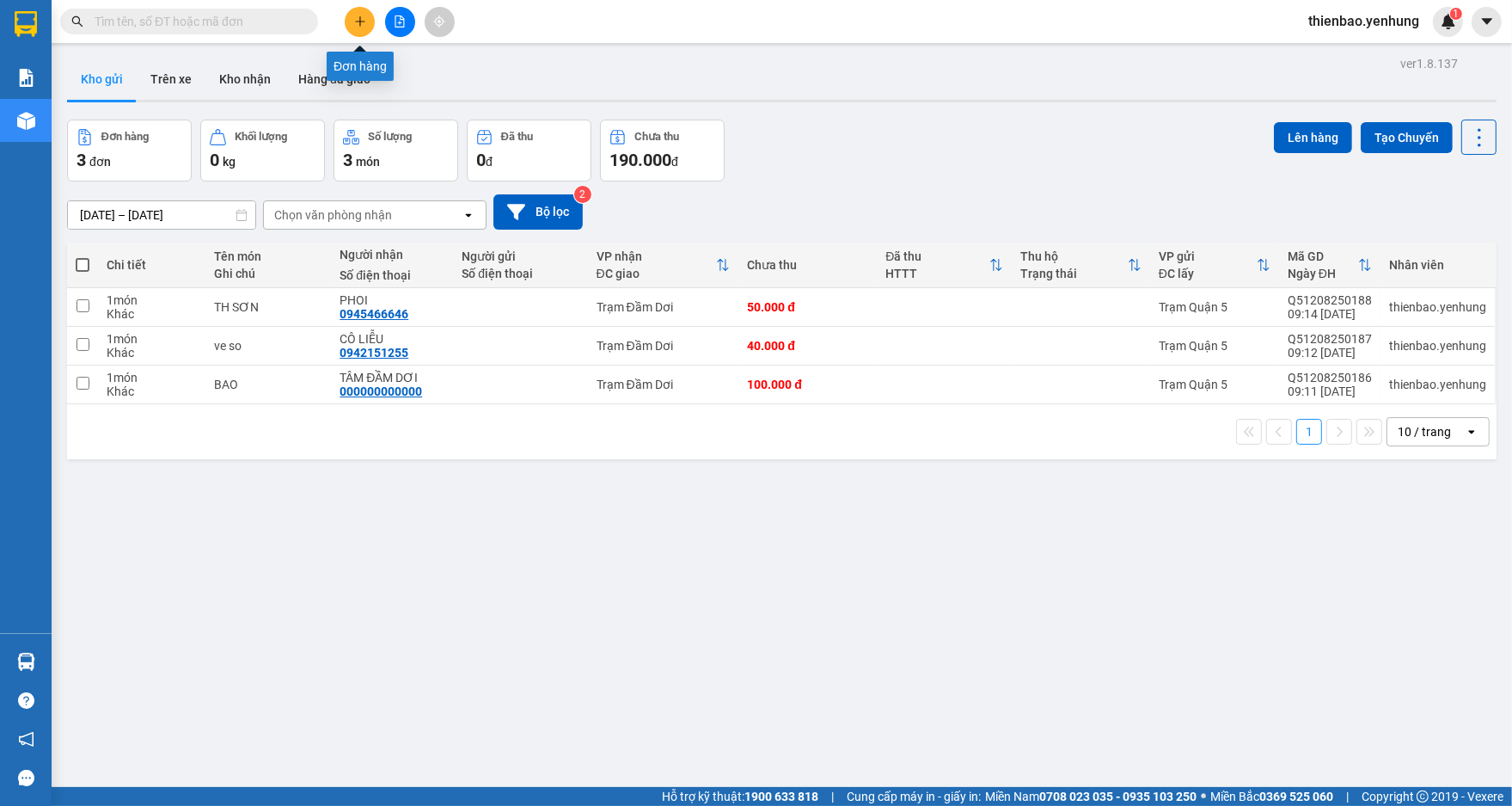
click at [358, 23] on icon "plus" at bounding box center [360, 21] width 12 height 12
